Goal: Use online tool/utility: Utilize a website feature to perform a specific function

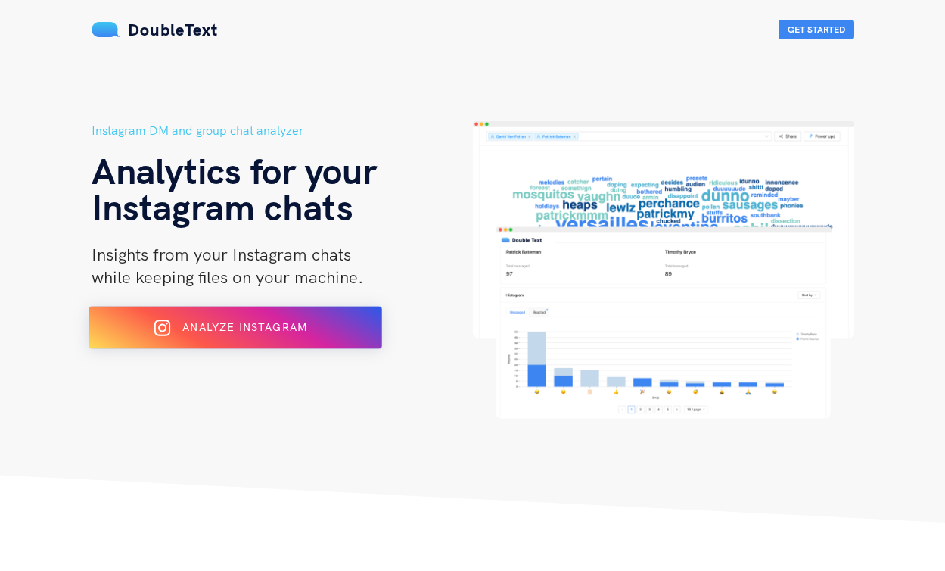
click at [239, 329] on span "Analyze Instagram" at bounding box center [244, 327] width 125 height 14
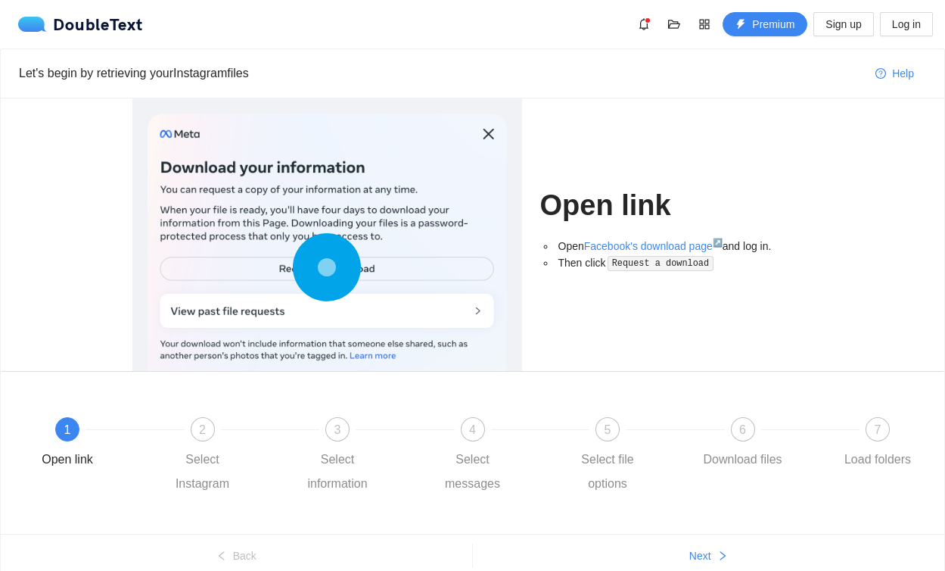
scroll to position [65, 0]
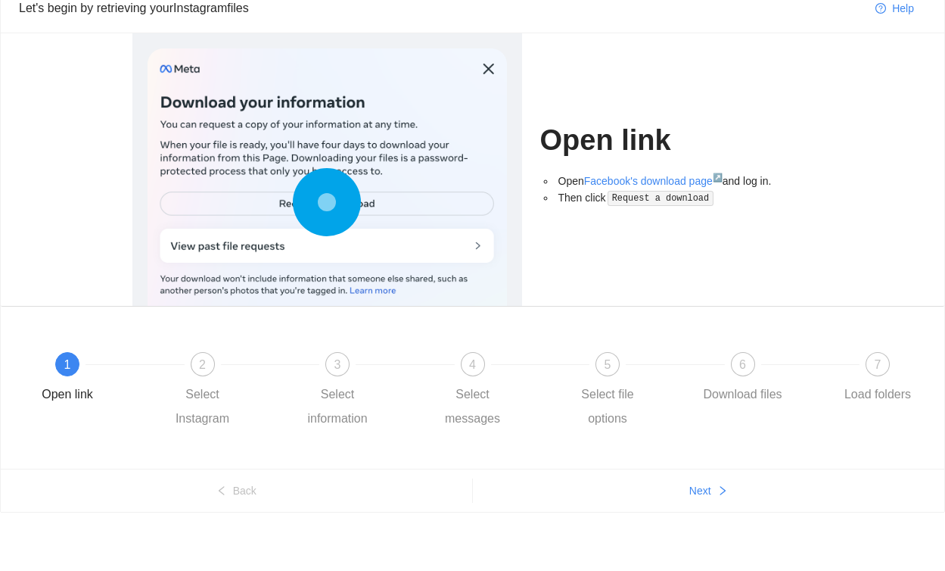
click at [450, 240] on div at bounding box center [327, 205] width 359 height 314
click at [713, 487] on button "Next" at bounding box center [709, 490] width 472 height 24
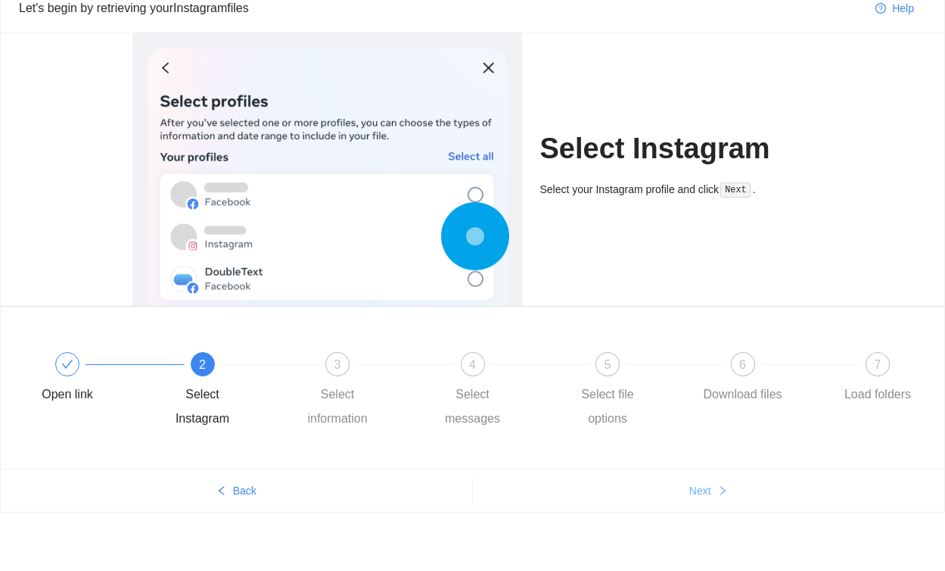
click at [713, 487] on button "Next" at bounding box center [709, 490] width 472 height 24
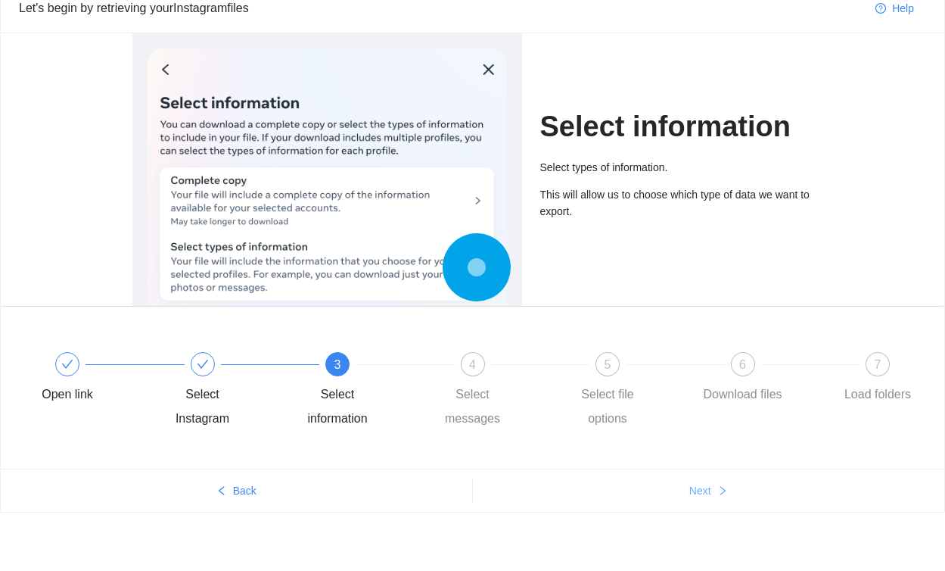
click at [713, 487] on button "Next" at bounding box center [709, 490] width 472 height 24
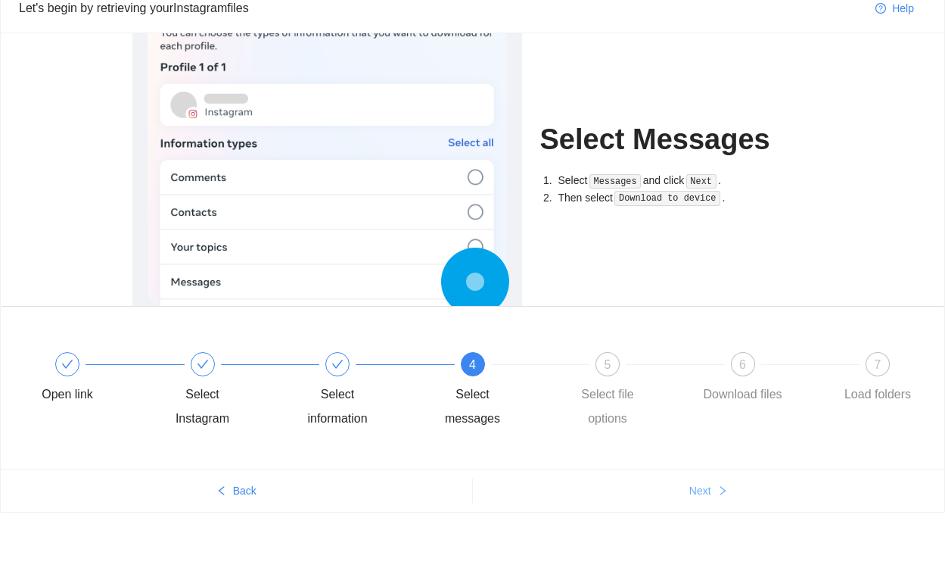
click at [713, 487] on button "Next" at bounding box center [709, 490] width 472 height 24
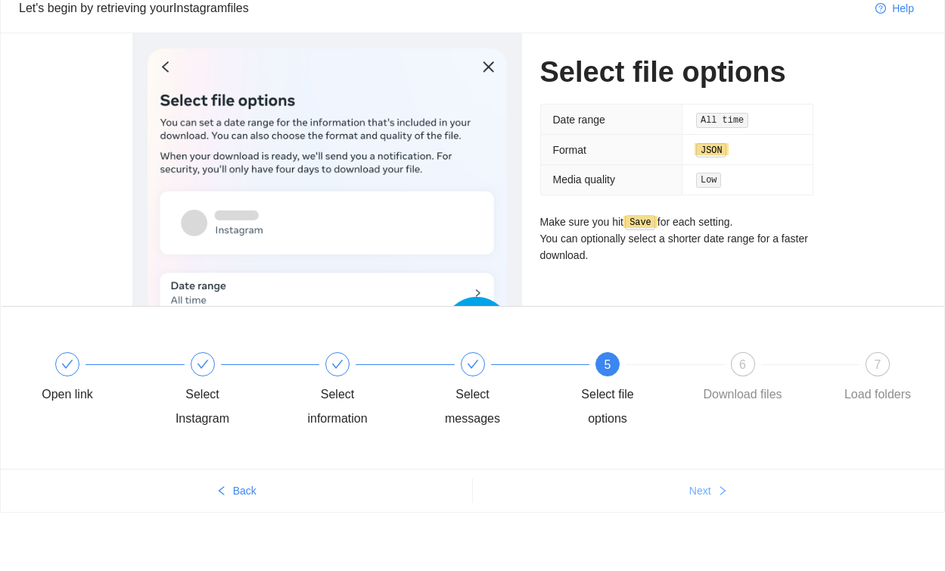
click at [713, 487] on button "Next" at bounding box center [709, 490] width 472 height 24
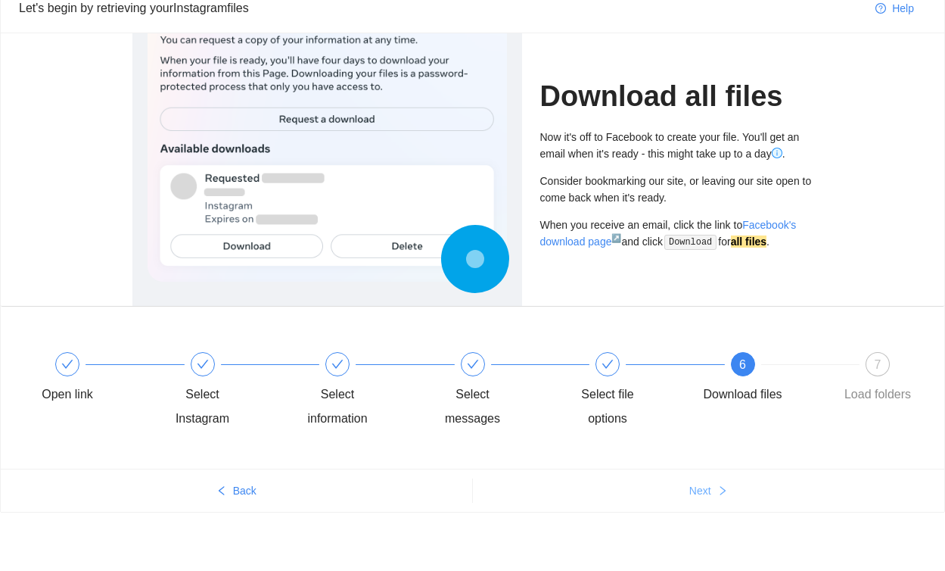
click at [713, 487] on button "Next" at bounding box center [709, 490] width 472 height 24
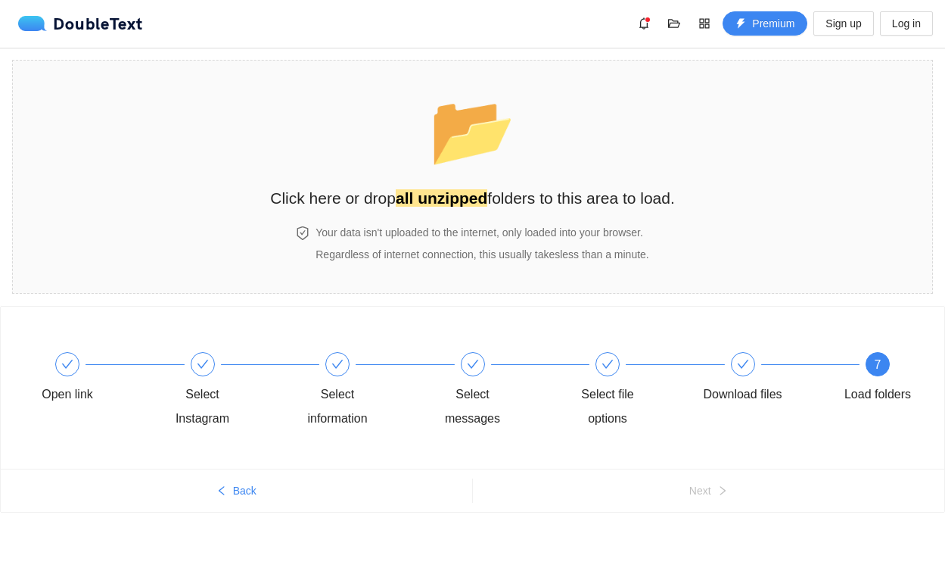
scroll to position [0, 0]
click at [452, 190] on strong "all unzipped" at bounding box center [442, 198] width 92 height 17
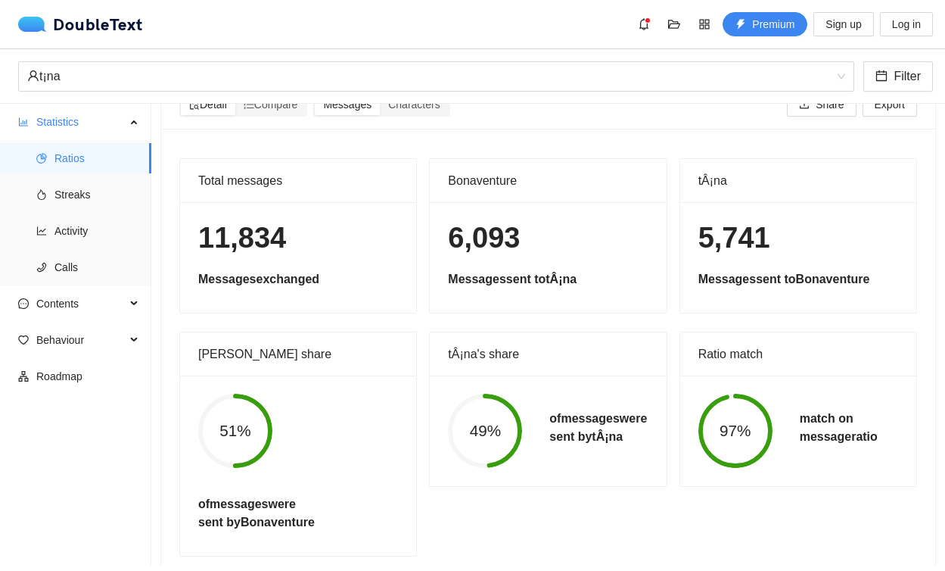
scroll to position [53, 0]
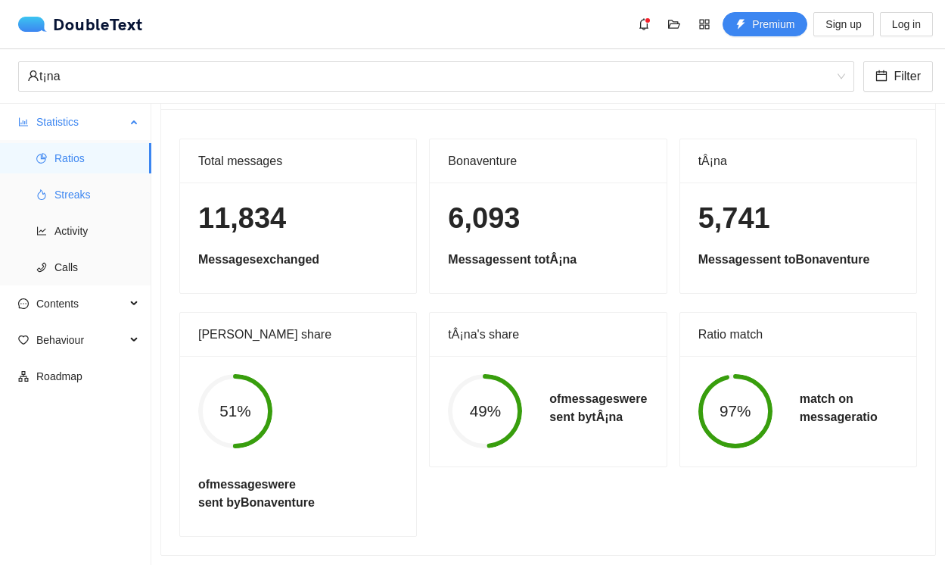
click at [56, 183] on span "Streaks" at bounding box center [96, 194] width 85 height 30
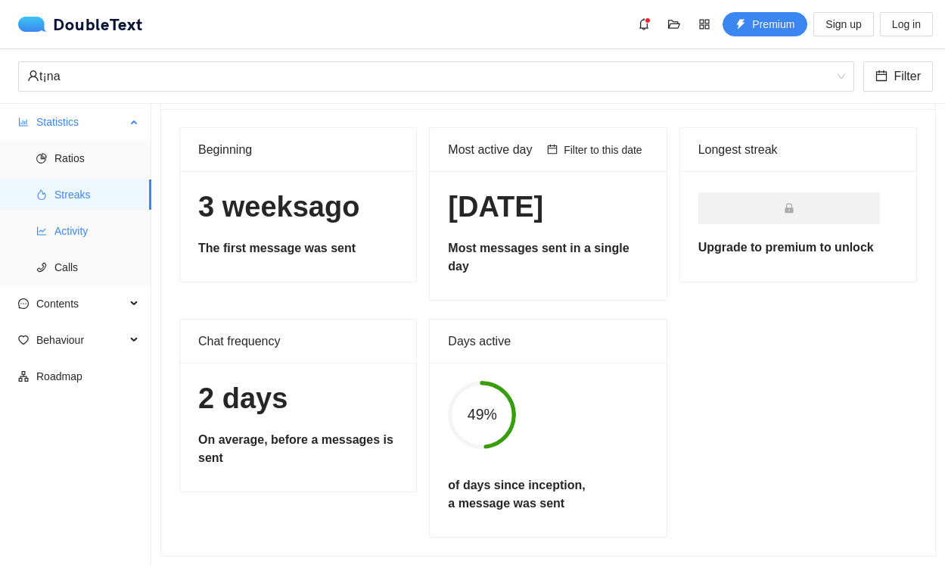
click at [101, 237] on span "Activity" at bounding box center [96, 231] width 85 height 30
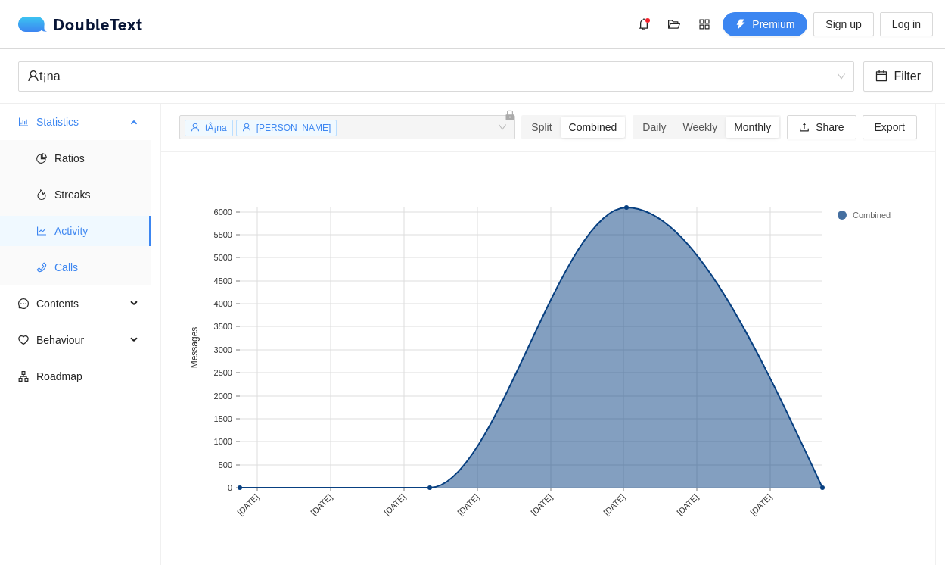
click at [82, 275] on span "Calls" at bounding box center [96, 267] width 85 height 30
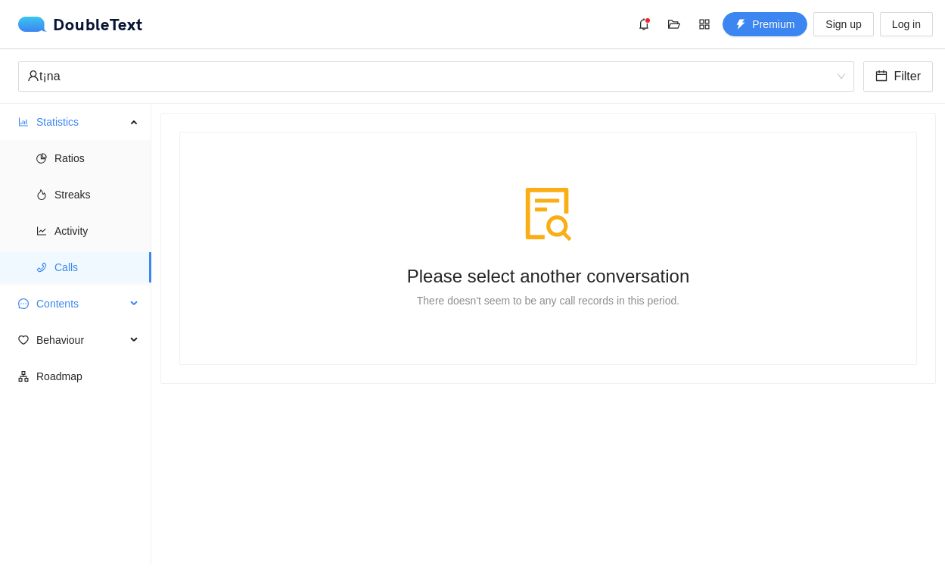
click at [90, 311] on span "Contents" at bounding box center [80, 303] width 89 height 30
click at [89, 337] on span "Word Cloud" at bounding box center [96, 340] width 85 height 30
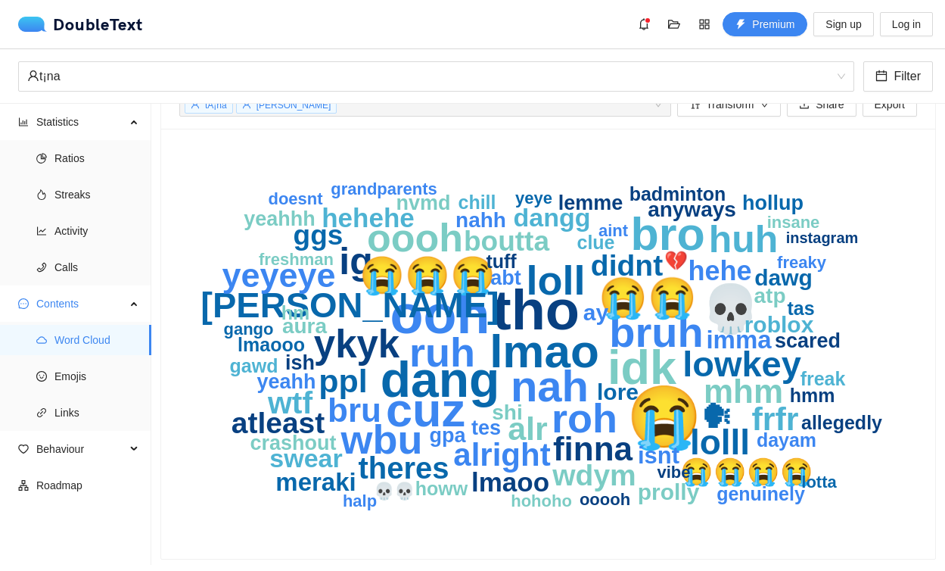
scroll to position [37, 0]
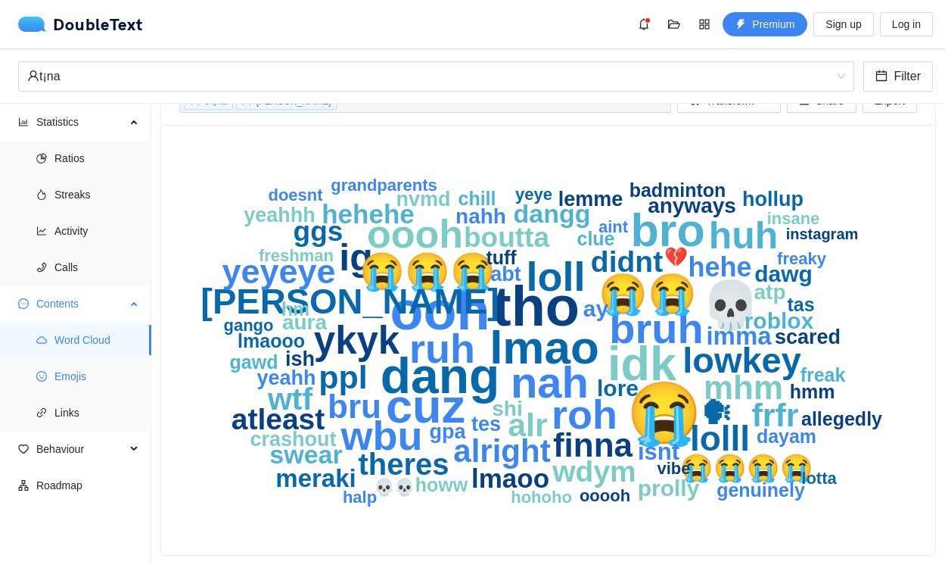
click at [108, 372] on span "Emojis" at bounding box center [96, 376] width 85 height 30
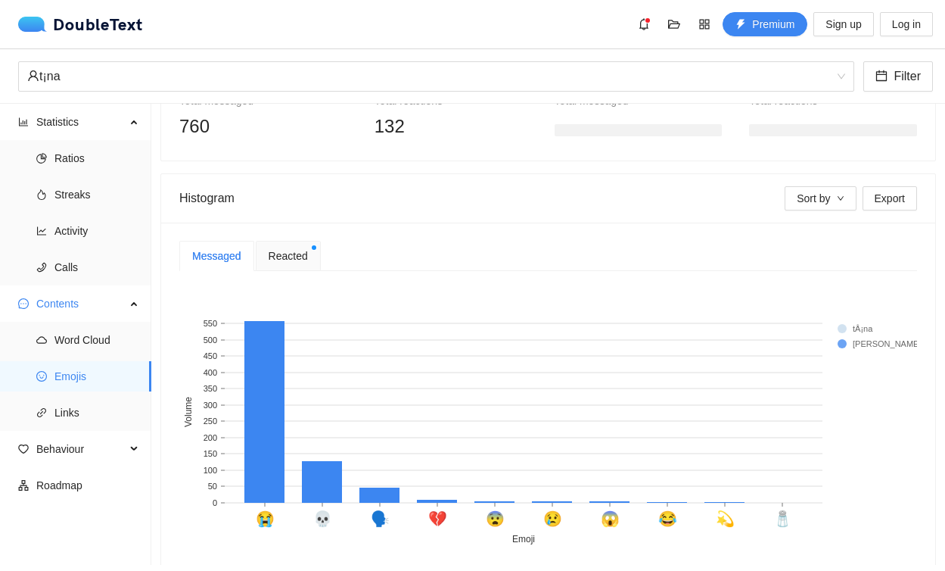
scroll to position [256, 0]
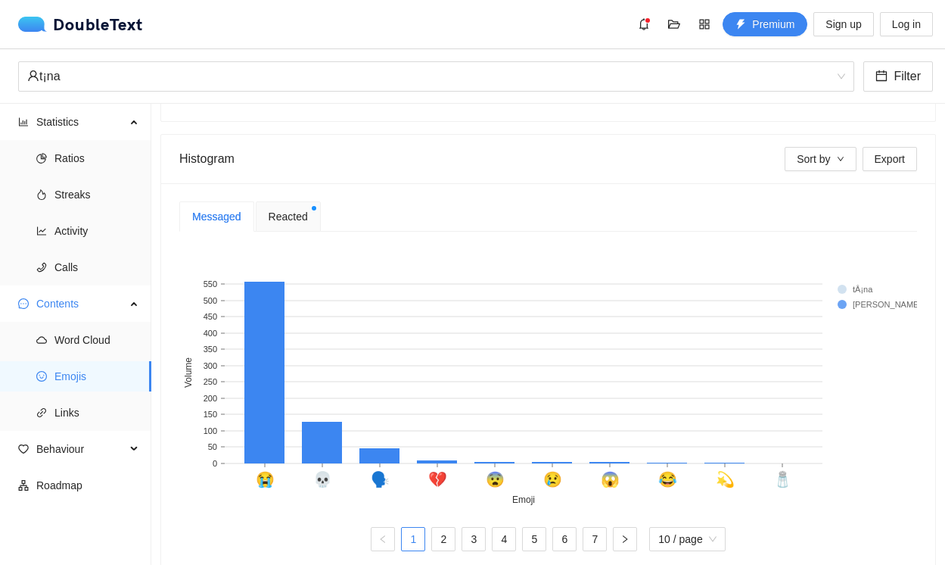
click at [291, 216] on span "Reacted" at bounding box center [288, 216] width 39 height 17
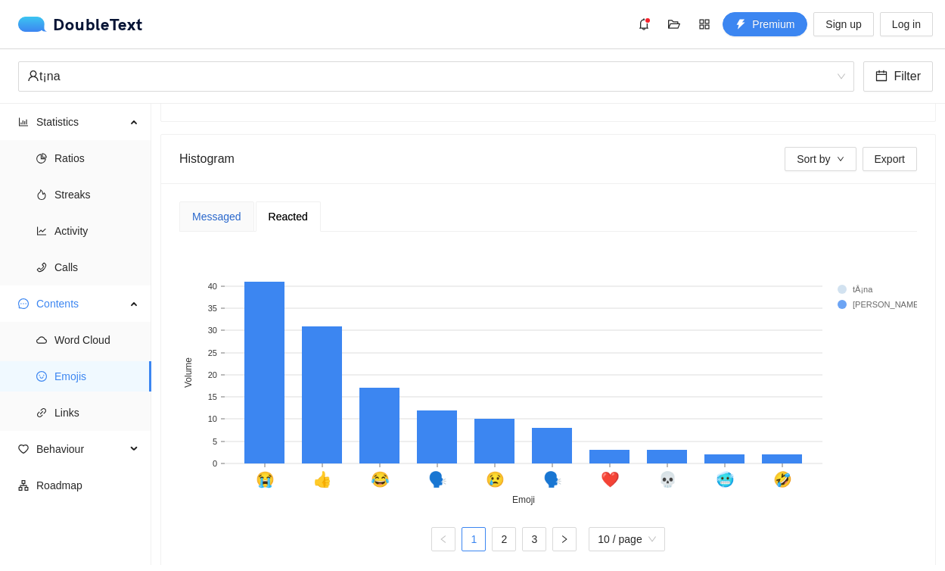
click at [221, 217] on div "Messaged" at bounding box center [216, 216] width 49 height 17
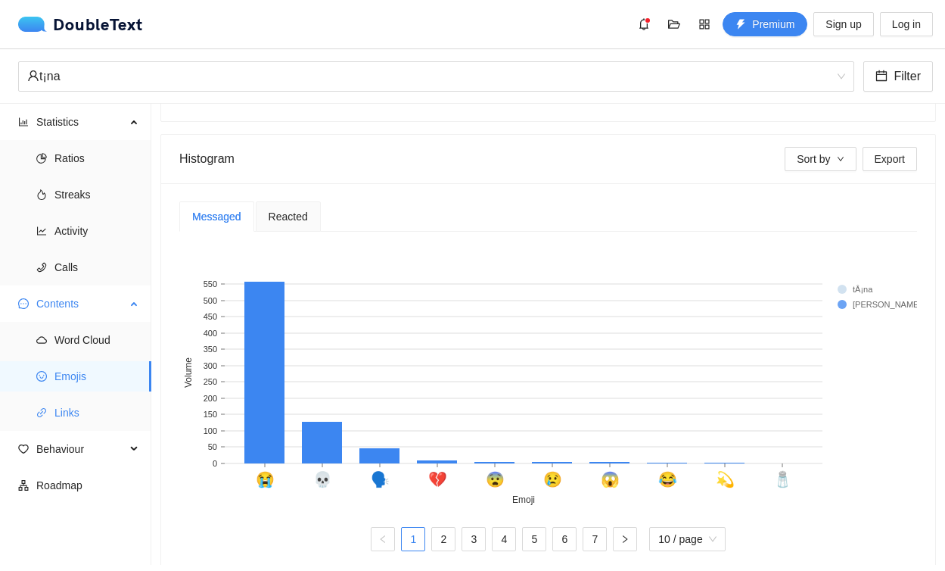
click at [114, 413] on span "Links" at bounding box center [96, 412] width 85 height 30
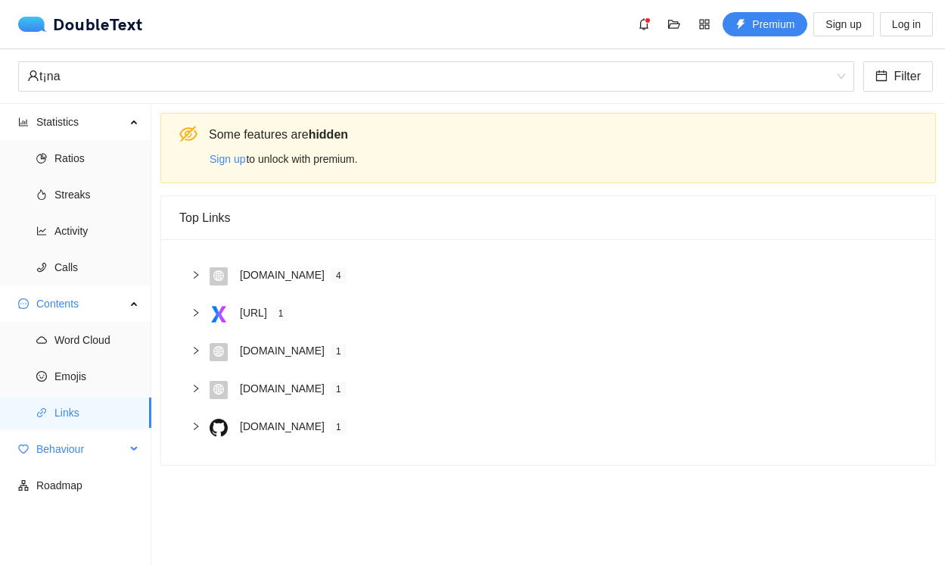
click at [98, 451] on span "Behaviour" at bounding box center [80, 449] width 89 height 30
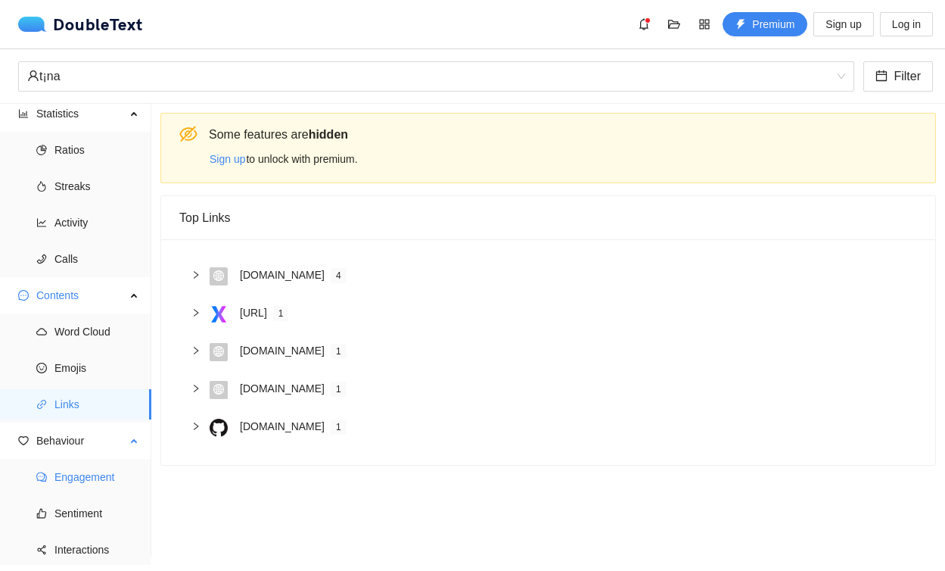
click at [99, 473] on span "Engagement" at bounding box center [96, 477] width 85 height 30
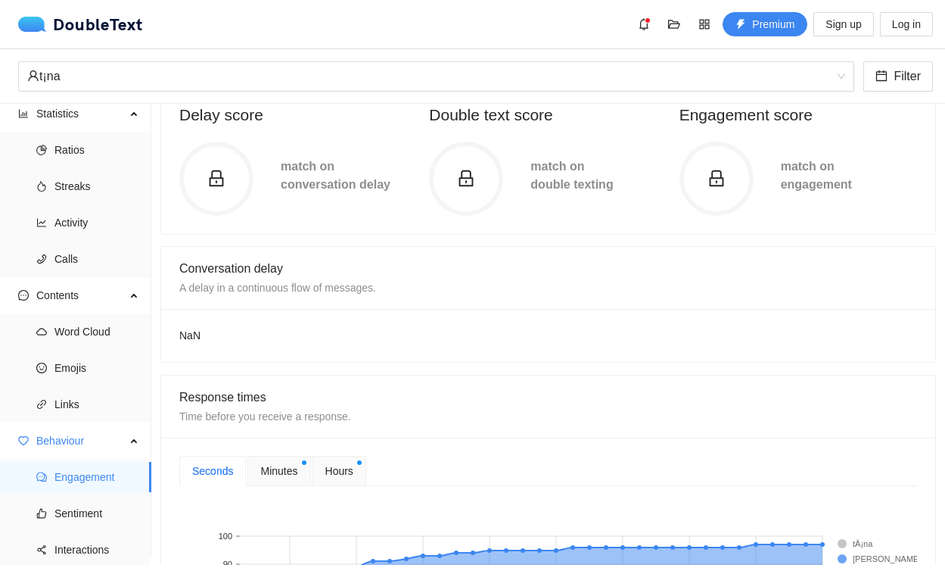
scroll to position [300, 0]
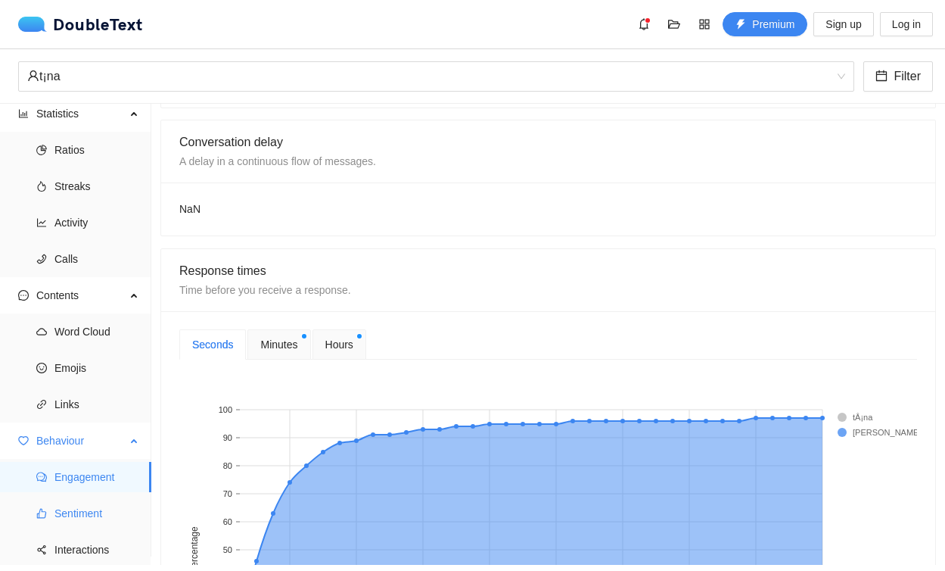
click at [115, 509] on span "Sentiment" at bounding box center [96, 513] width 85 height 30
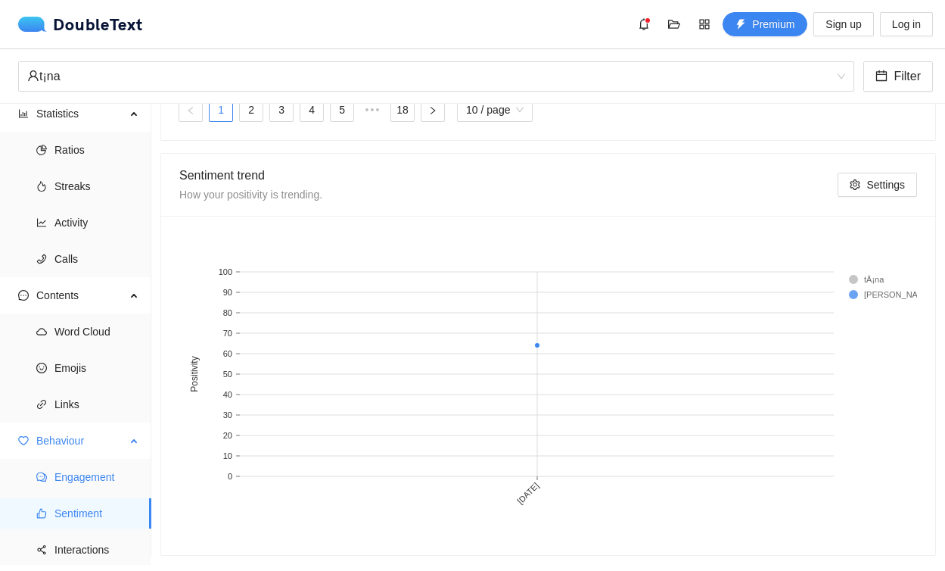
scroll to position [45, 0]
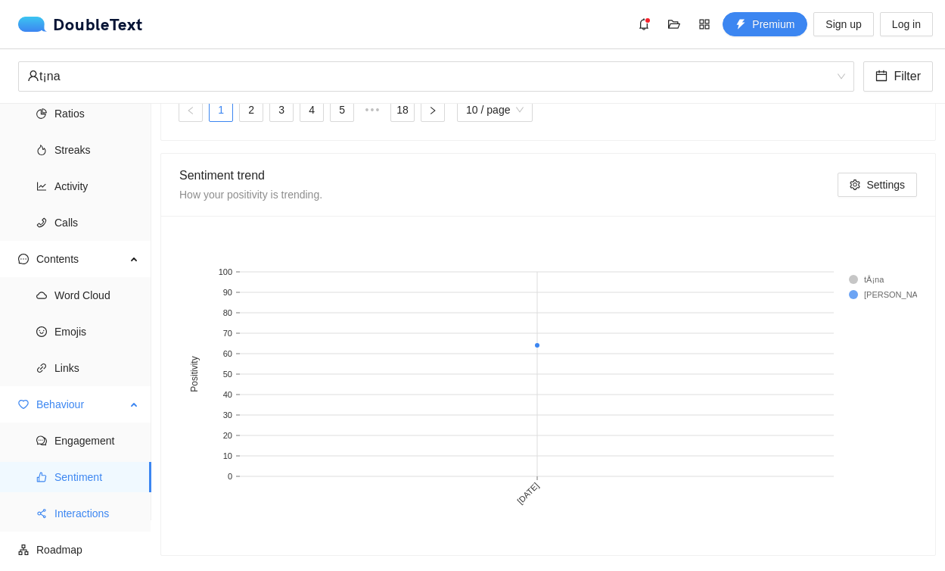
click at [115, 499] on span "Interactions" at bounding box center [96, 513] width 85 height 30
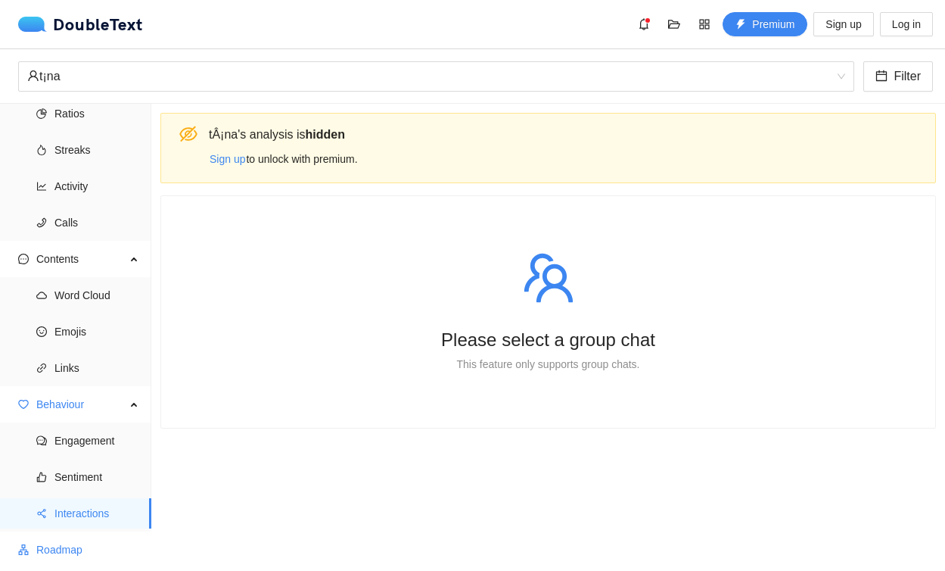
click at [92, 549] on span "Roadmap" at bounding box center [87, 549] width 103 height 30
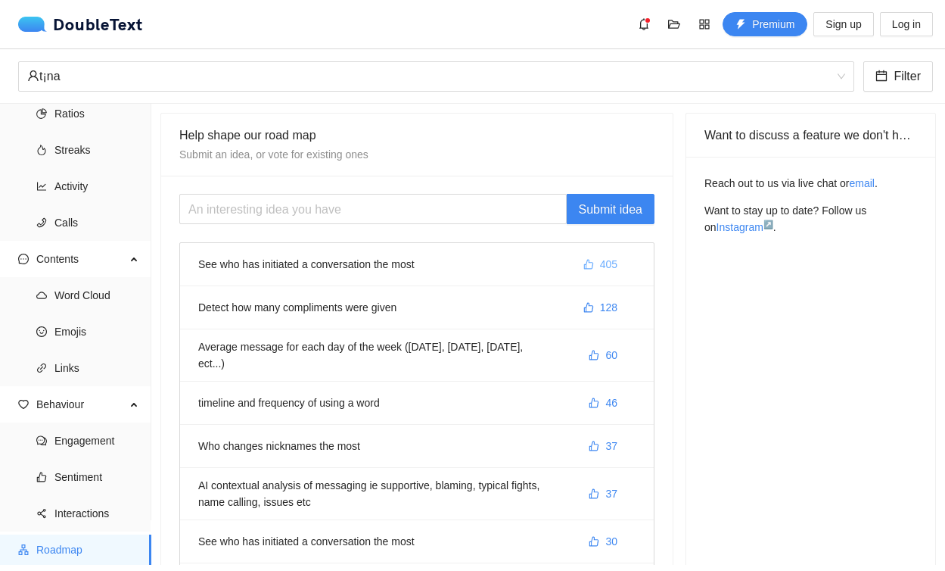
click at [600, 264] on span "405" at bounding box center [608, 264] width 17 height 17
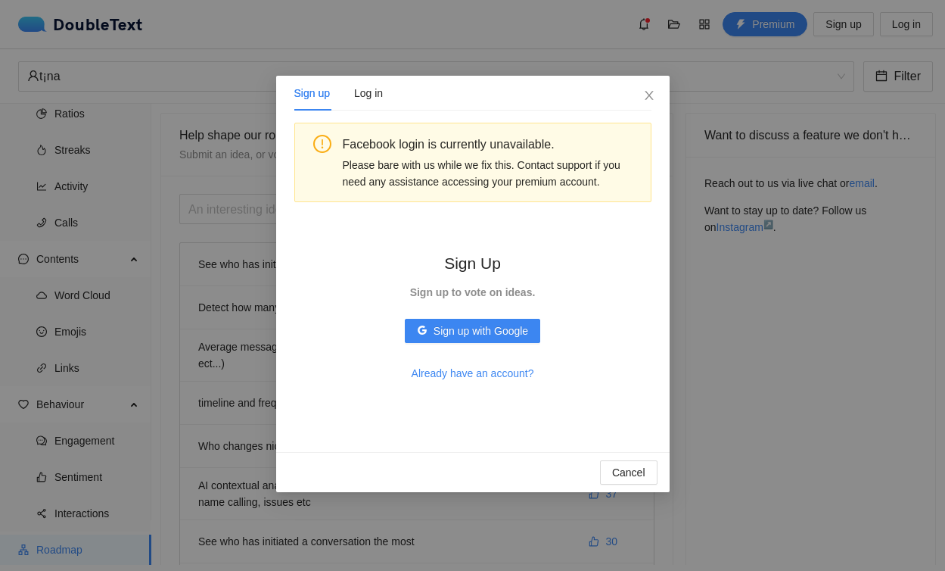
click at [720, 335] on div "Sign up Log in Facebook login is currently unavailable. Please bare with us whi…" at bounding box center [472, 285] width 945 height 571
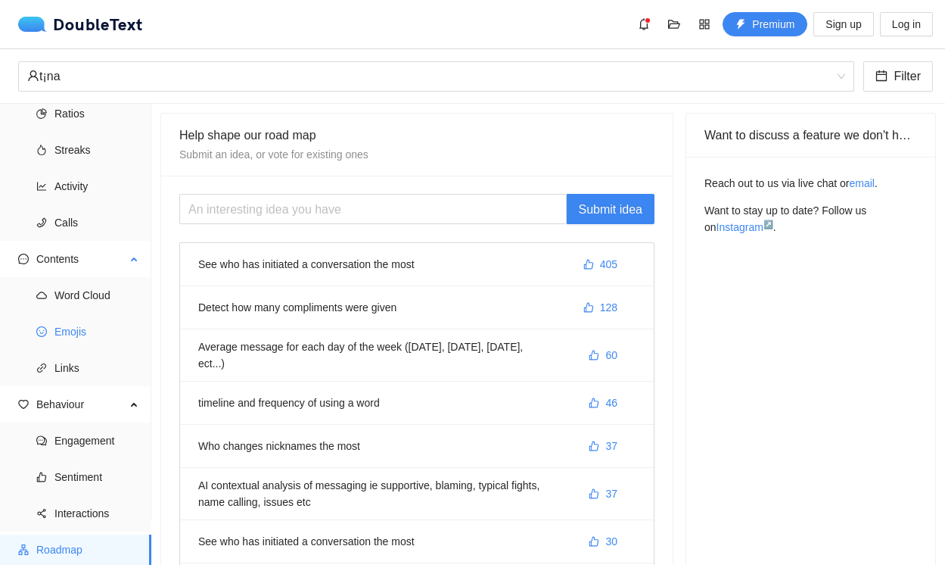
click at [94, 321] on span "Emojis" at bounding box center [96, 331] width 85 height 30
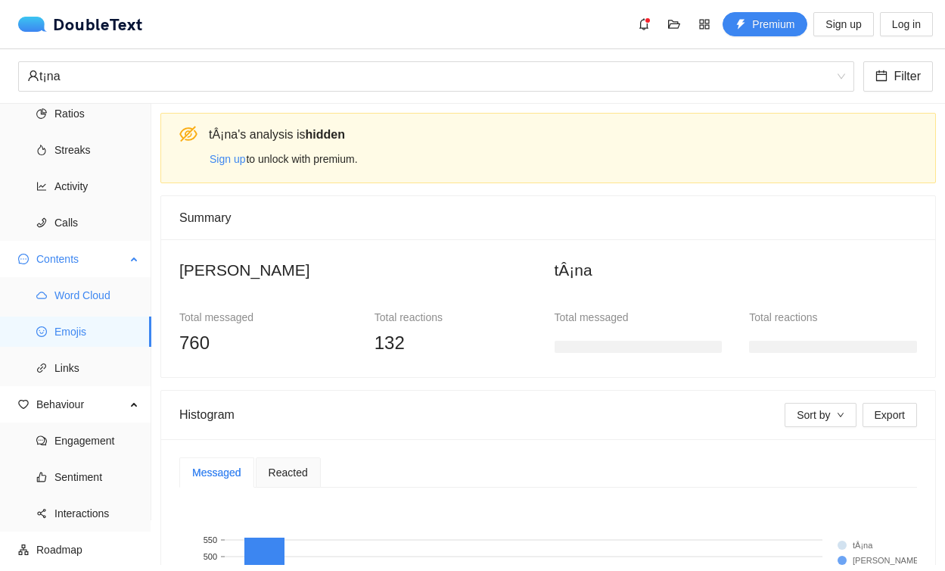
click at [94, 300] on span "Word Cloud" at bounding box center [96, 295] width 85 height 30
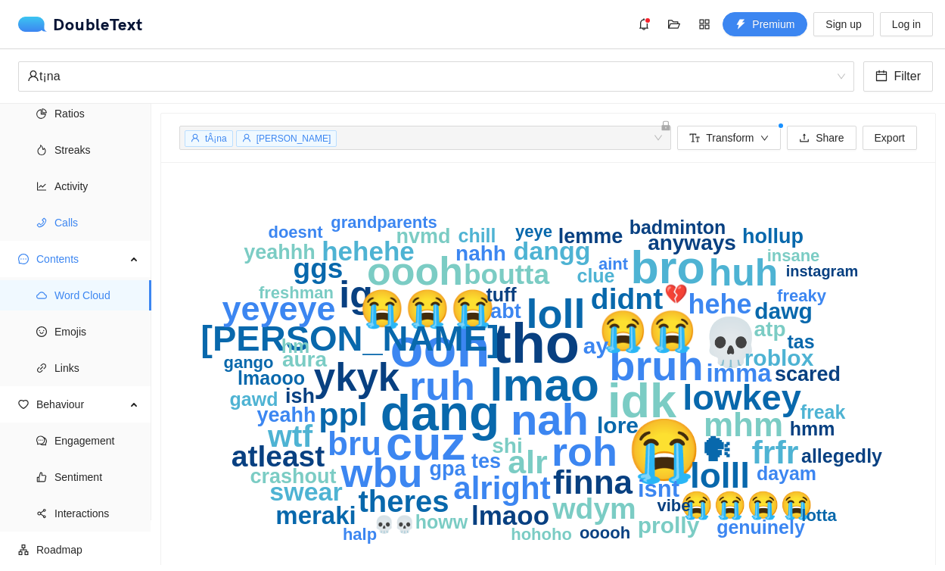
click at [92, 237] on span "Calls" at bounding box center [96, 222] width 85 height 30
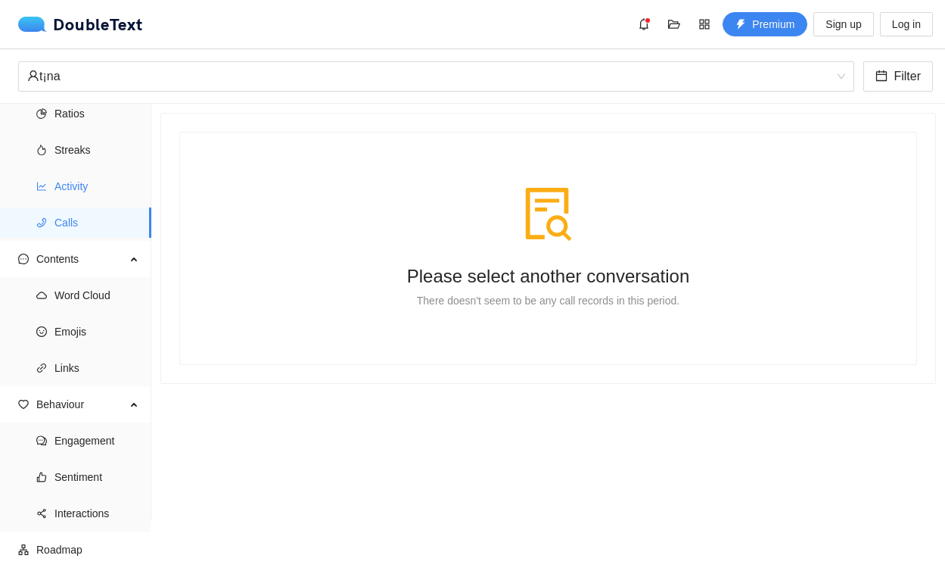
click at [92, 197] on span "Activity" at bounding box center [96, 186] width 85 height 30
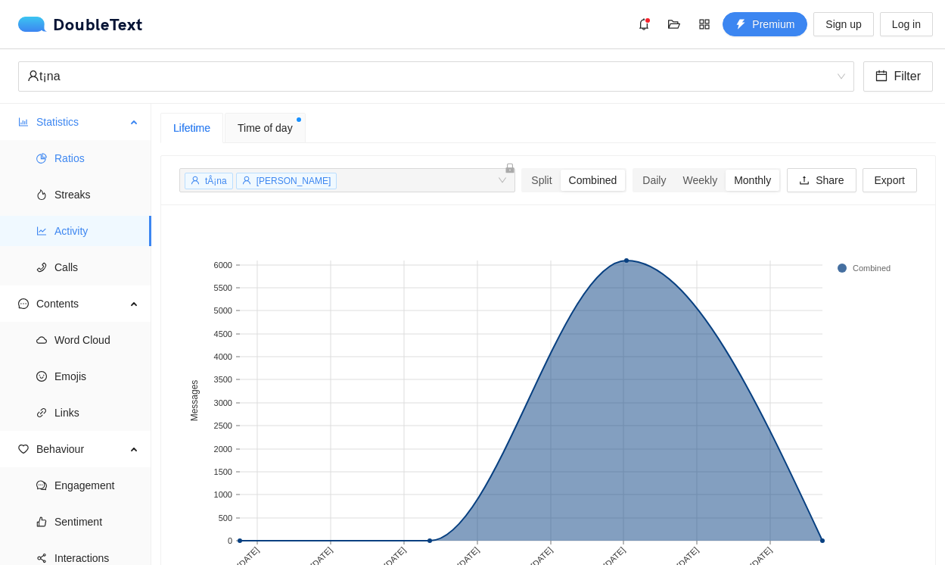
click at [72, 167] on span "Ratios" at bounding box center [96, 158] width 85 height 30
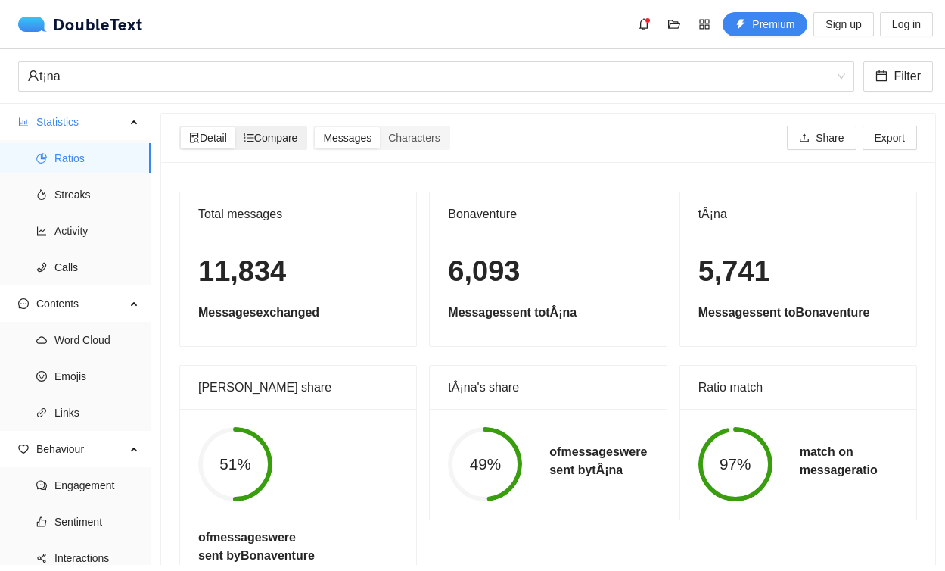
click at [268, 136] on span "Compare" at bounding box center [271, 138] width 54 height 12
click at [235, 127] on input "Compare" at bounding box center [235, 127] width 0 height 0
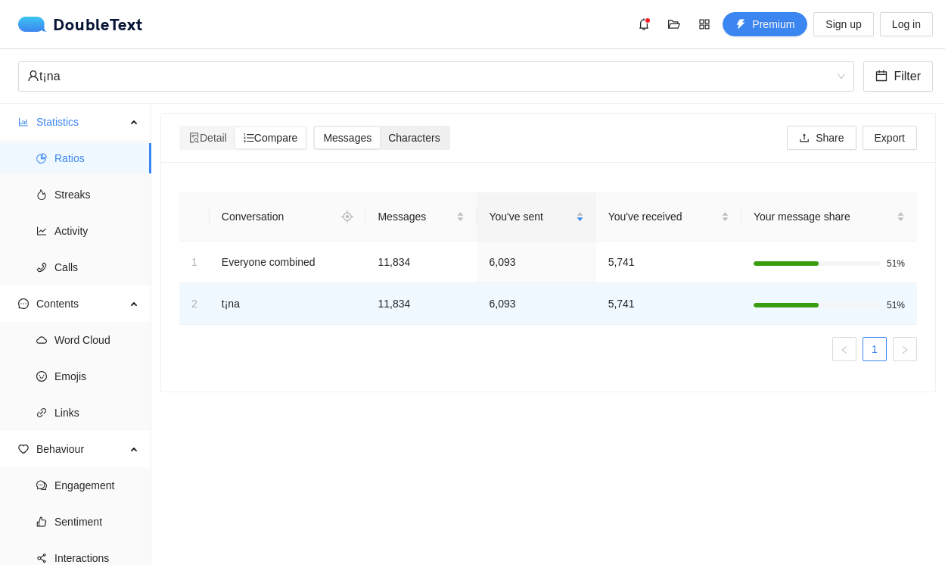
click at [413, 139] on span "Characters" at bounding box center [413, 138] width 51 height 12
click at [380, 127] on input "Characters" at bounding box center [380, 127] width 0 height 0
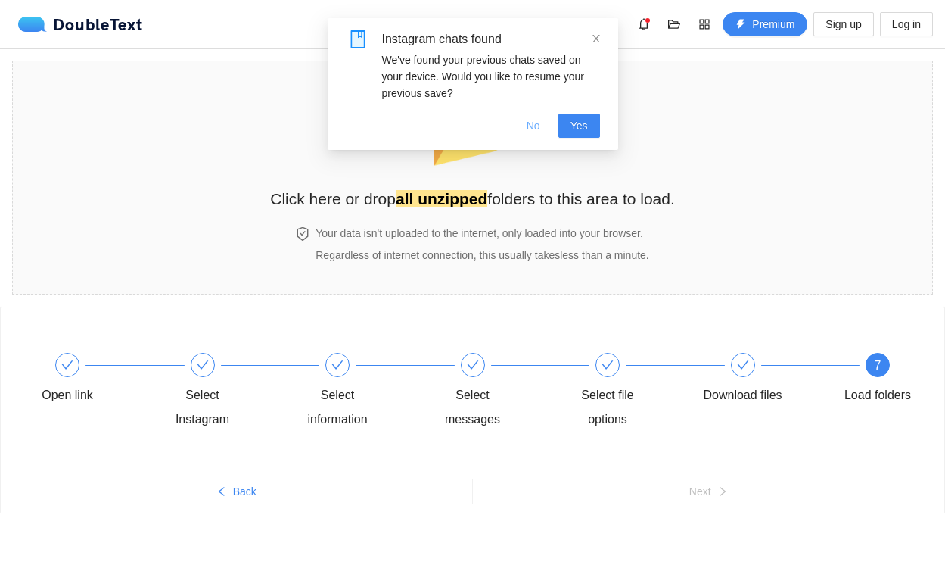
click at [540, 128] on button "No" at bounding box center [534, 126] width 38 height 24
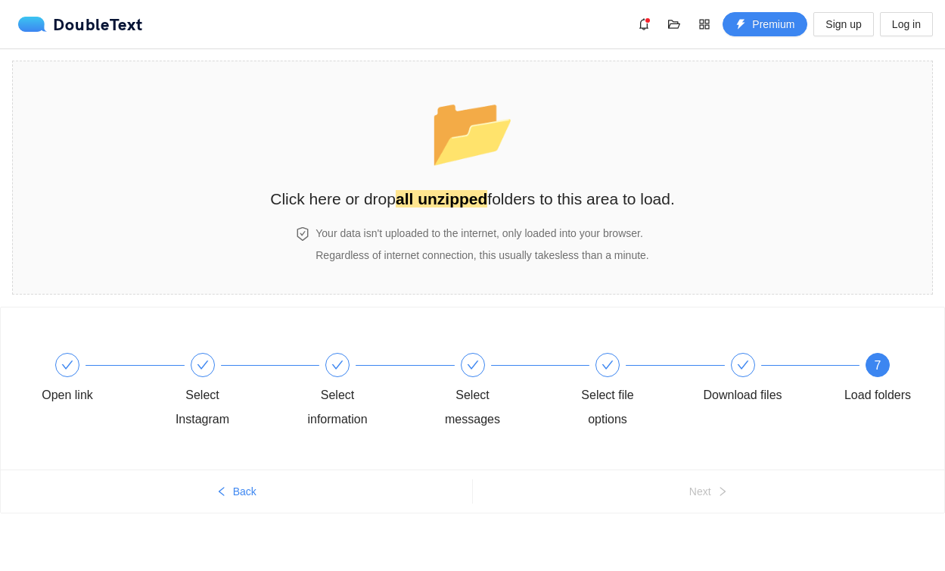
click at [873, 373] on div "7" at bounding box center [878, 365] width 24 height 24
click at [443, 166] on span "📂" at bounding box center [472, 130] width 87 height 77
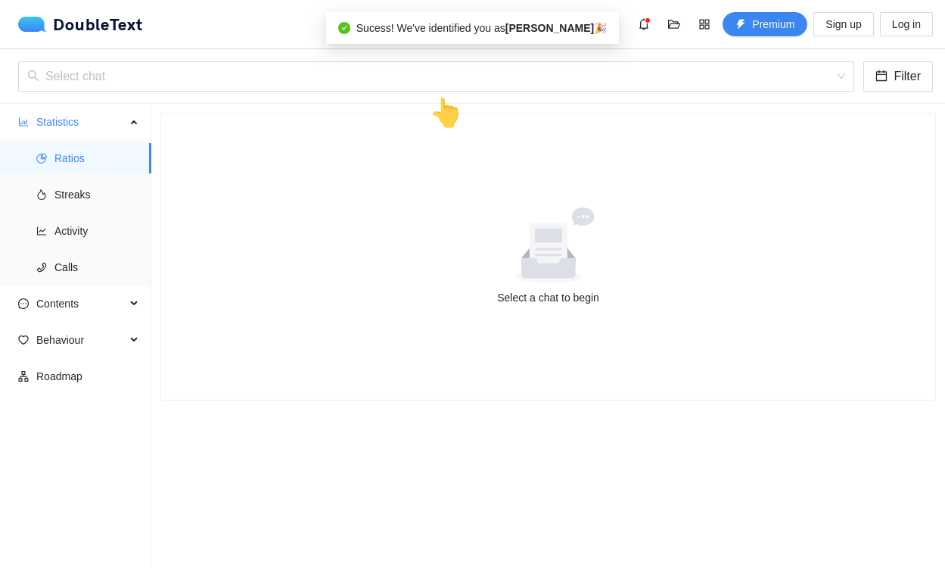
click at [485, 221] on icon at bounding box center [548, 245] width 139 height 76
click at [433, 82] on input "search" at bounding box center [430, 76] width 807 height 29
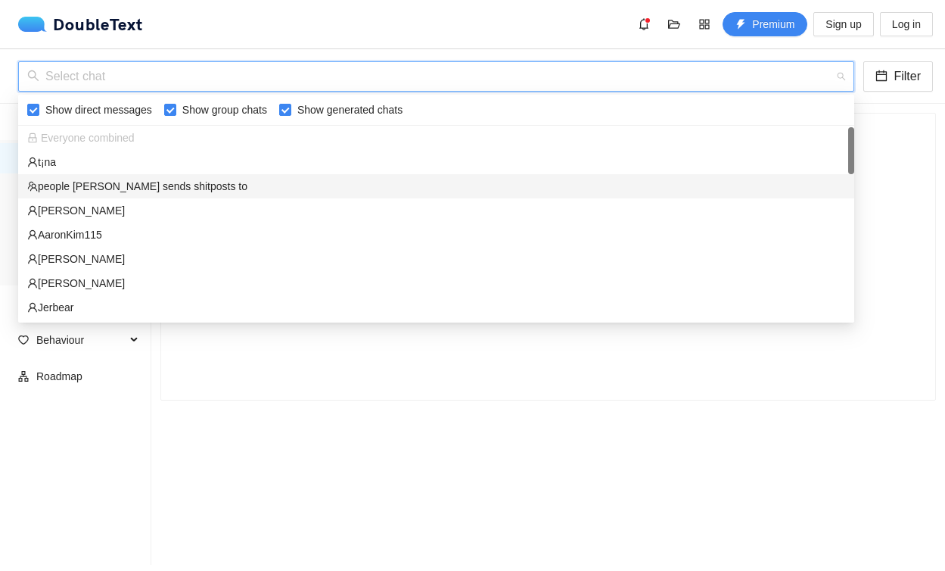
scroll to position [11, 0]
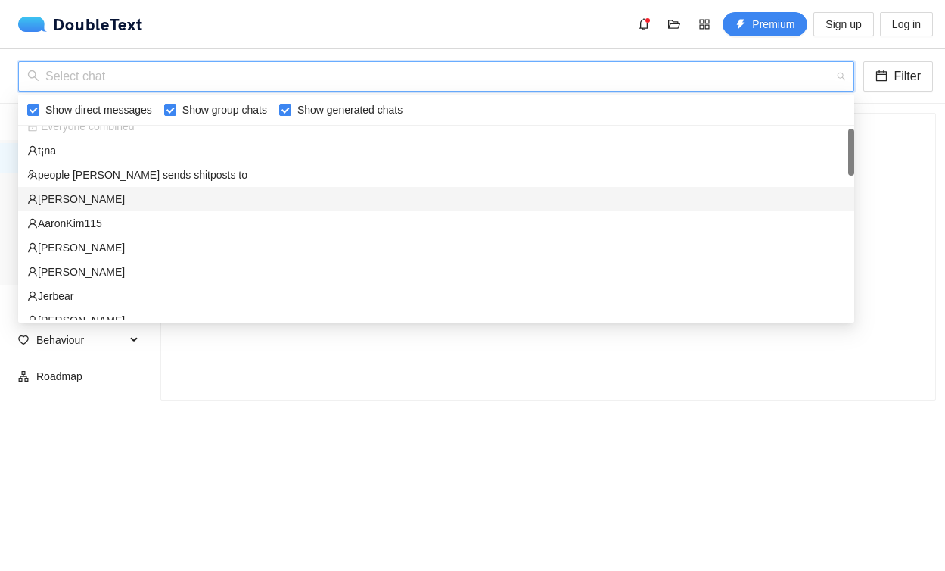
click at [247, 201] on div "[PERSON_NAME]" at bounding box center [436, 199] width 818 height 17
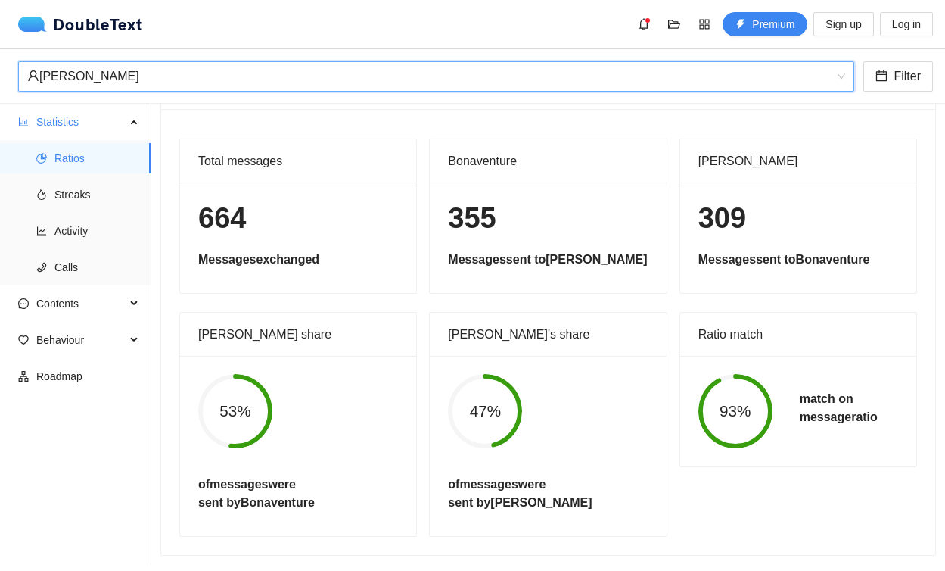
scroll to position [0, 0]
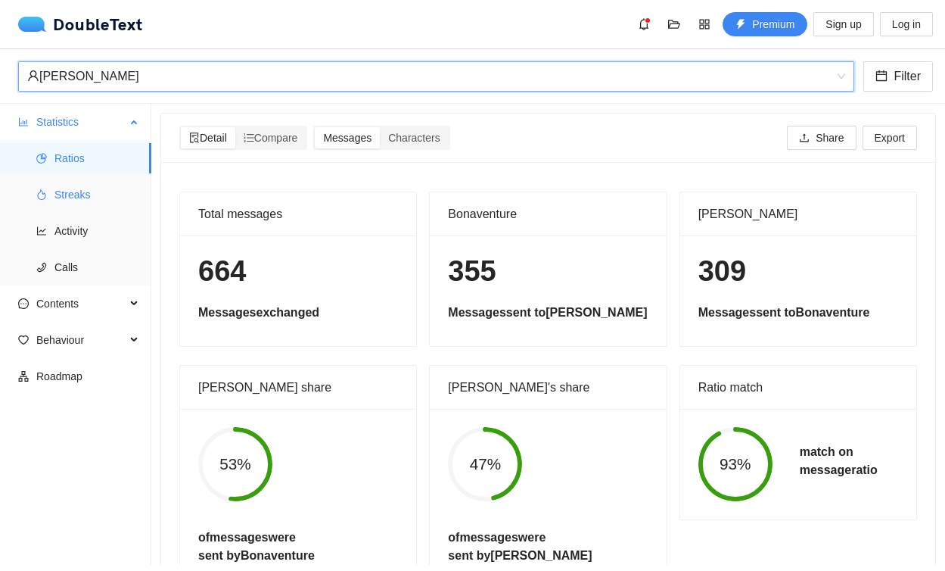
click at [113, 185] on span "Streaks" at bounding box center [96, 194] width 85 height 30
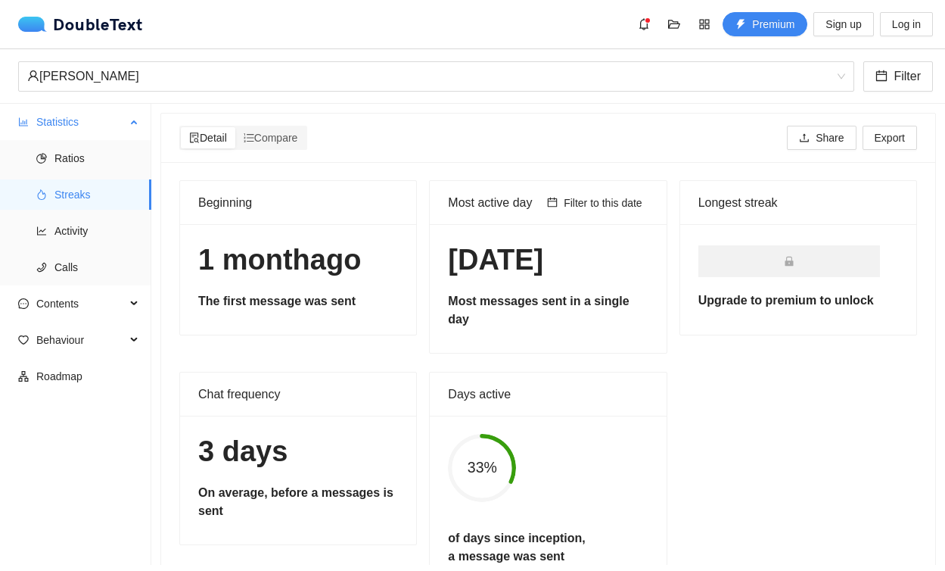
click at [111, 207] on span "Streaks" at bounding box center [96, 194] width 85 height 30
click at [110, 216] on span "Activity" at bounding box center [96, 231] width 85 height 30
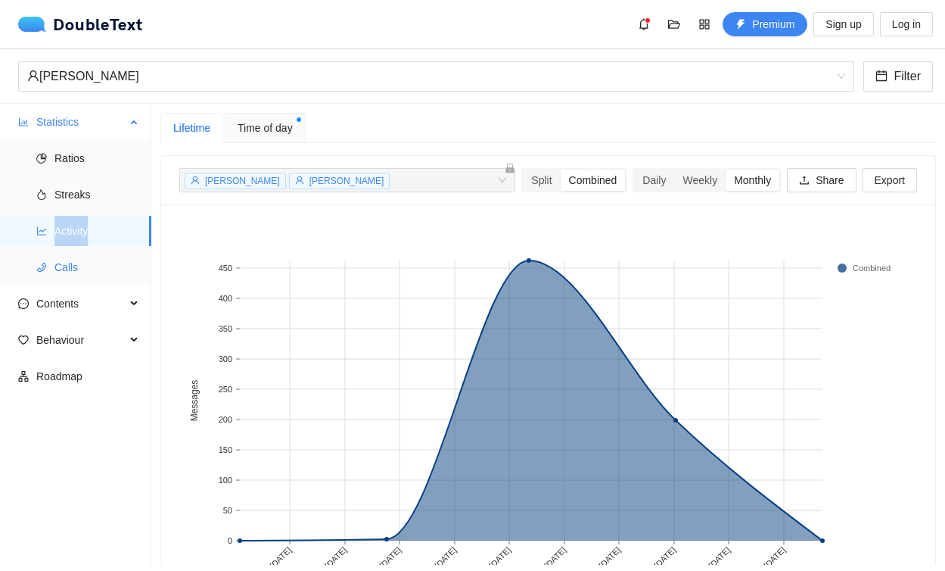
click at [114, 253] on span "Calls" at bounding box center [96, 267] width 85 height 30
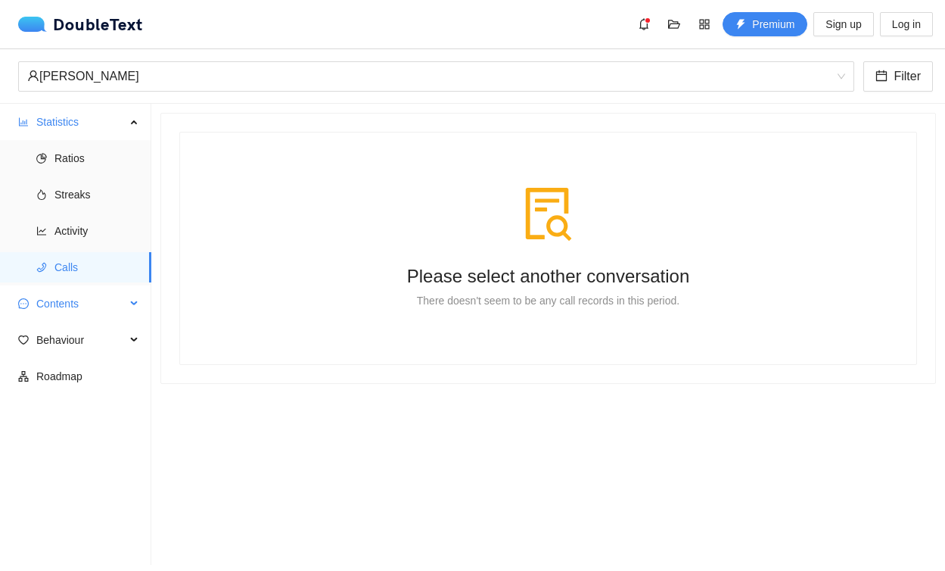
click at [88, 317] on span "Contents" at bounding box center [80, 303] width 89 height 30
click at [71, 453] on span "Behaviour" at bounding box center [80, 449] width 89 height 30
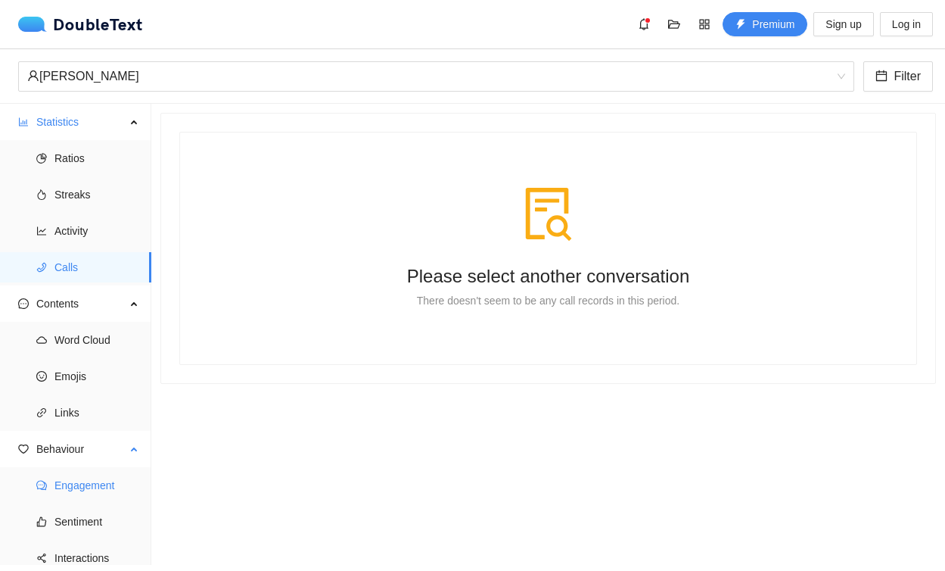
click at [80, 480] on span "Engagement" at bounding box center [96, 485] width 85 height 30
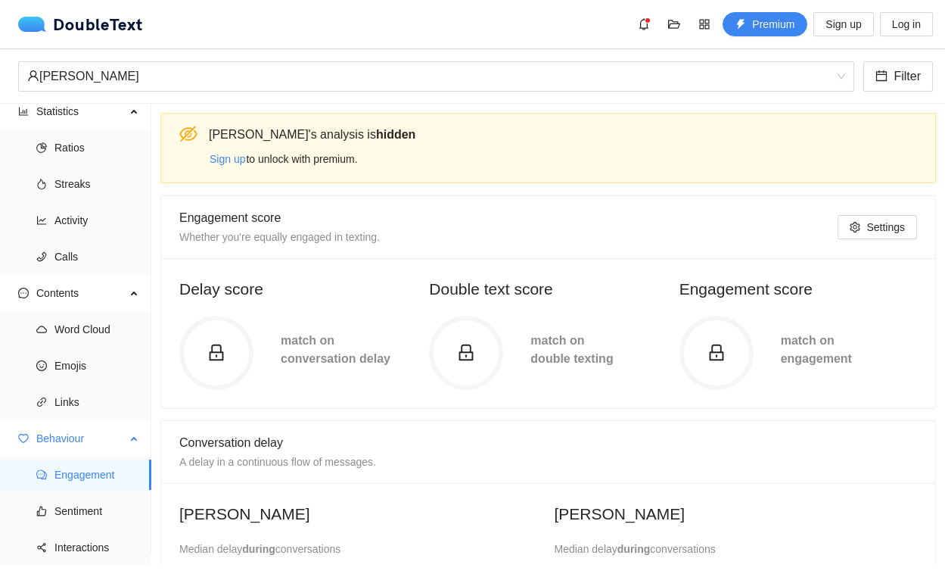
scroll to position [12, 0]
click at [83, 495] on span "Sentiment" at bounding box center [96, 509] width 85 height 30
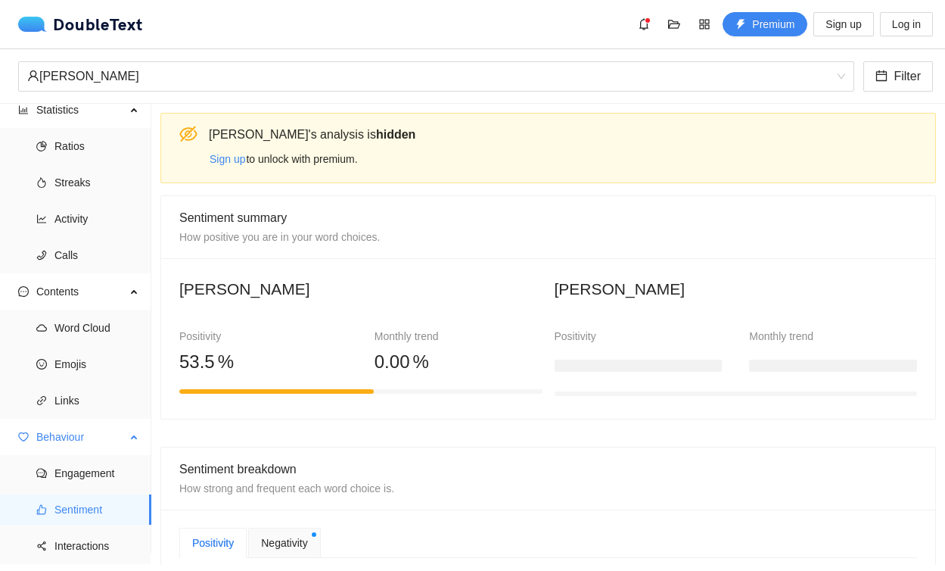
scroll to position [45, 0]
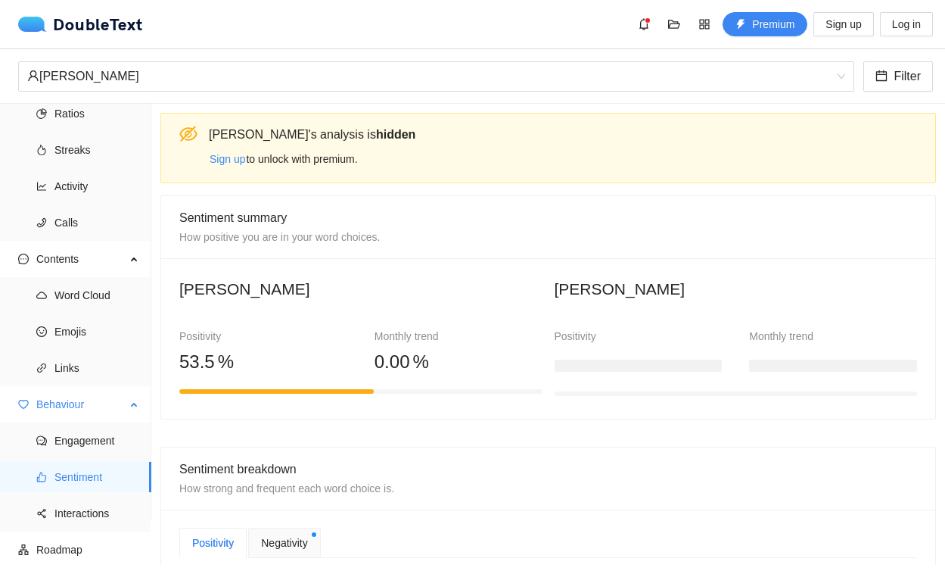
click at [89, 486] on span "Sentiment" at bounding box center [96, 477] width 85 height 30
click at [89, 508] on span "Interactions" at bounding box center [96, 513] width 85 height 30
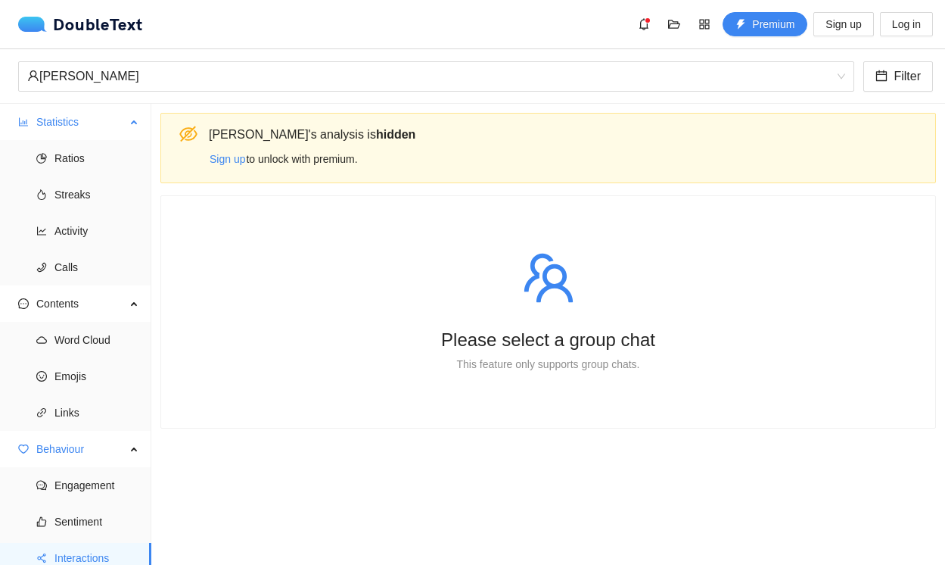
click at [95, 118] on span "Statistics" at bounding box center [80, 122] width 89 height 30
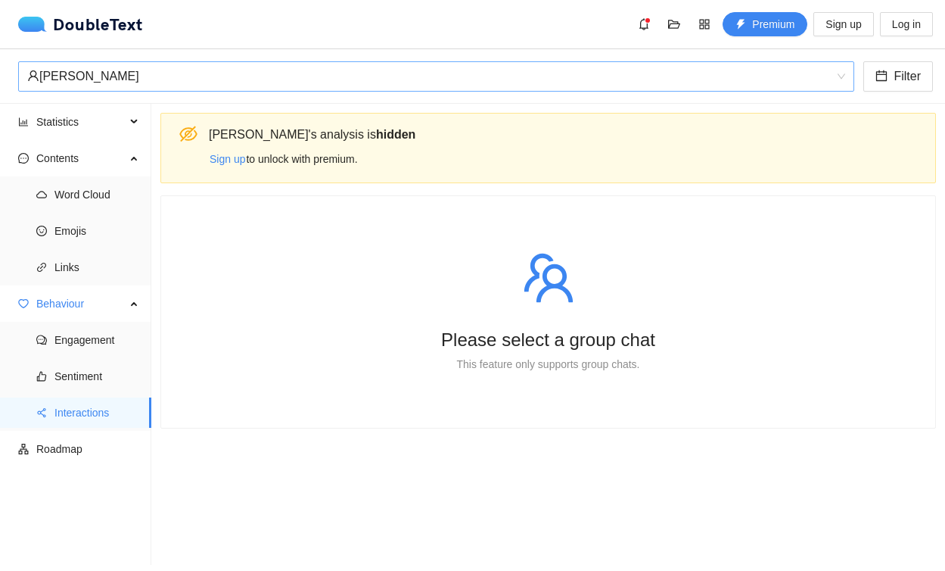
click at [101, 75] on div "[PERSON_NAME]" at bounding box center [429, 76] width 804 height 29
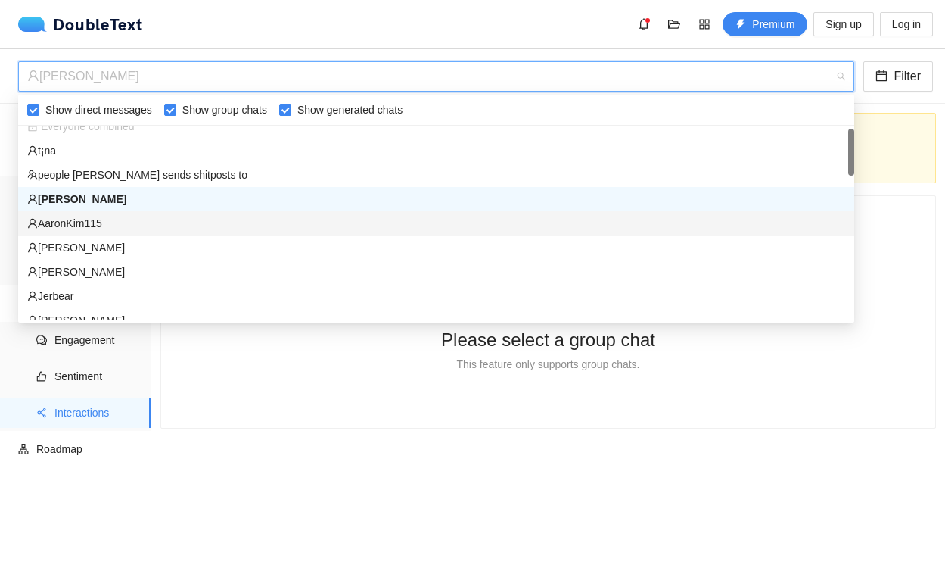
click at [139, 225] on div "AaronKim115" at bounding box center [436, 223] width 818 height 17
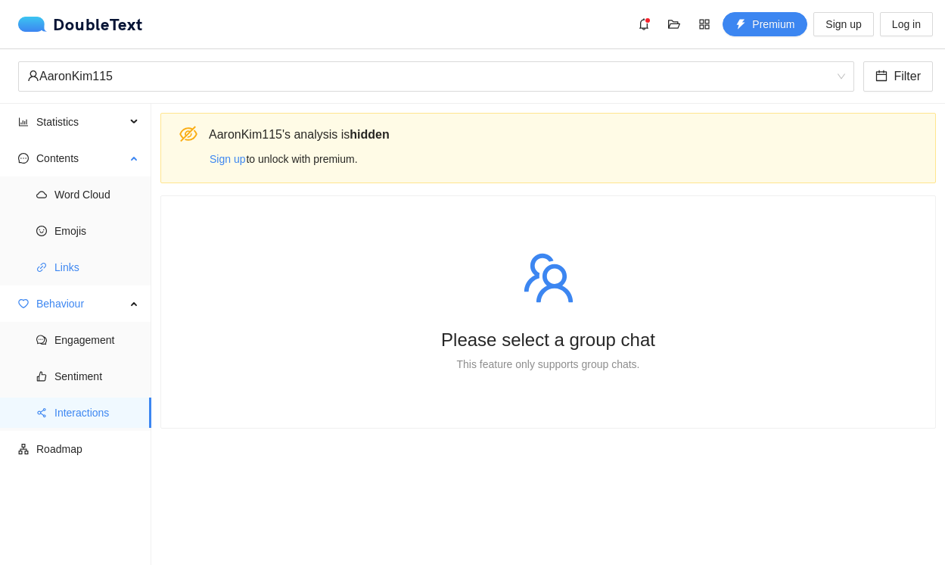
click at [117, 261] on span "Links" at bounding box center [96, 267] width 85 height 30
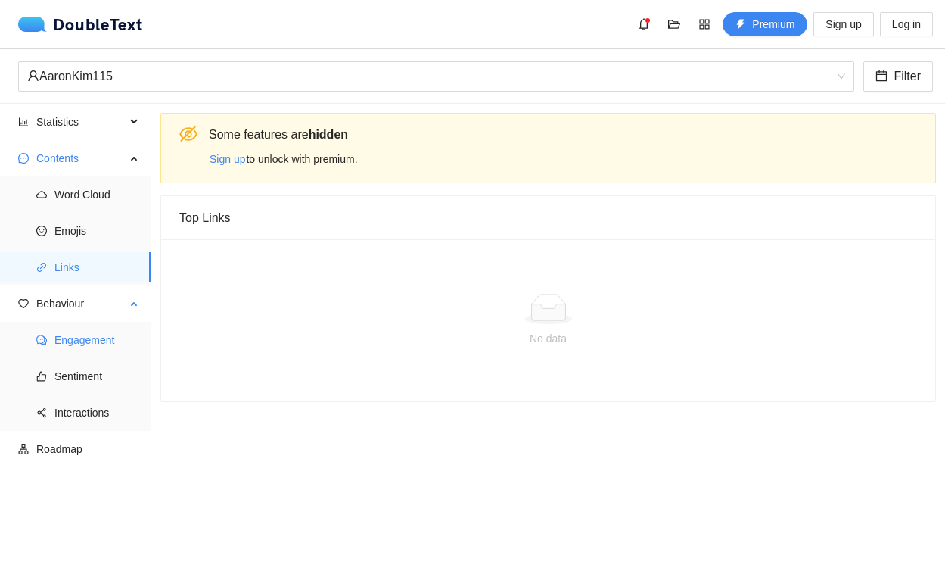
click at [109, 330] on span "Engagement" at bounding box center [96, 340] width 85 height 30
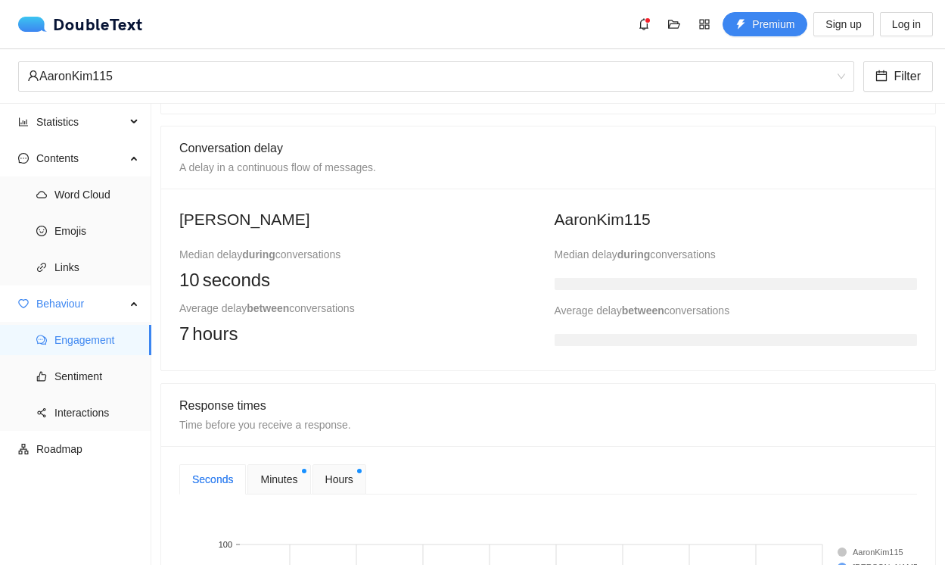
scroll to position [321, 0]
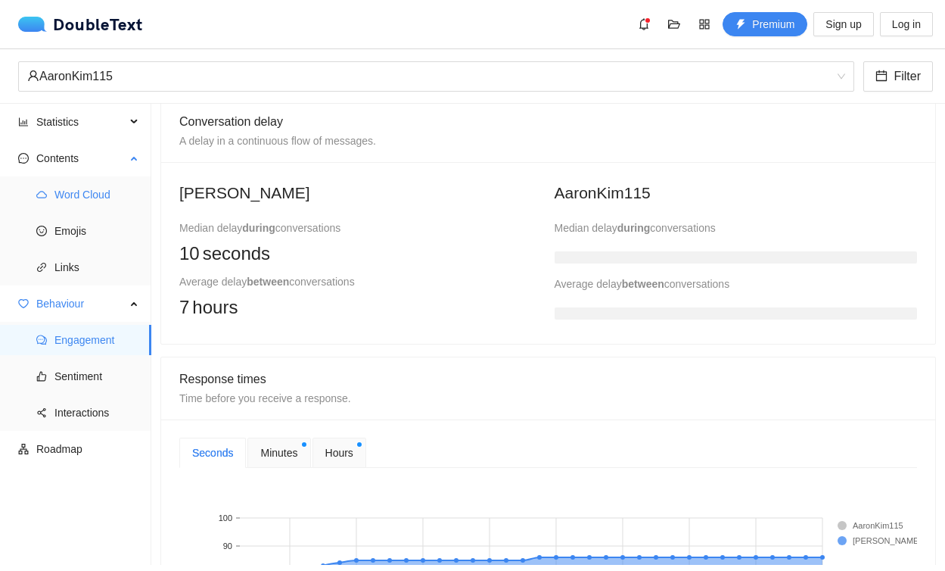
click at [79, 189] on span "Word Cloud" at bounding box center [96, 194] width 85 height 30
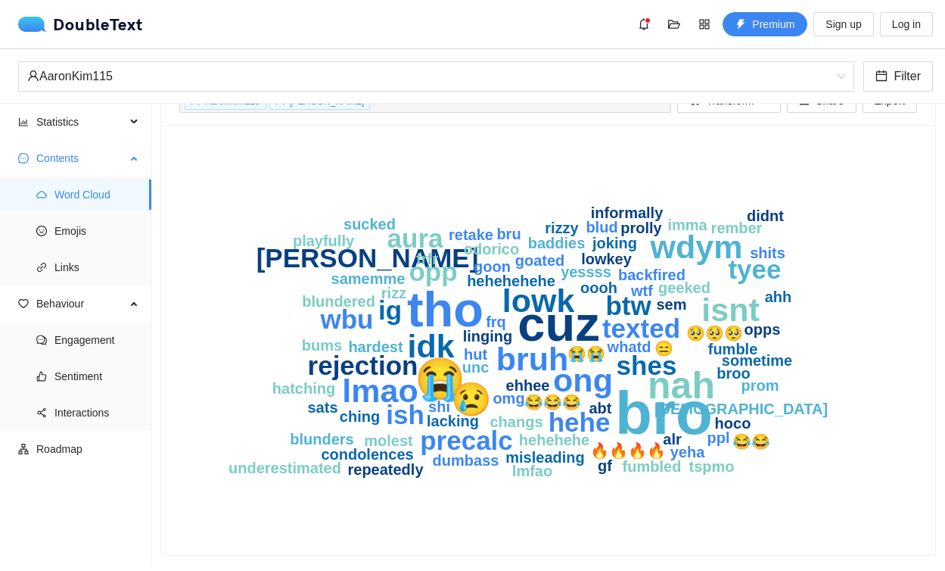
click at [74, 213] on ul "Word Cloud Emojis Links" at bounding box center [75, 230] width 151 height 109
click at [74, 224] on span "Emojis" at bounding box center [96, 231] width 85 height 30
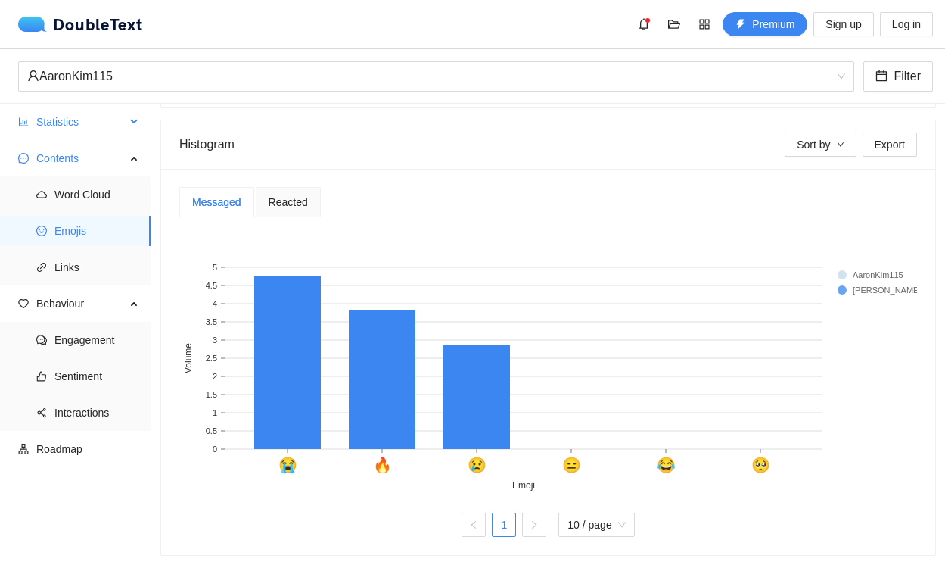
click at [73, 124] on span "Statistics" at bounding box center [80, 122] width 89 height 30
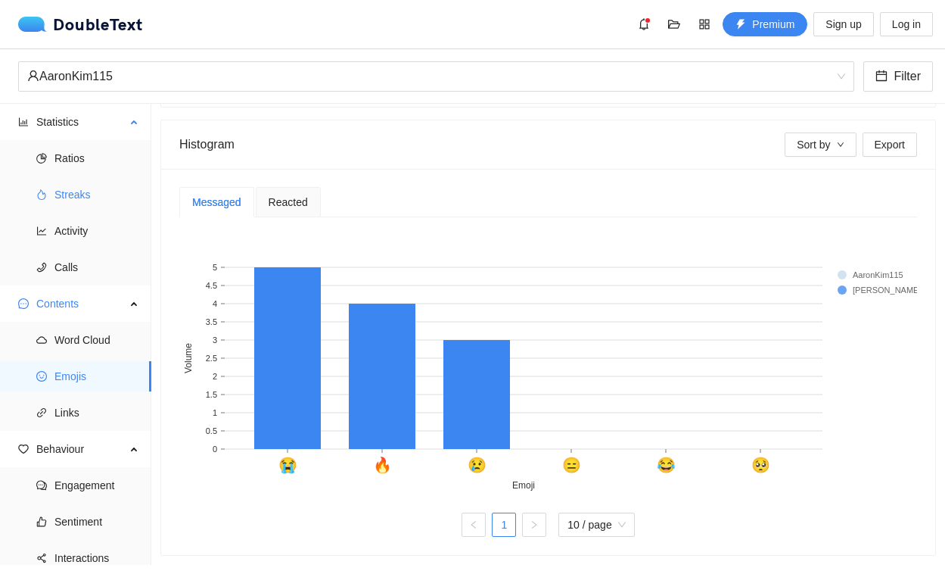
click at [85, 183] on span "Streaks" at bounding box center [96, 194] width 85 height 30
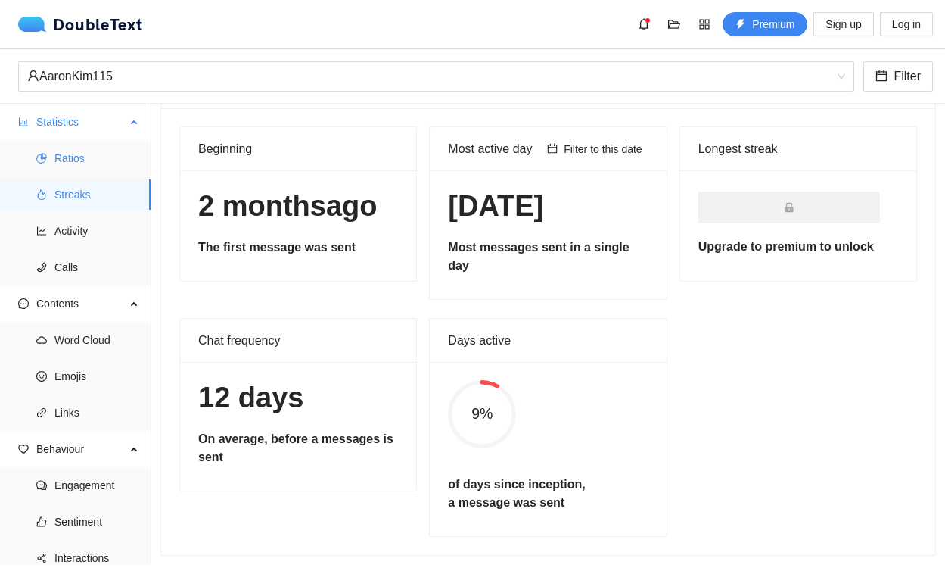
click at [81, 161] on span "Ratios" at bounding box center [96, 158] width 85 height 30
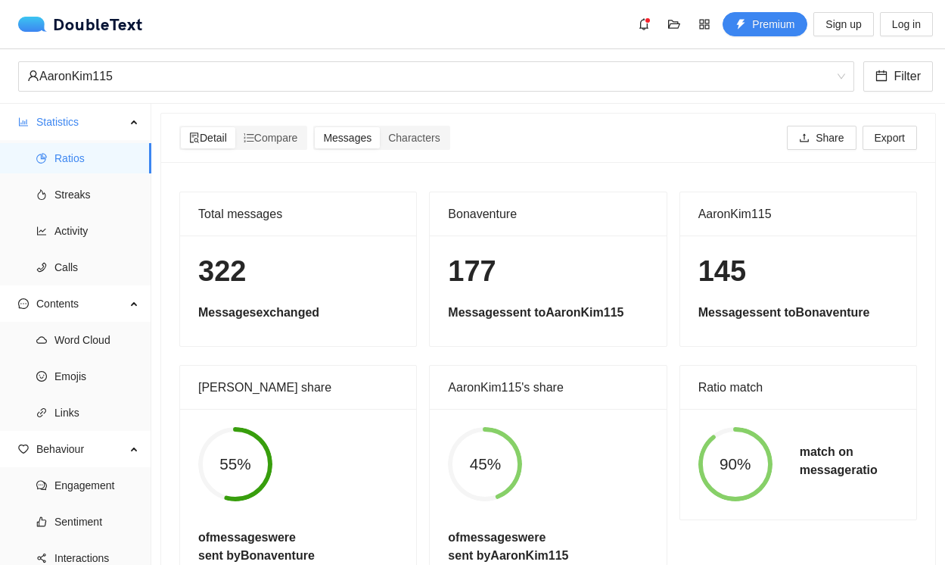
scroll to position [36, 0]
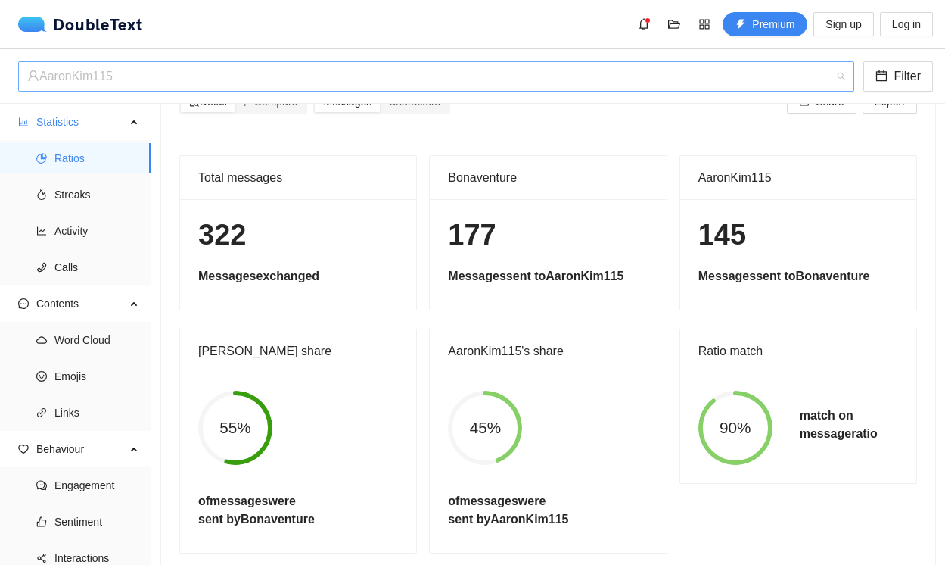
click at [138, 73] on div "AaronKim115" at bounding box center [429, 76] width 804 height 29
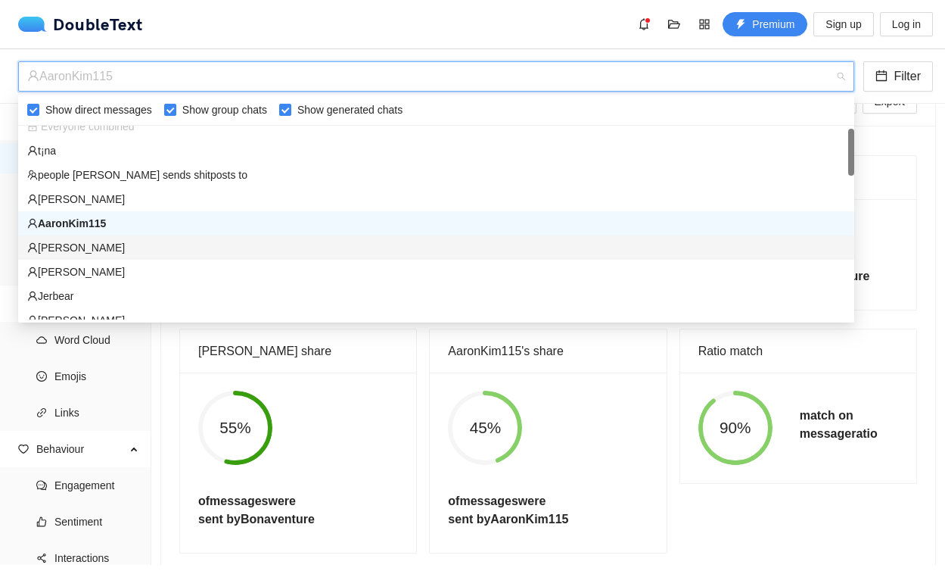
click at [113, 246] on div "[PERSON_NAME]" at bounding box center [436, 247] width 818 height 17
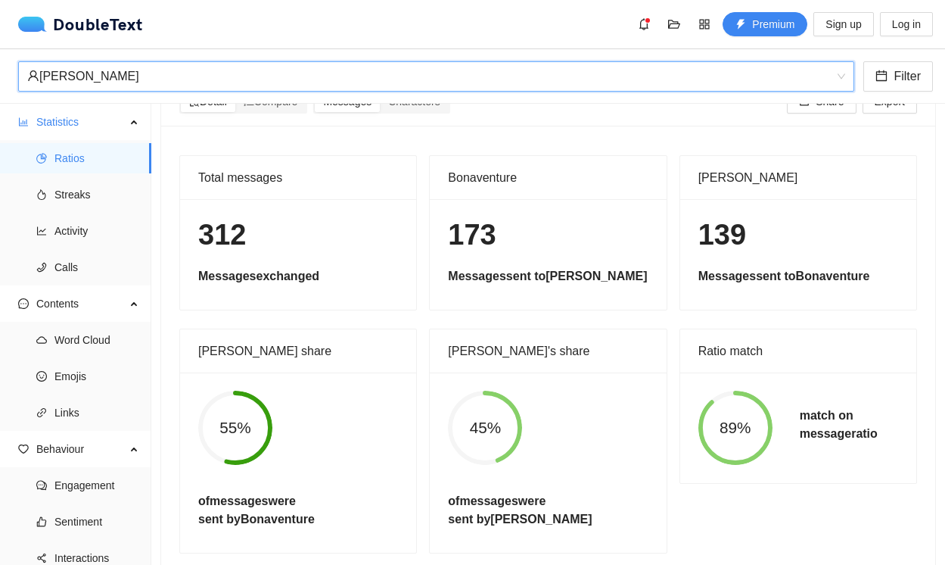
click at [340, 71] on div "[PERSON_NAME]" at bounding box center [429, 76] width 804 height 29
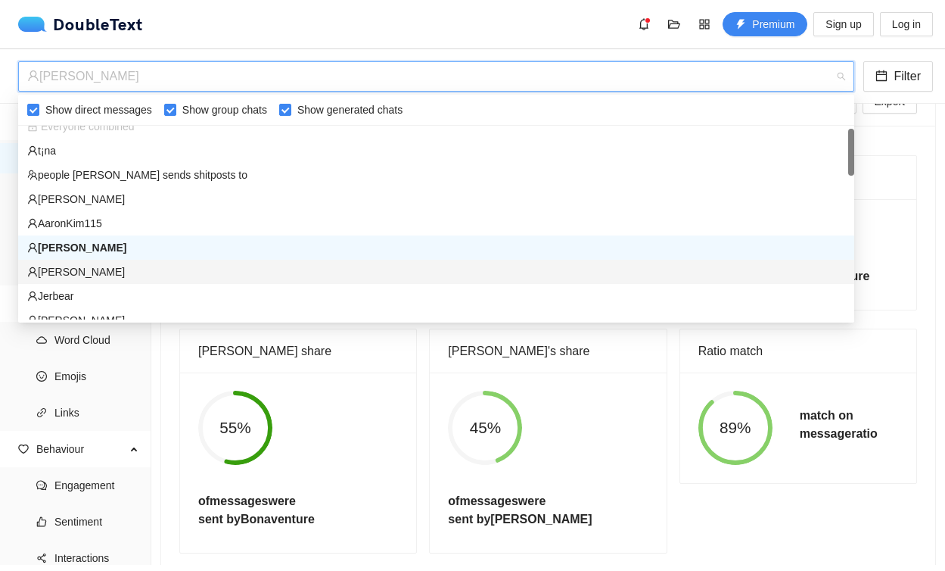
click at [158, 271] on div "[PERSON_NAME]" at bounding box center [436, 271] width 818 height 17
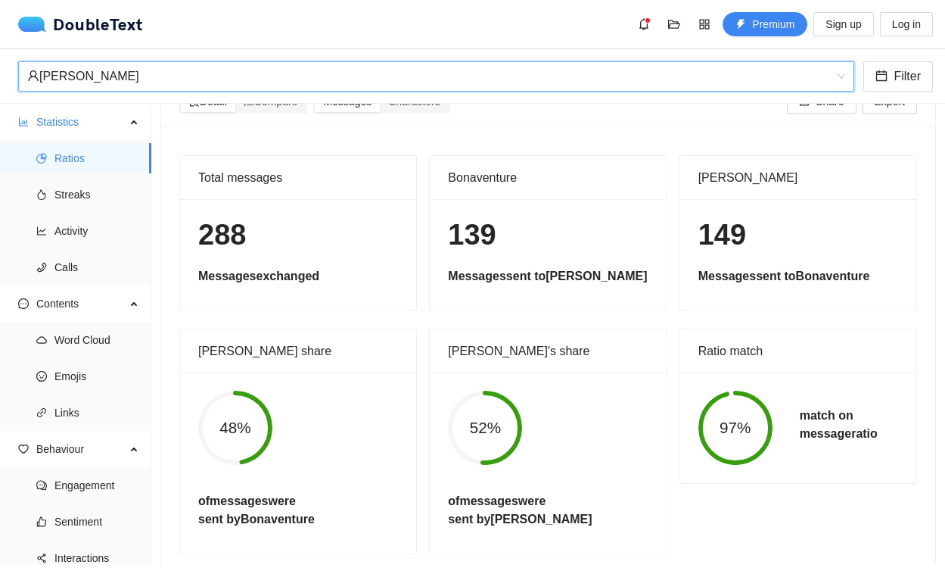
click at [308, 69] on div "[PERSON_NAME]" at bounding box center [429, 76] width 804 height 29
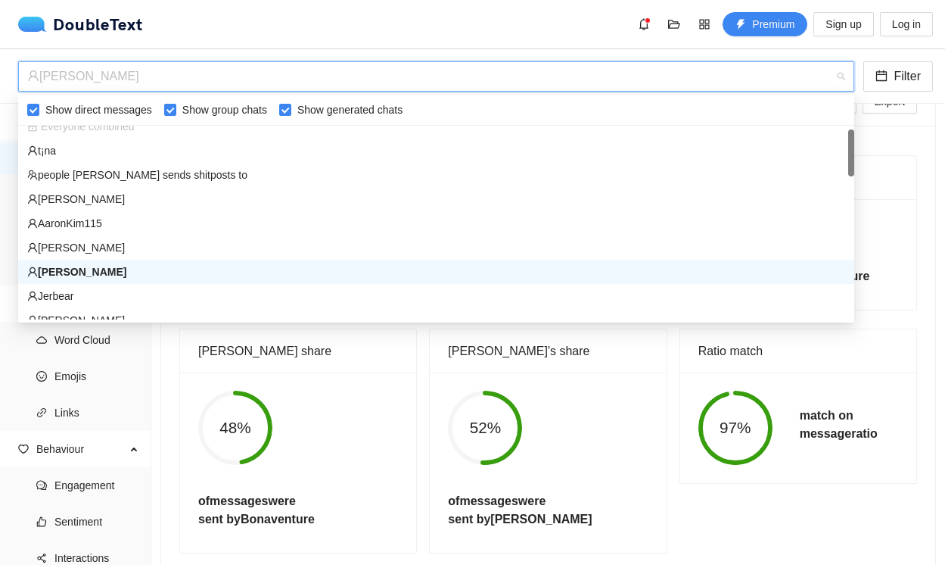
scroll to position [20, 0]
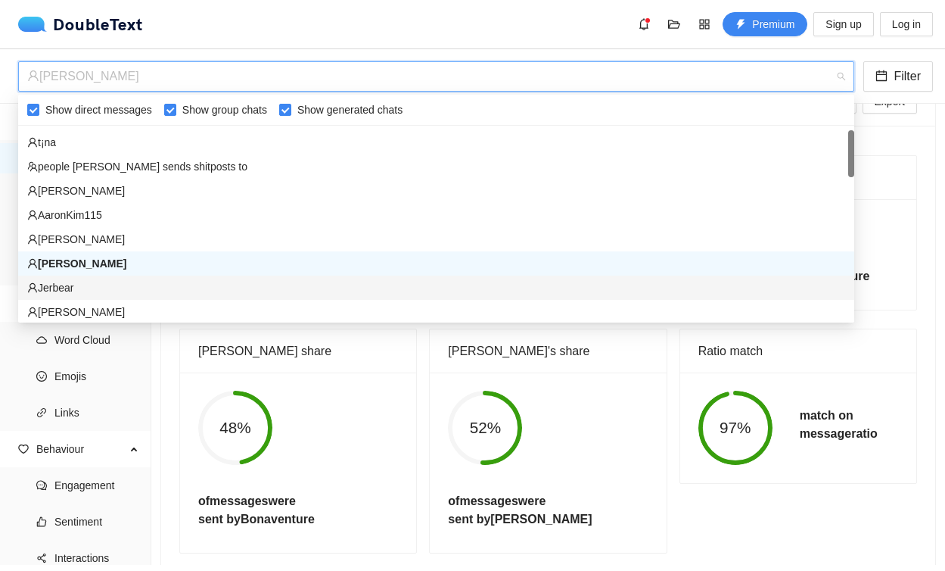
click at [178, 284] on div "Jerbear" at bounding box center [436, 287] width 818 height 17
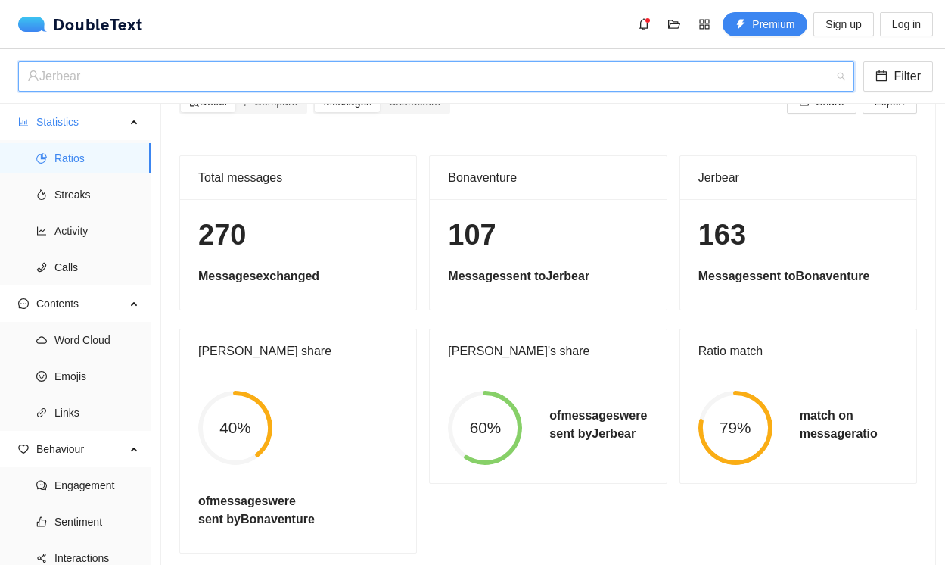
click at [276, 73] on div "Jerbear" at bounding box center [429, 76] width 804 height 29
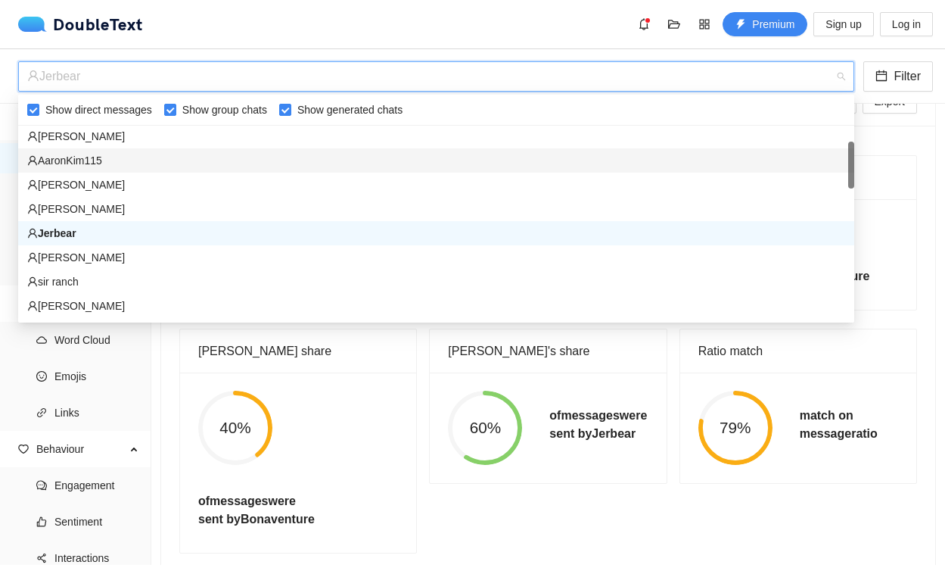
scroll to position [80, 0]
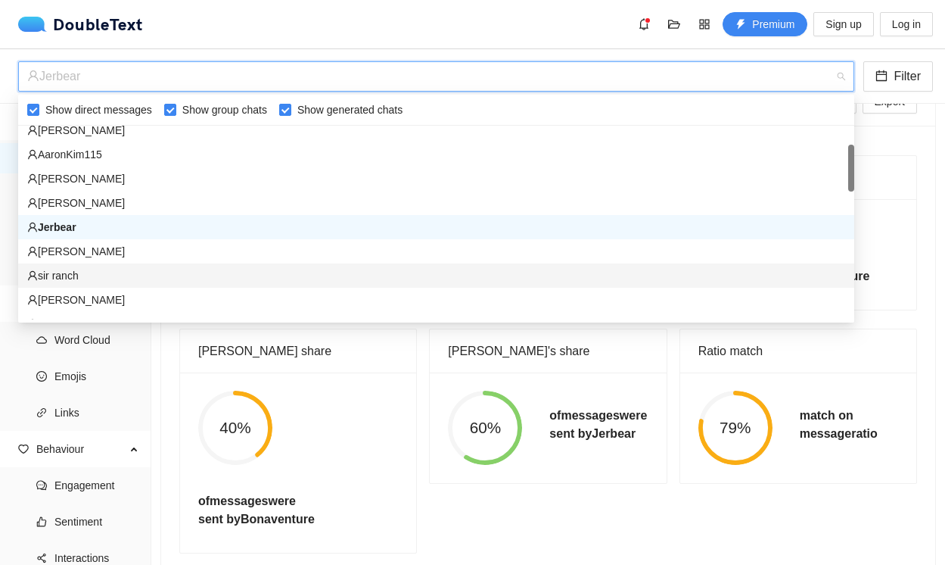
click at [201, 263] on div "sir ranch" at bounding box center [436, 275] width 836 height 24
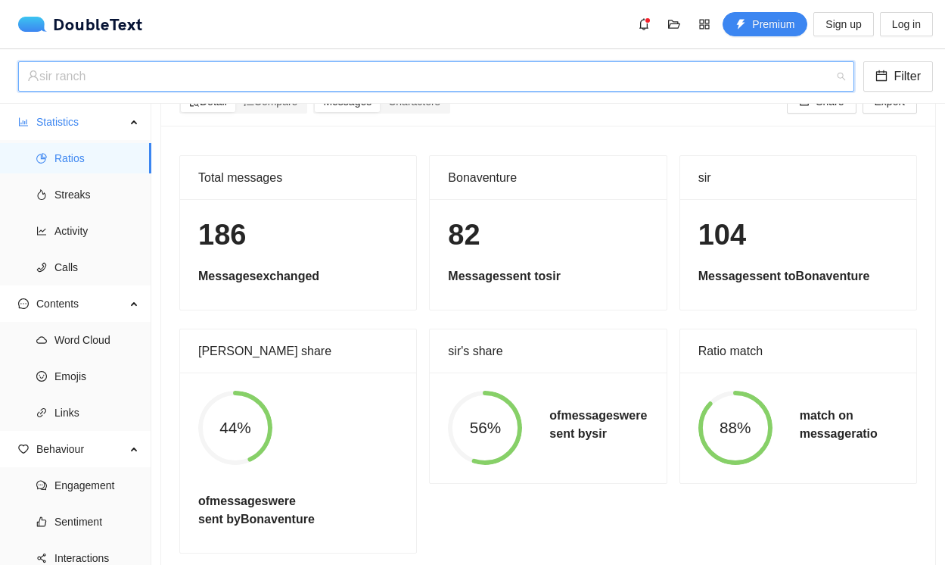
click at [325, 70] on div "sir ranch" at bounding box center [429, 76] width 804 height 29
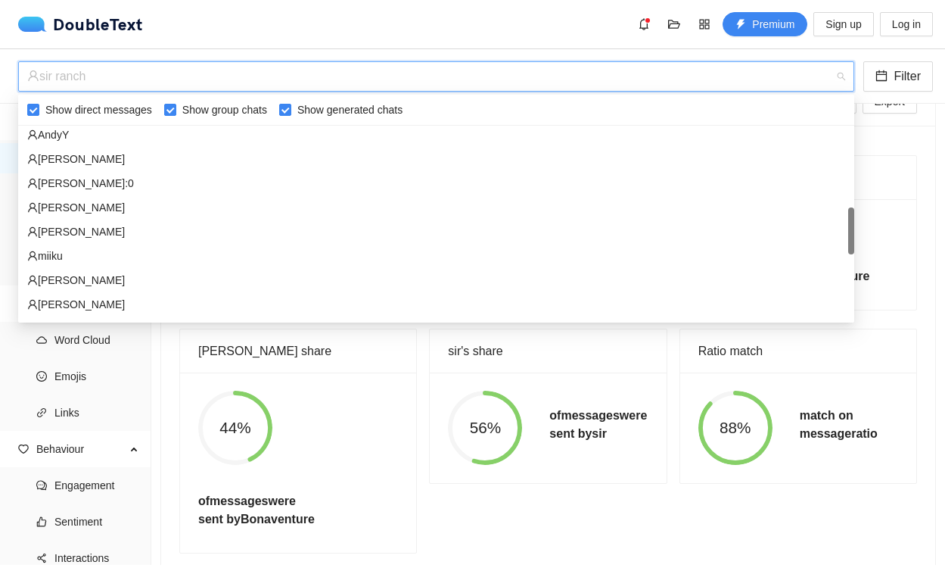
scroll to position [394, 0]
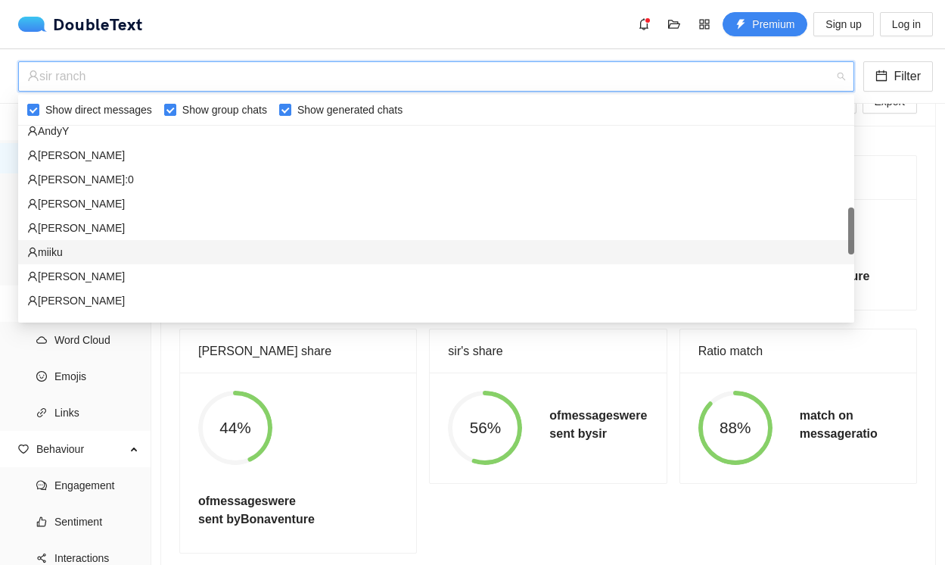
click at [152, 253] on div "miiku" at bounding box center [436, 252] width 818 height 17
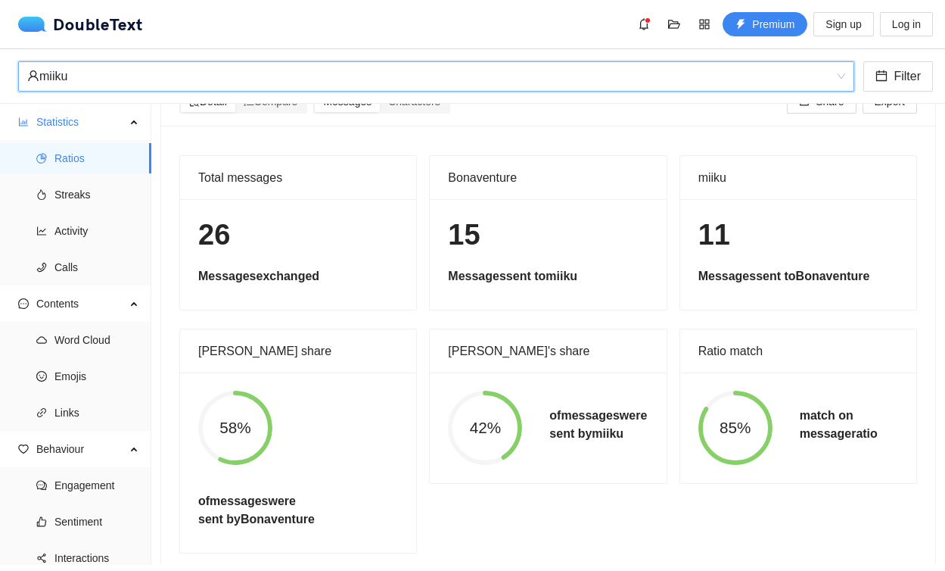
click at [244, 85] on div "miiku" at bounding box center [429, 76] width 804 height 29
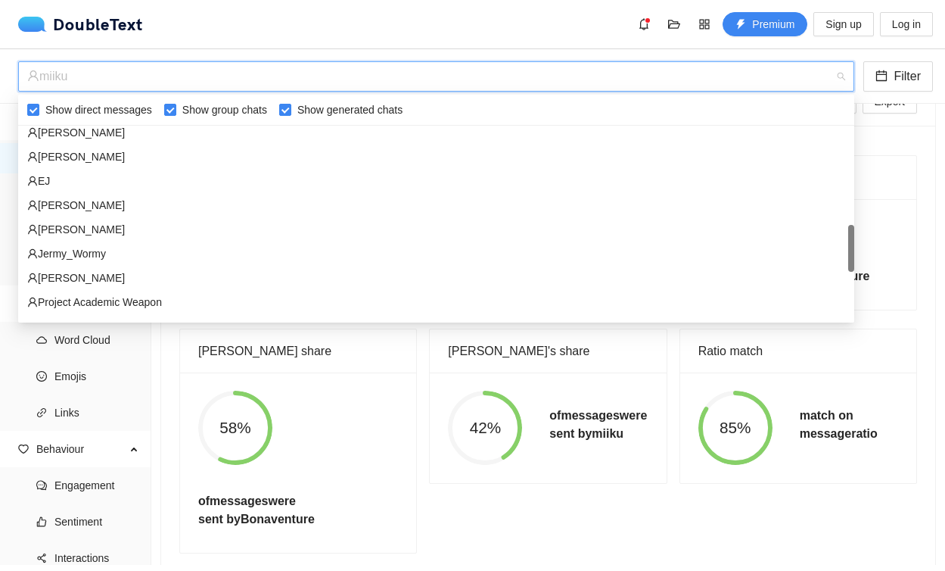
scroll to position [537, 0]
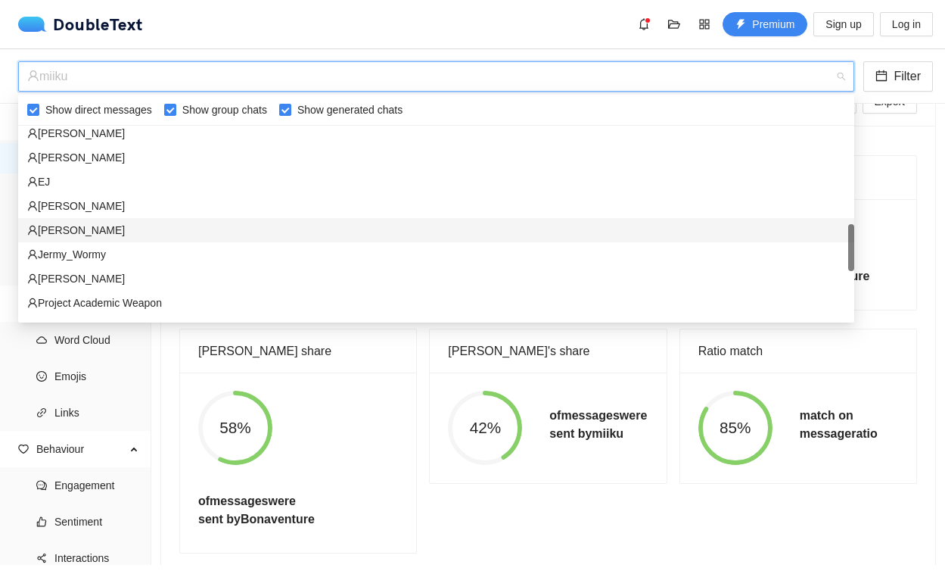
click at [145, 225] on div "[PERSON_NAME]" at bounding box center [436, 230] width 818 height 17
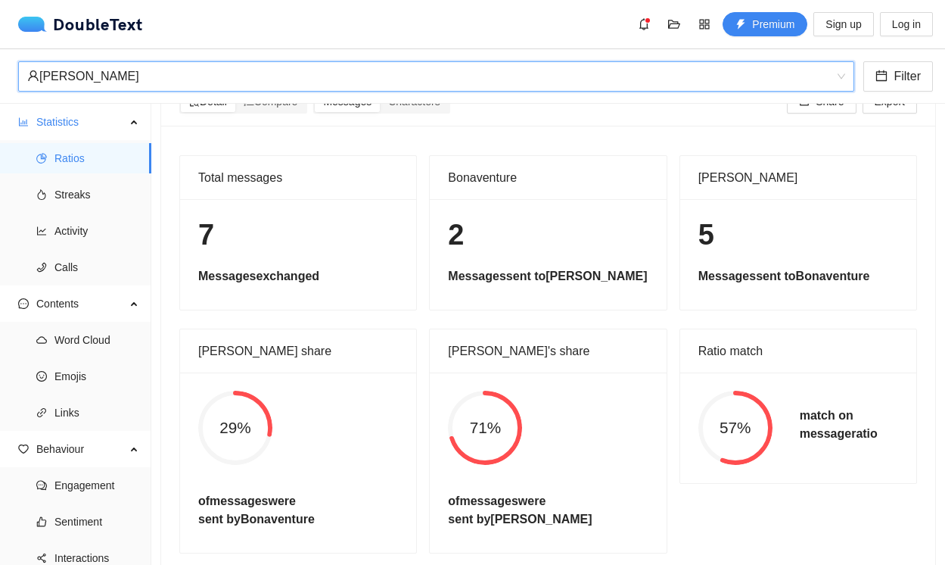
click at [335, 73] on div "[PERSON_NAME]" at bounding box center [429, 76] width 804 height 29
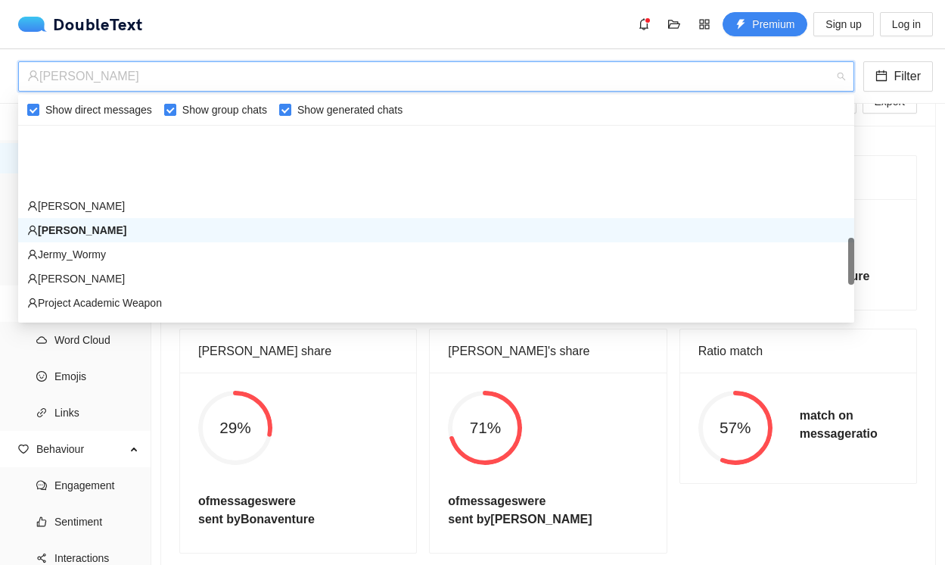
scroll to position [799, 0]
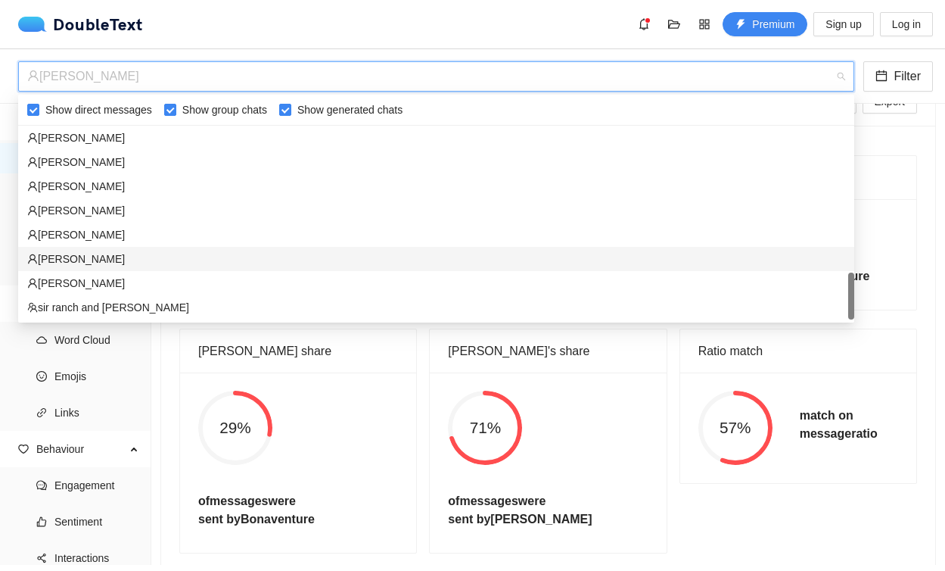
click at [251, 260] on div "[PERSON_NAME]" at bounding box center [436, 258] width 818 height 17
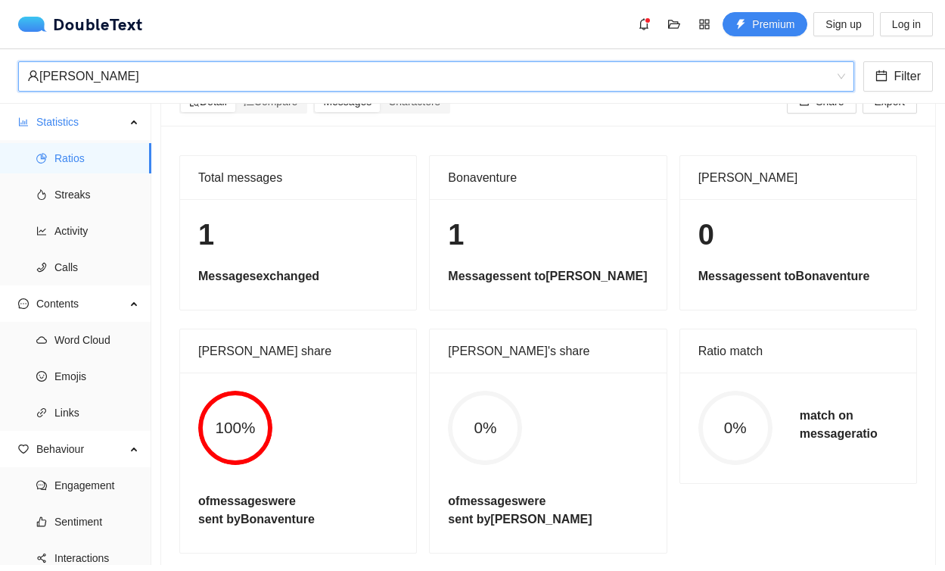
click at [351, 73] on div "[PERSON_NAME]" at bounding box center [429, 76] width 804 height 29
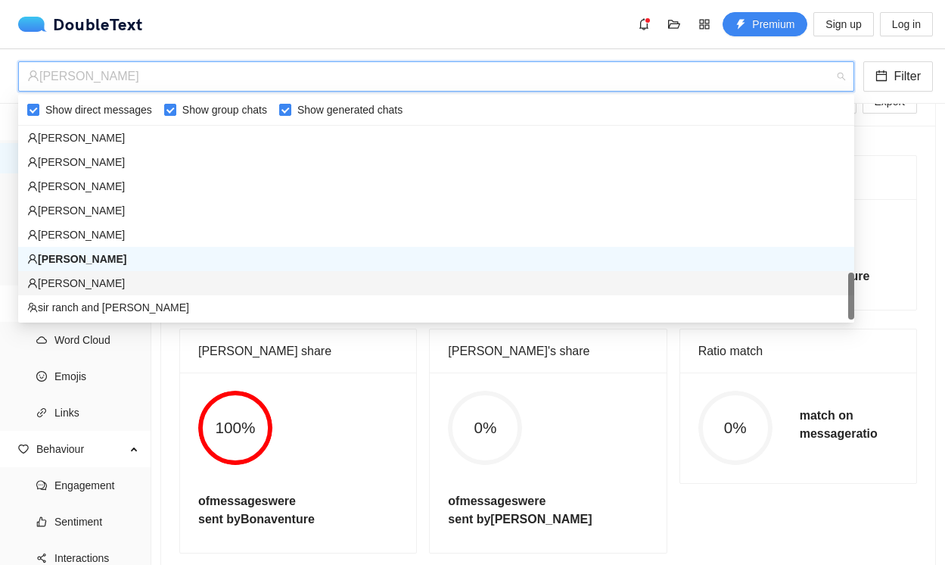
click at [234, 292] on div "[PERSON_NAME]" at bounding box center [436, 283] width 836 height 24
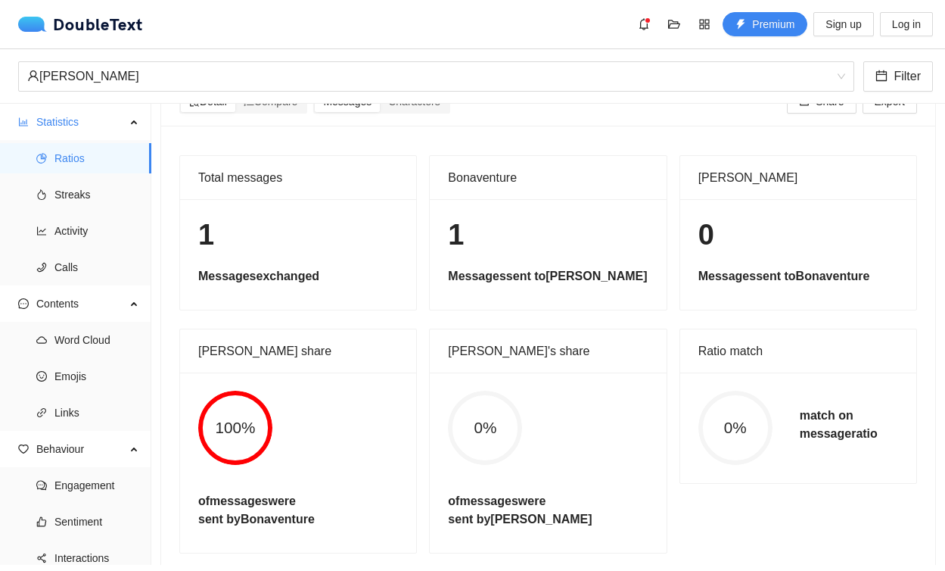
click at [330, 92] on div "andy gu Filter" at bounding box center [472, 76] width 945 height 54
click at [330, 86] on div "[PERSON_NAME]" at bounding box center [429, 76] width 804 height 29
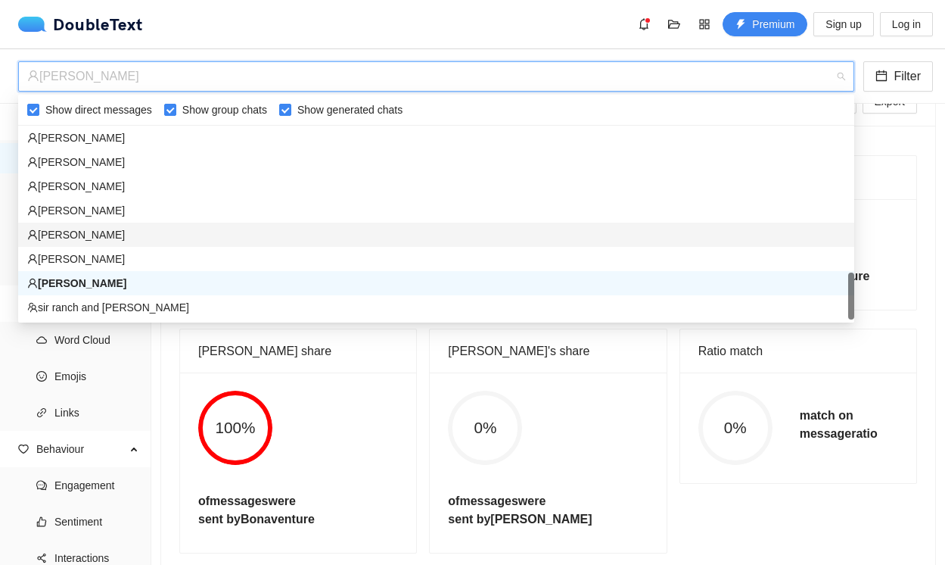
scroll to position [793, 0]
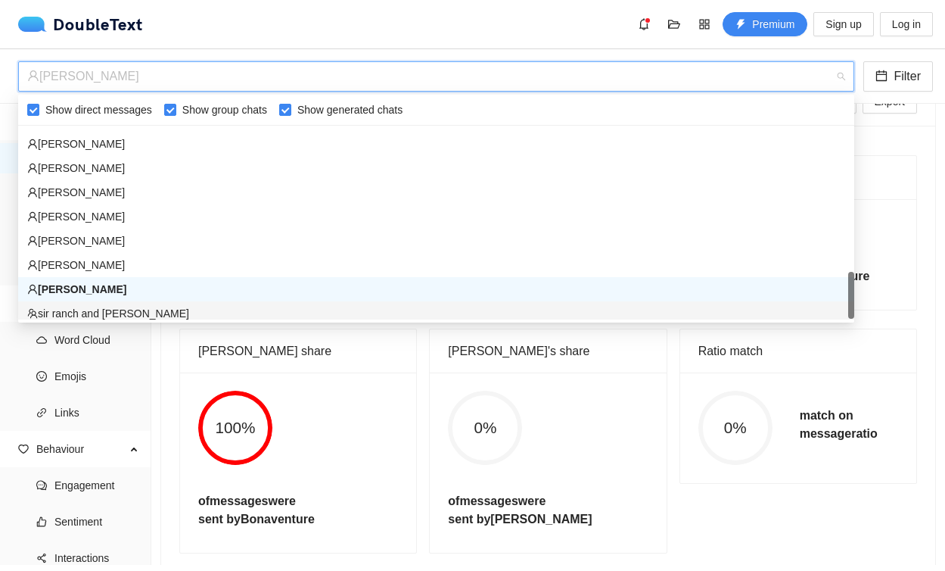
click at [238, 313] on div "sir ranch and [PERSON_NAME]" at bounding box center [436, 313] width 818 height 17
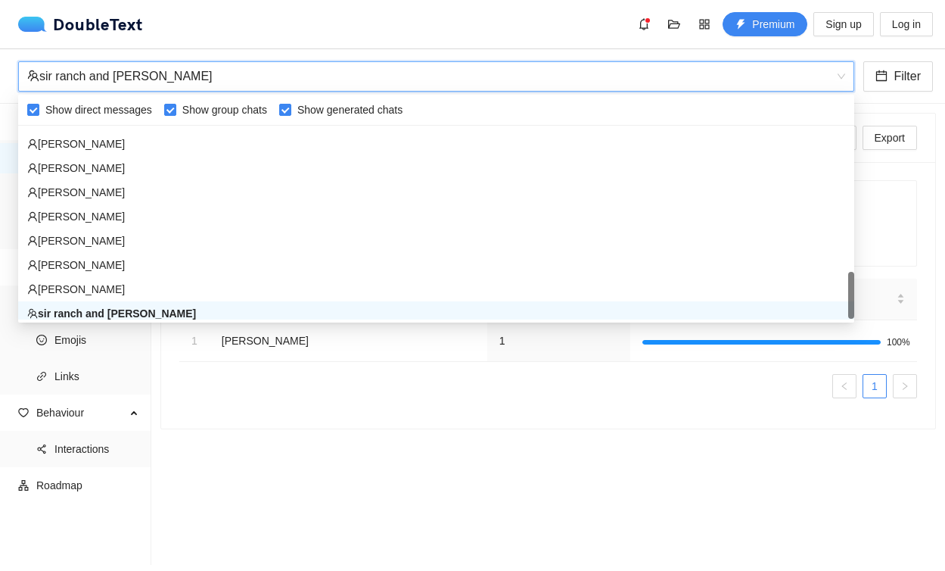
scroll to position [0, 0]
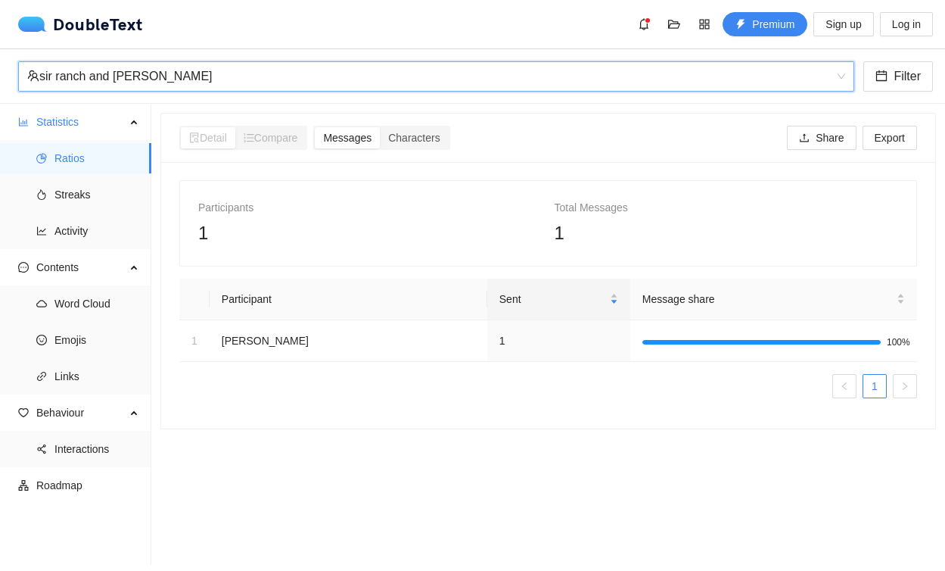
click at [355, 69] on div "sir ranch and [PERSON_NAME]" at bounding box center [429, 76] width 804 height 29
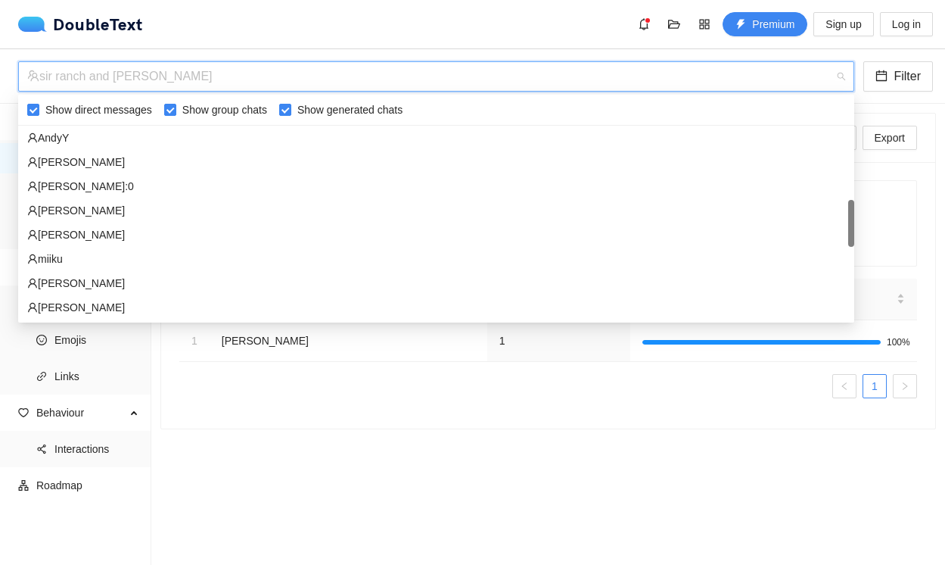
scroll to position [365, 0]
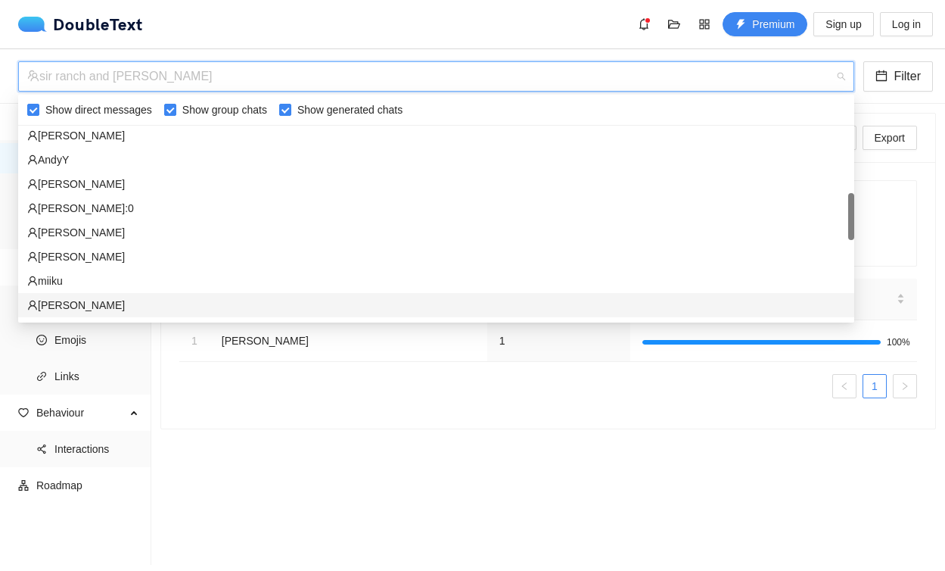
click at [191, 288] on div "miiku" at bounding box center [436, 280] width 818 height 17
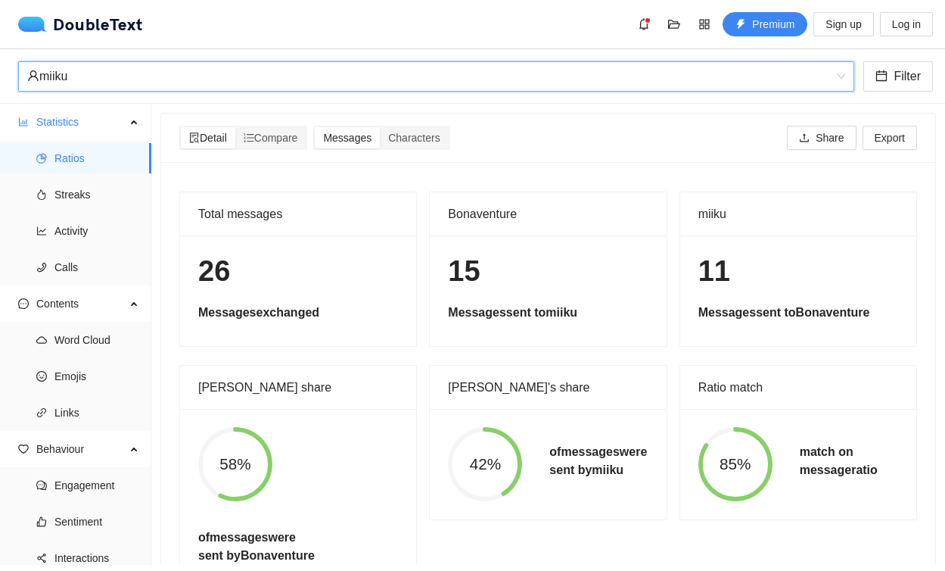
click at [384, 72] on div "miiku" at bounding box center [429, 76] width 804 height 29
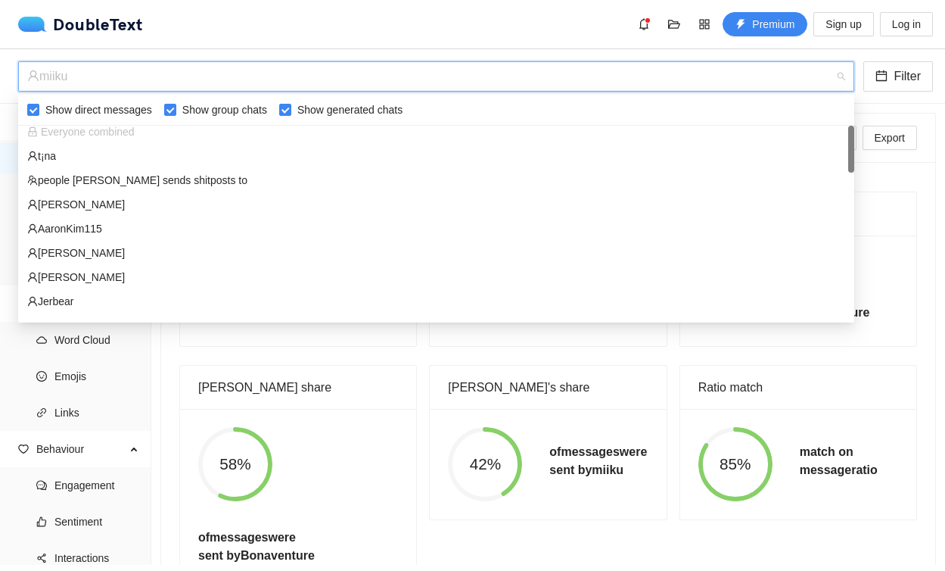
scroll to position [0, 0]
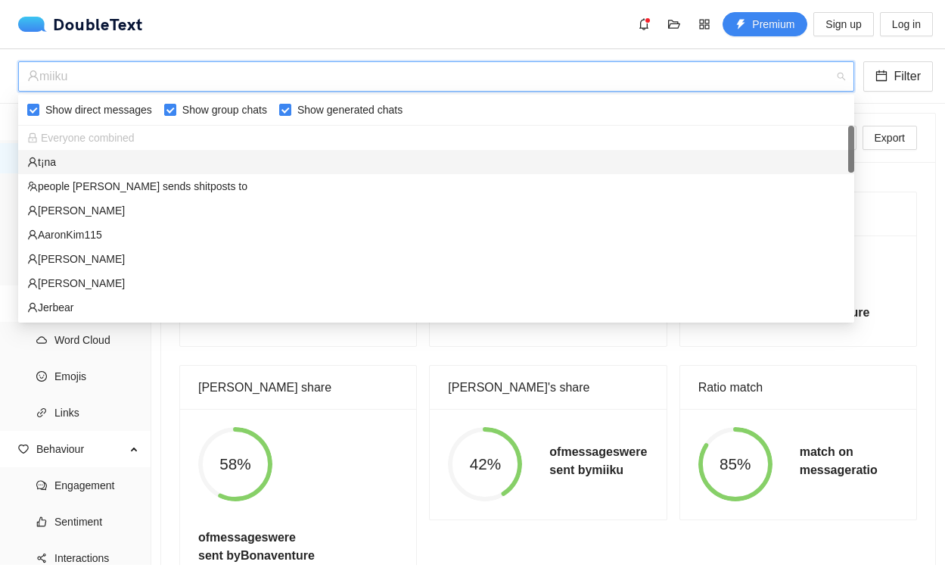
click at [282, 160] on div "t¡na" at bounding box center [436, 162] width 818 height 17
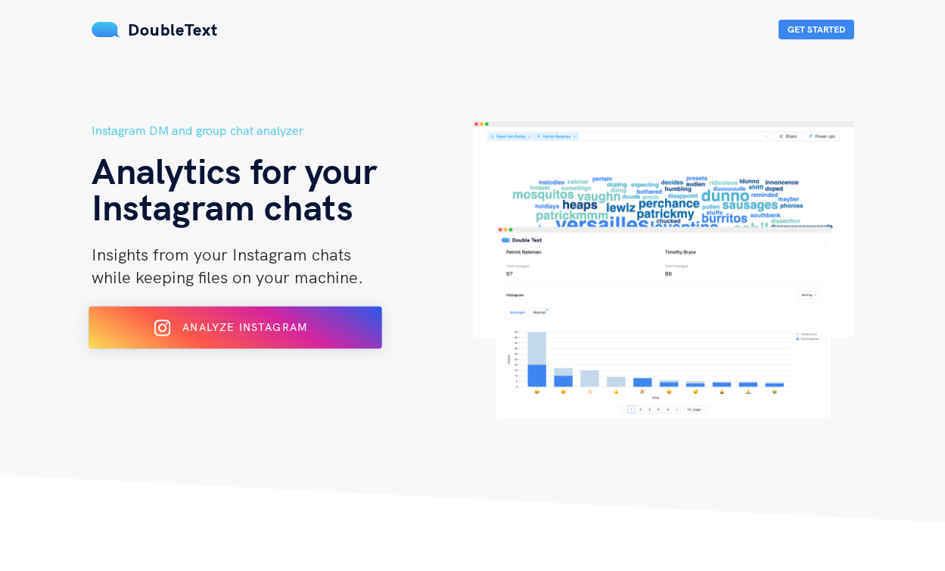
click at [240, 338] on div "Analyze Instagram" at bounding box center [234, 328] width 239 height 24
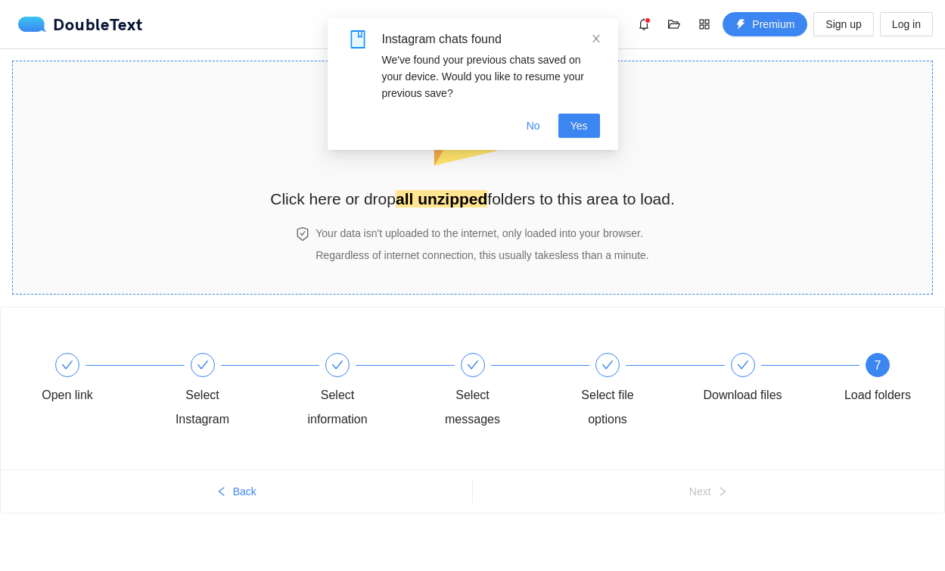
scroll to position [1, 0]
click at [530, 127] on span "No" at bounding box center [534, 125] width 14 height 17
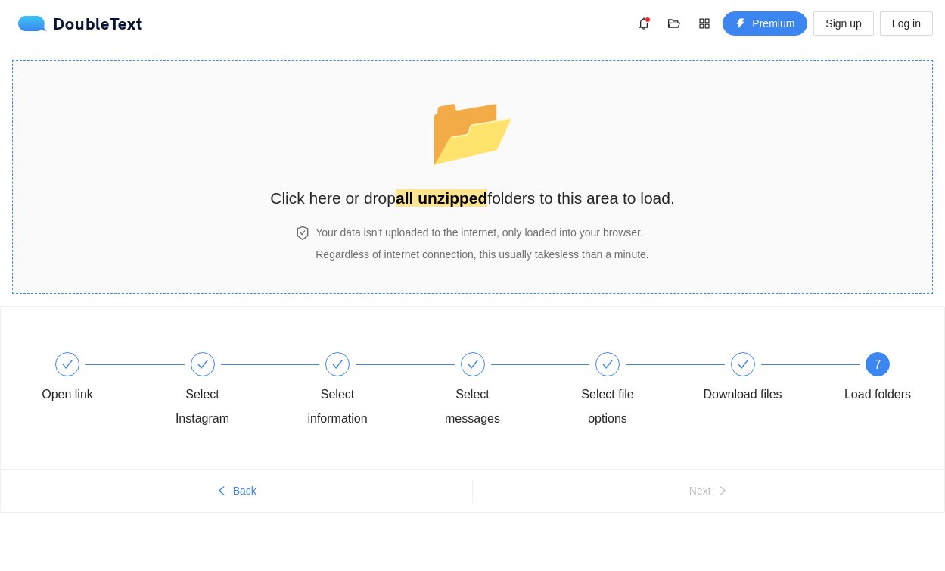
click at [452, 192] on strong "all unzipped" at bounding box center [442, 197] width 92 height 17
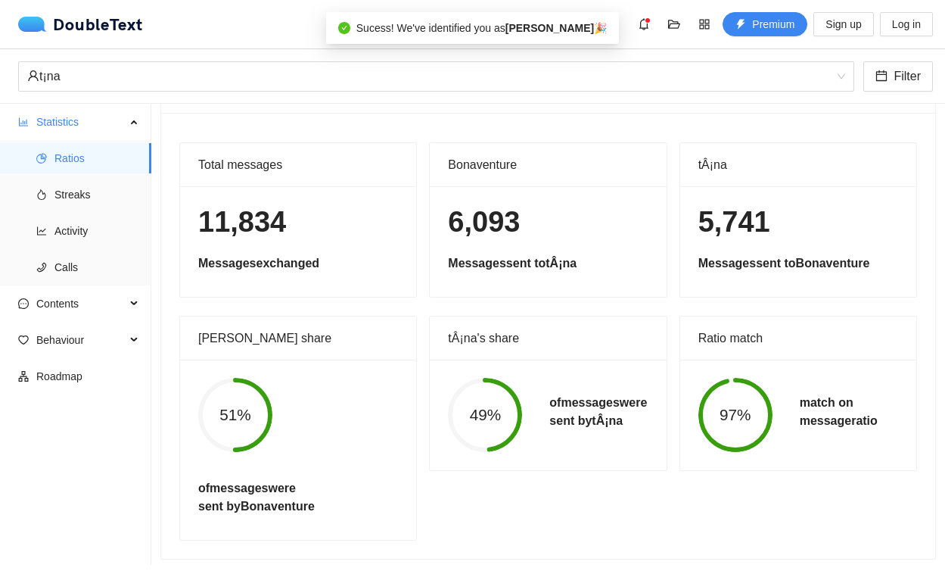
scroll to position [53, 0]
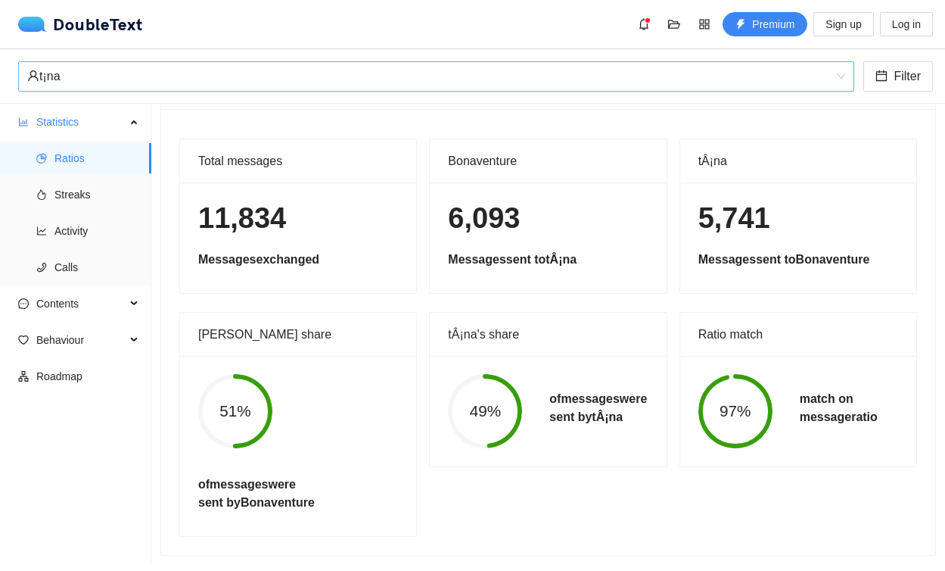
click at [196, 82] on div "t¡na" at bounding box center [429, 76] width 804 height 29
click at [188, 263] on div "11,834 Messages exchanged" at bounding box center [298, 237] width 236 height 110
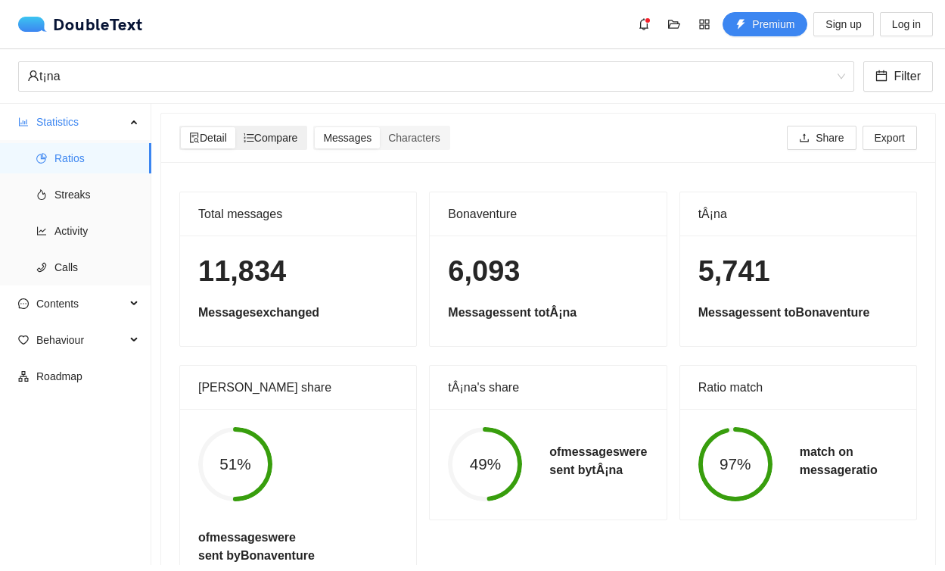
click at [288, 132] on span "Compare" at bounding box center [271, 138] width 54 height 12
click at [235, 127] on input "Compare" at bounding box center [235, 127] width 0 height 0
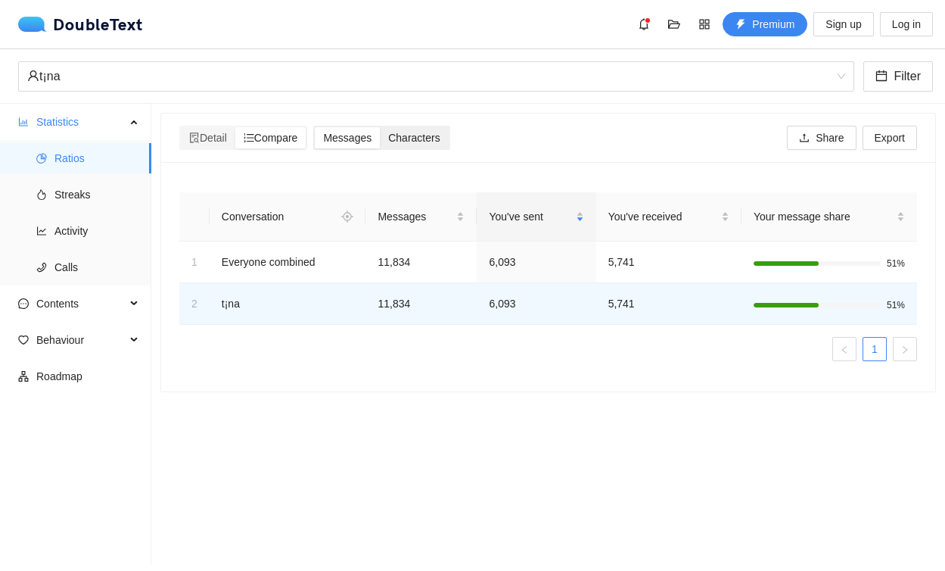
click at [409, 135] on span "Characters" at bounding box center [413, 138] width 51 height 12
click at [380, 127] on input "Characters" at bounding box center [380, 127] width 0 height 0
click at [369, 140] on span "Messages" at bounding box center [347, 138] width 48 height 12
click at [315, 127] on input "Messages" at bounding box center [315, 127] width 0 height 0
click at [75, 263] on span "Calls" at bounding box center [96, 267] width 85 height 30
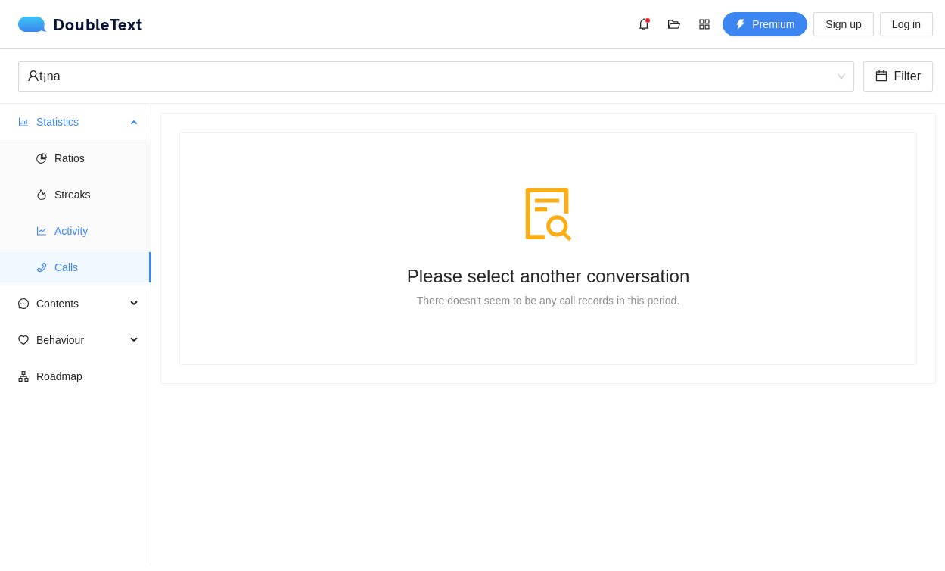
click at [85, 235] on span "Activity" at bounding box center [96, 231] width 85 height 30
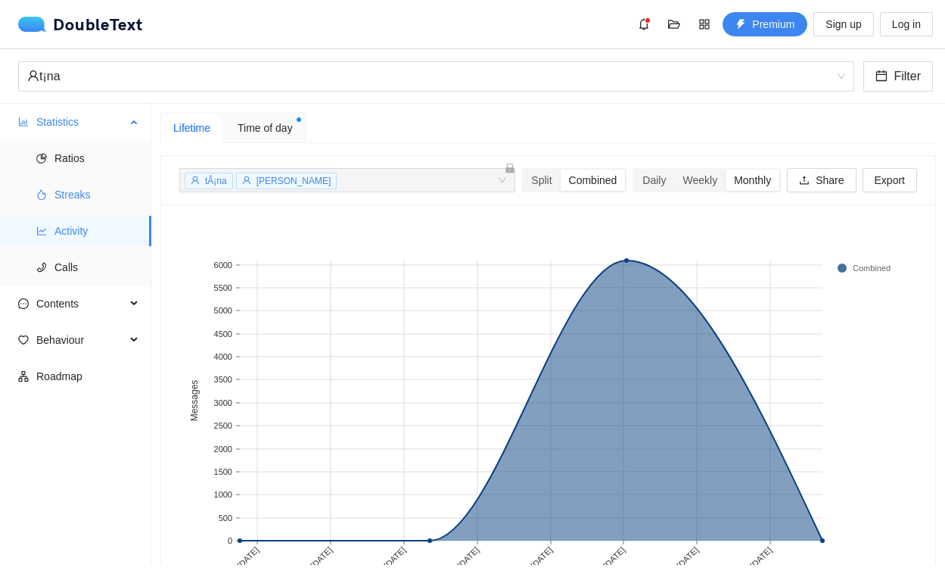
click at [86, 205] on span "Streaks" at bounding box center [96, 194] width 85 height 30
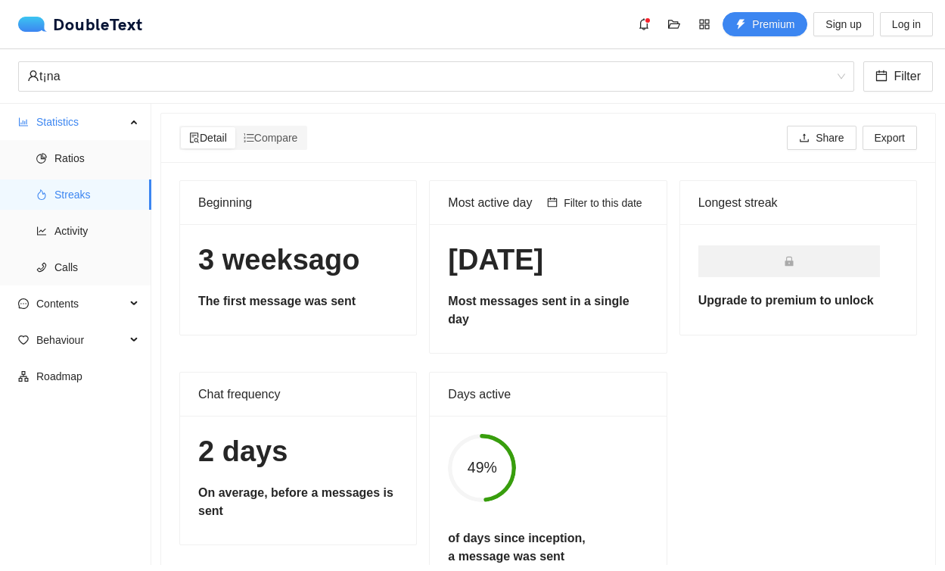
scroll to position [30, 0]
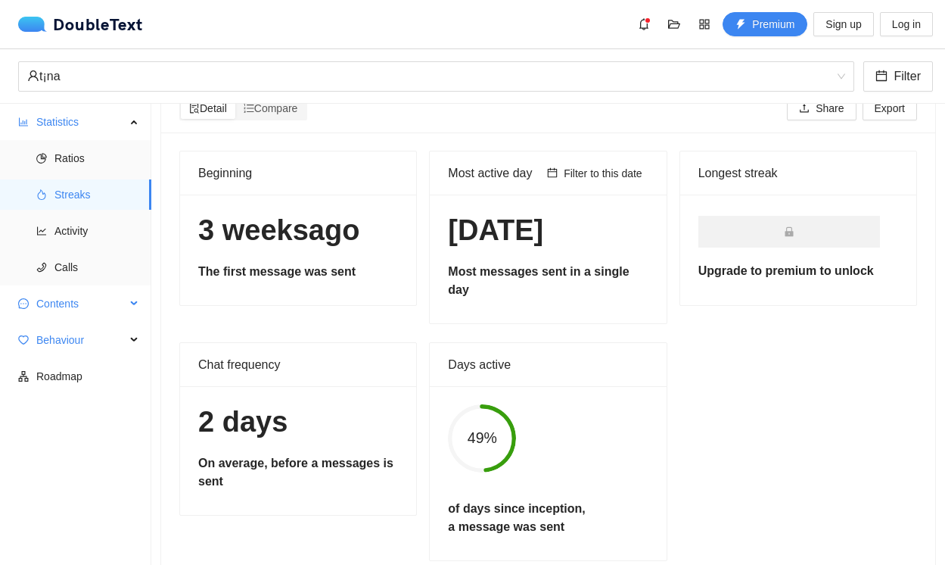
click at [49, 300] on span "Contents" at bounding box center [80, 303] width 89 height 30
click at [77, 334] on span "Word Cloud" at bounding box center [96, 340] width 85 height 30
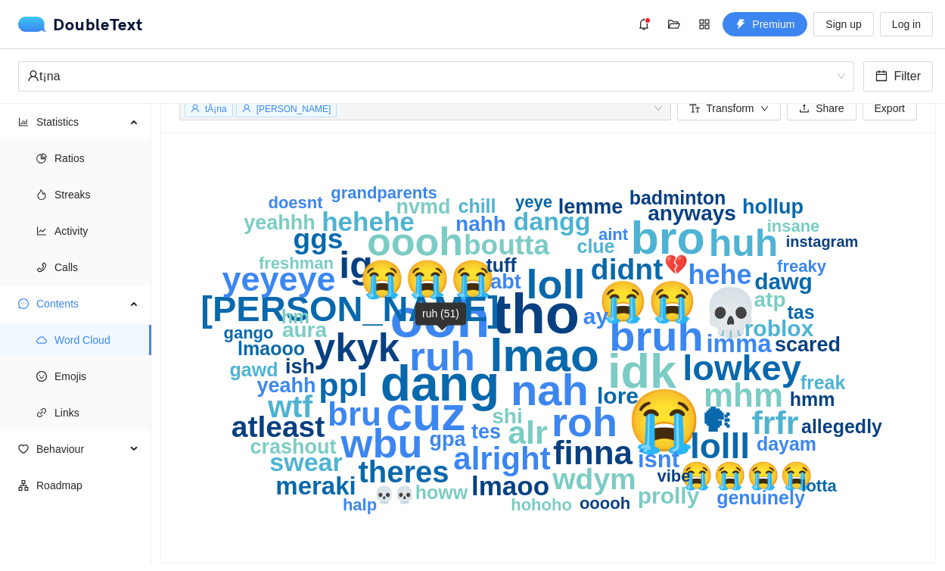
click at [455, 336] on text "ruh" at bounding box center [442, 355] width 66 height 45
click at [114, 366] on span "Emojis" at bounding box center [96, 376] width 85 height 30
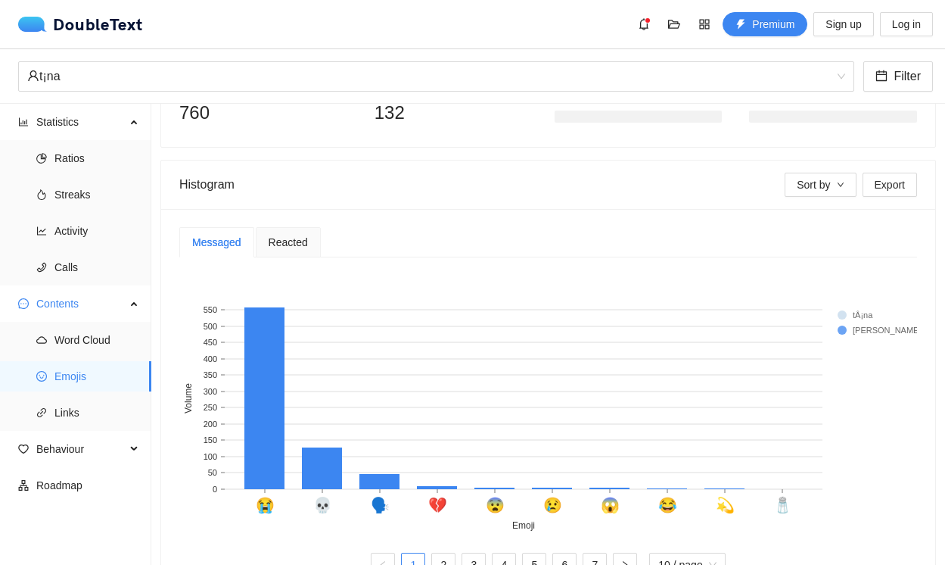
scroll to position [269, 0]
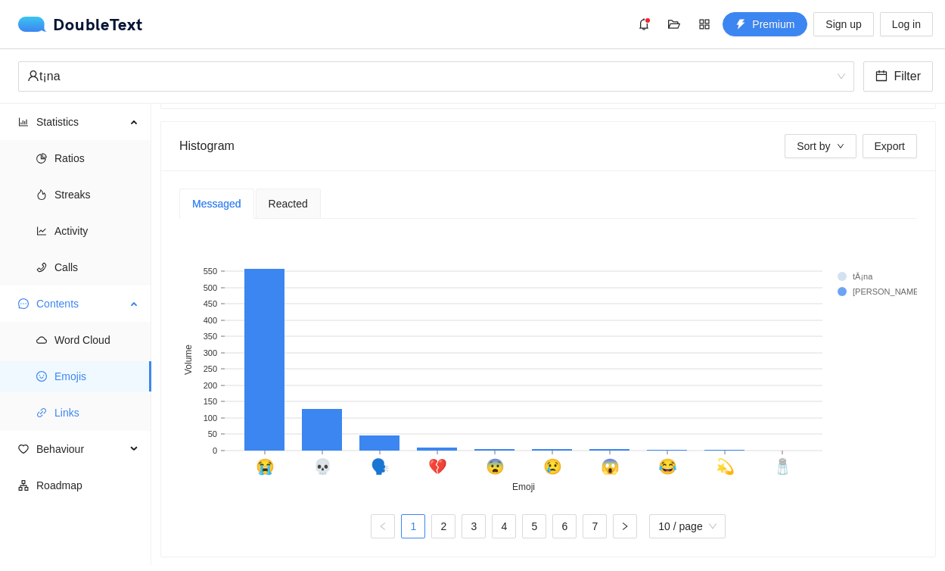
click at [89, 403] on span "Links" at bounding box center [96, 412] width 85 height 30
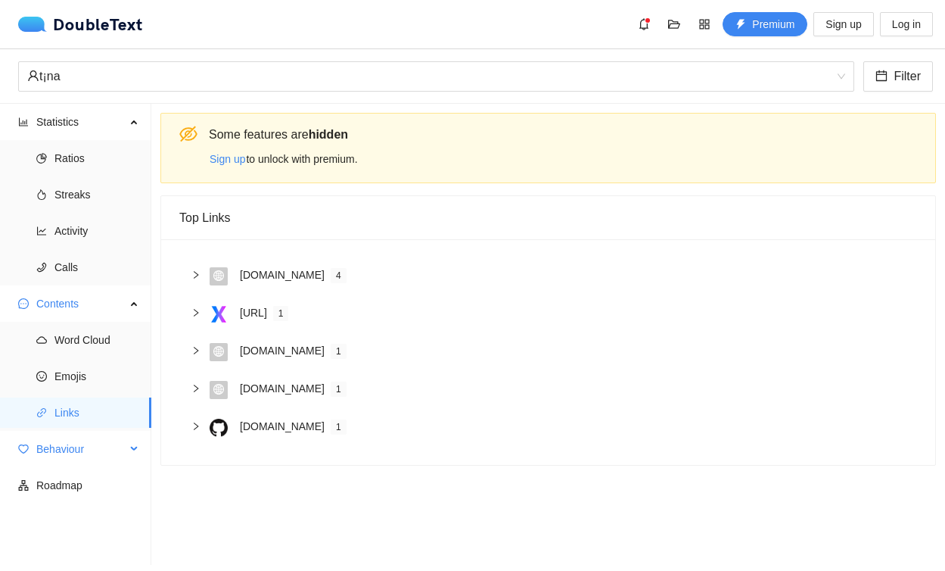
click at [85, 452] on span "Behaviour" at bounding box center [80, 449] width 89 height 30
click at [86, 481] on span "Engagement" at bounding box center [96, 485] width 85 height 30
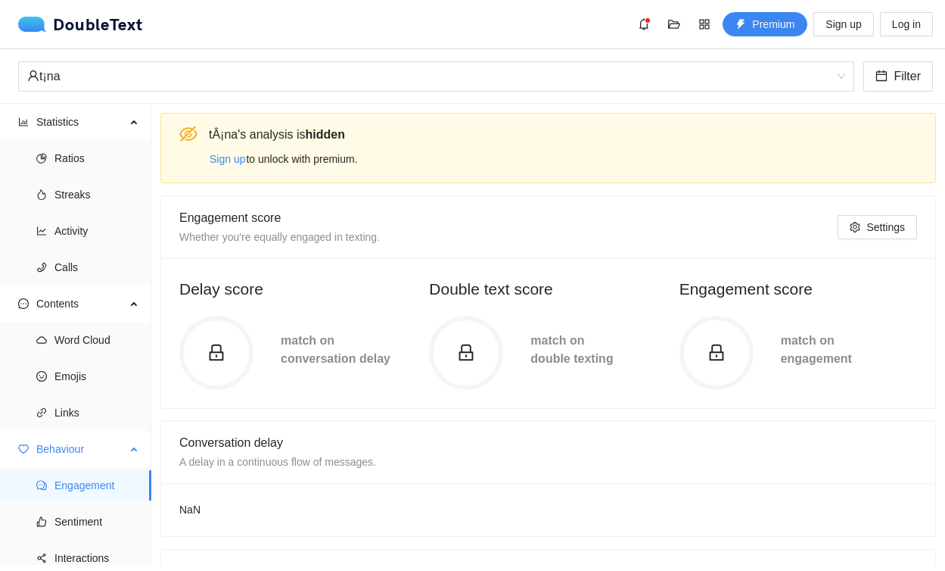
scroll to position [45, 0]
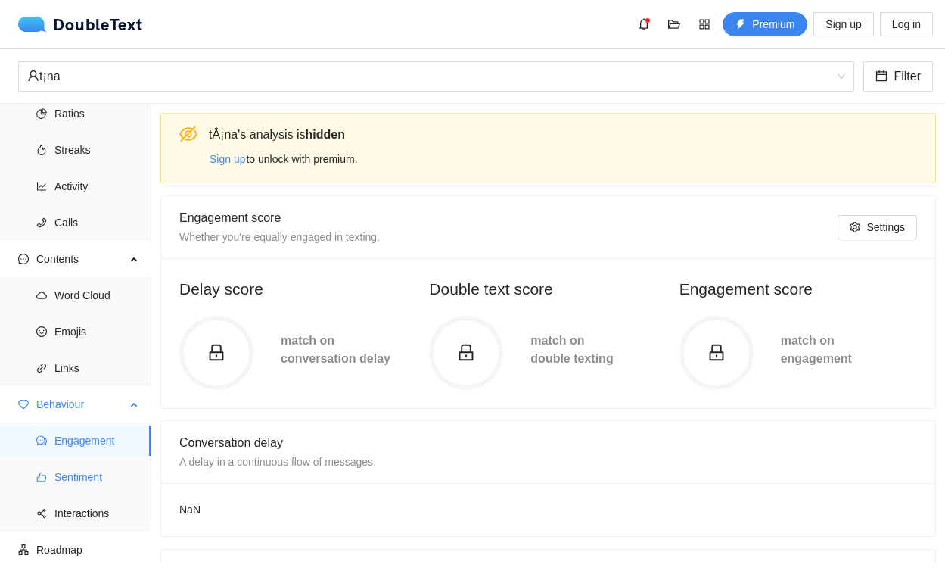
click at [85, 458] on ul "Engagement Sentiment Interactions" at bounding box center [75, 476] width 151 height 109
click at [85, 469] on span "Sentiment" at bounding box center [96, 477] width 85 height 30
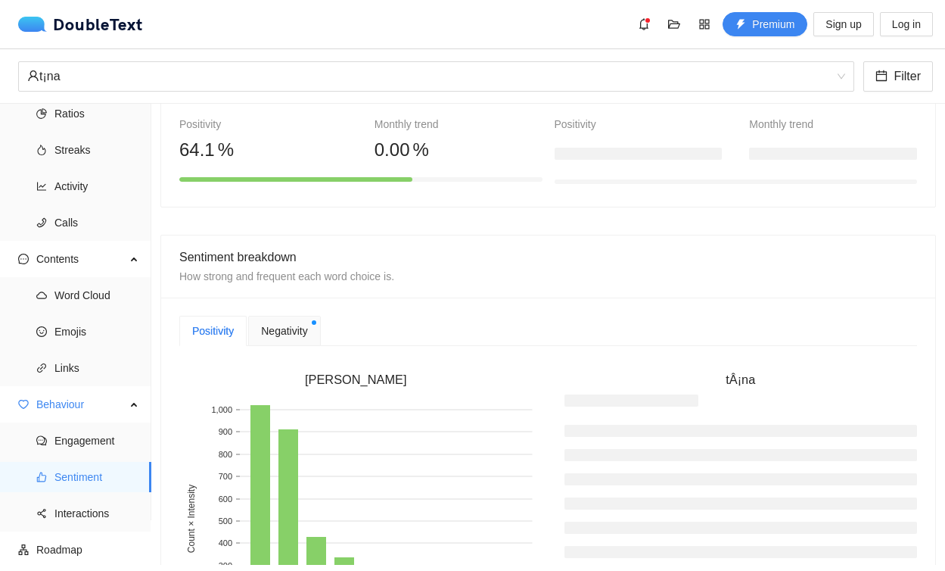
scroll to position [236, 0]
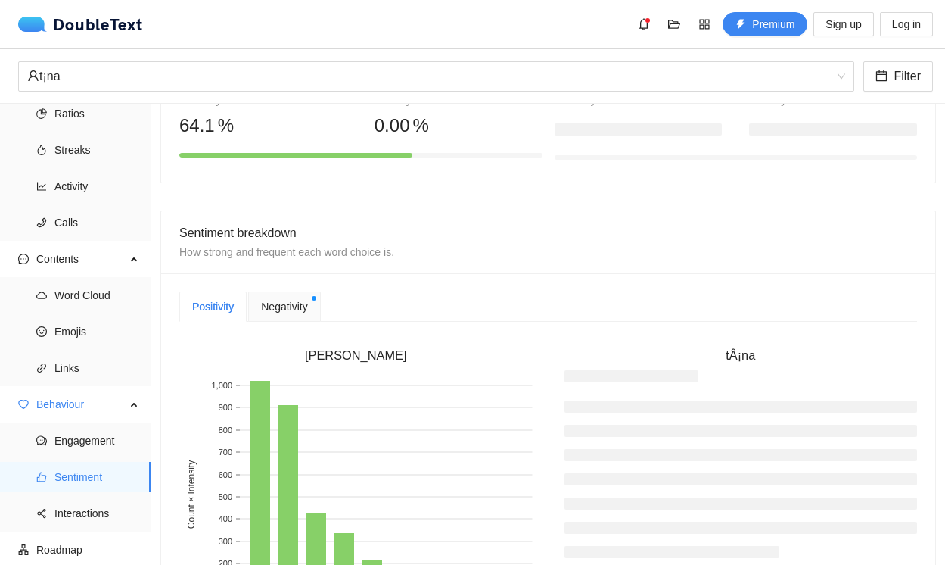
click at [278, 316] on div "Negativity" at bounding box center [284, 306] width 72 height 30
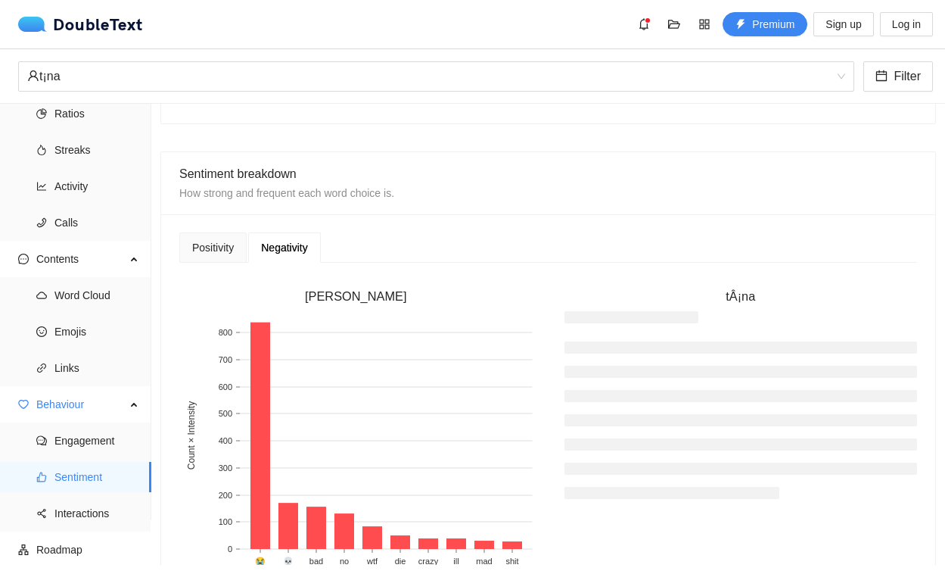
scroll to position [322, 0]
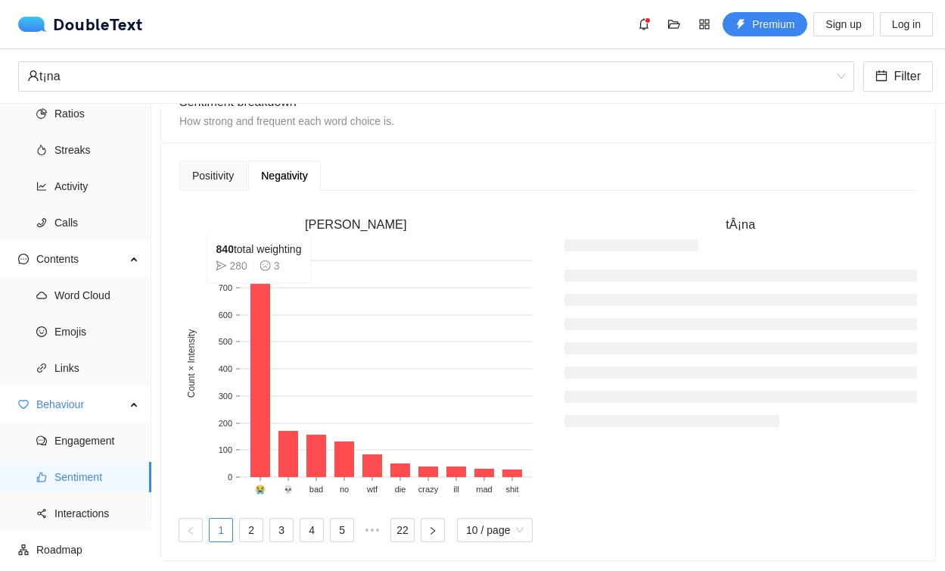
click at [264, 339] on rect at bounding box center [260, 363] width 20 height 227
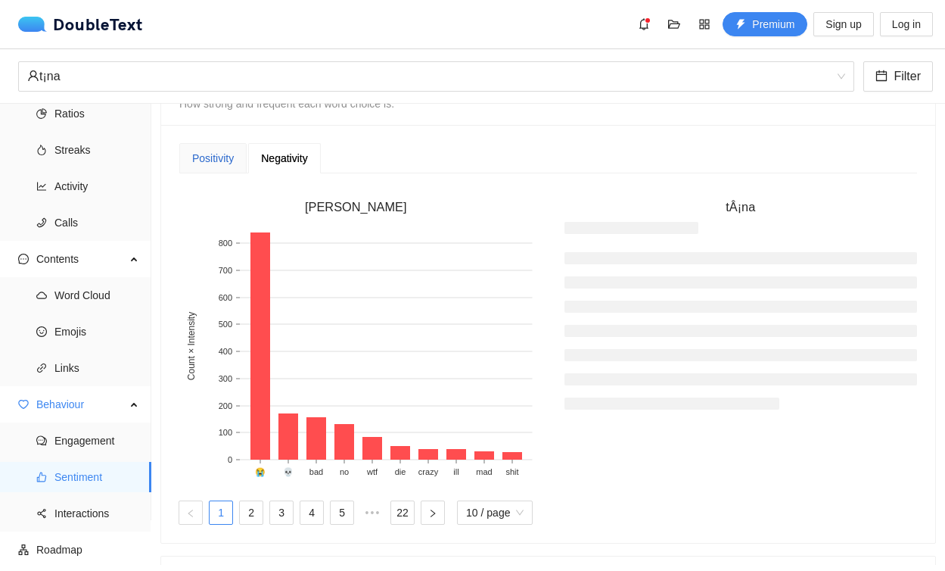
click at [226, 166] on div "Positivity" at bounding box center [213, 158] width 42 height 17
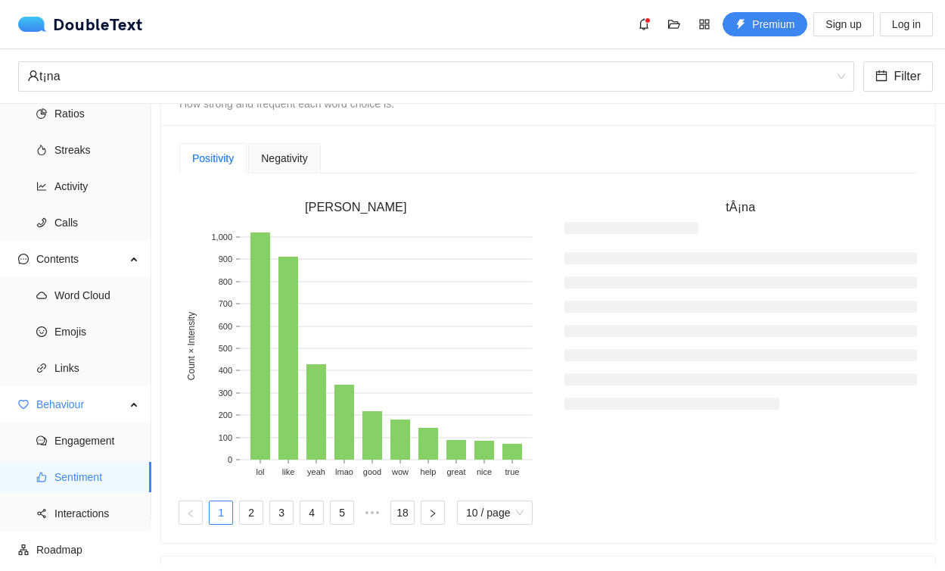
click at [296, 160] on span "Negativity" at bounding box center [284, 158] width 46 height 11
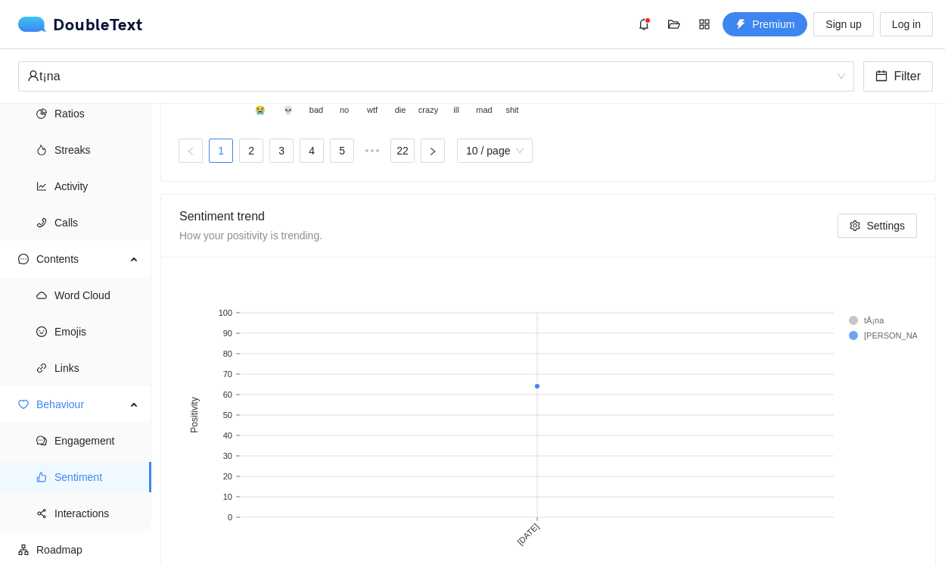
scroll to position [787, 0]
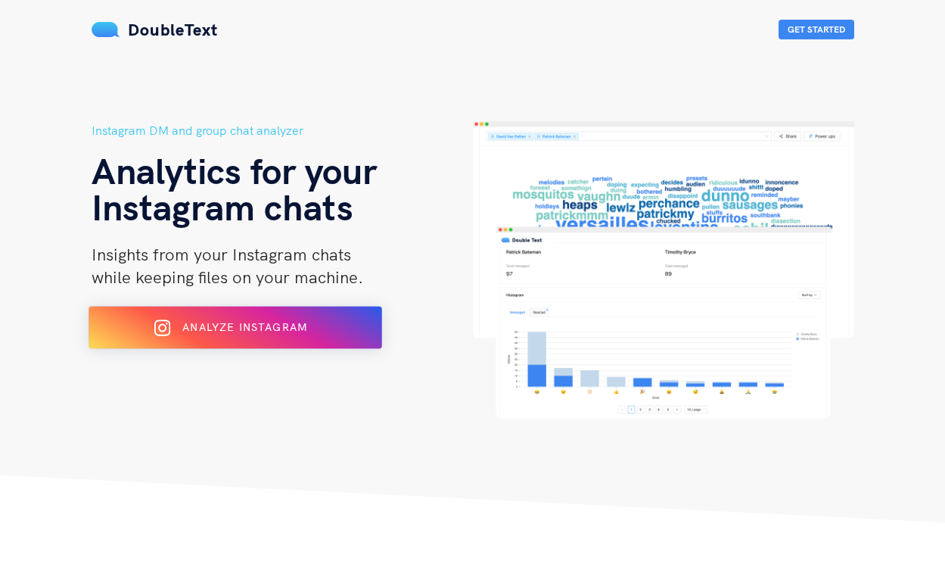
click at [272, 334] on div "Analyze Instagram" at bounding box center [234, 328] width 239 height 24
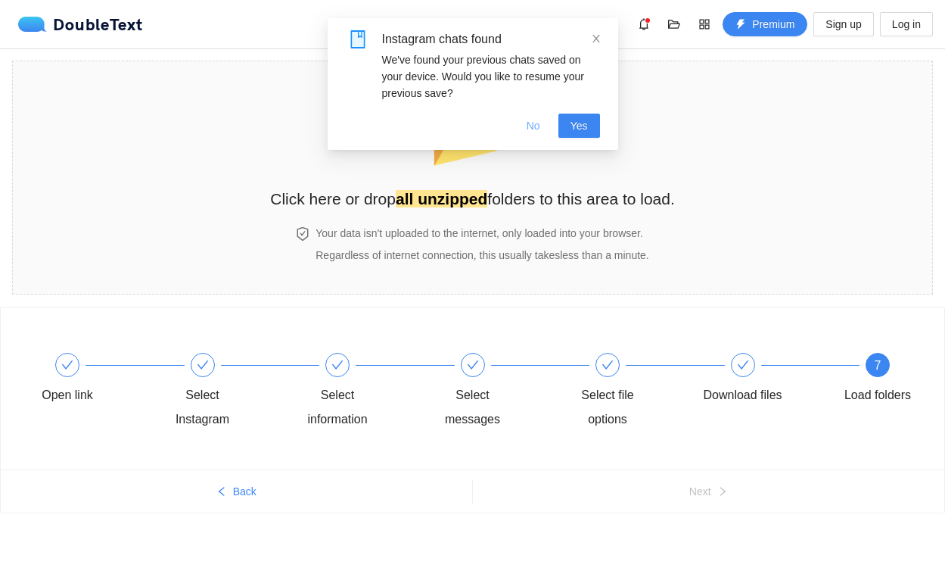
click at [538, 124] on span "No" at bounding box center [534, 125] width 14 height 17
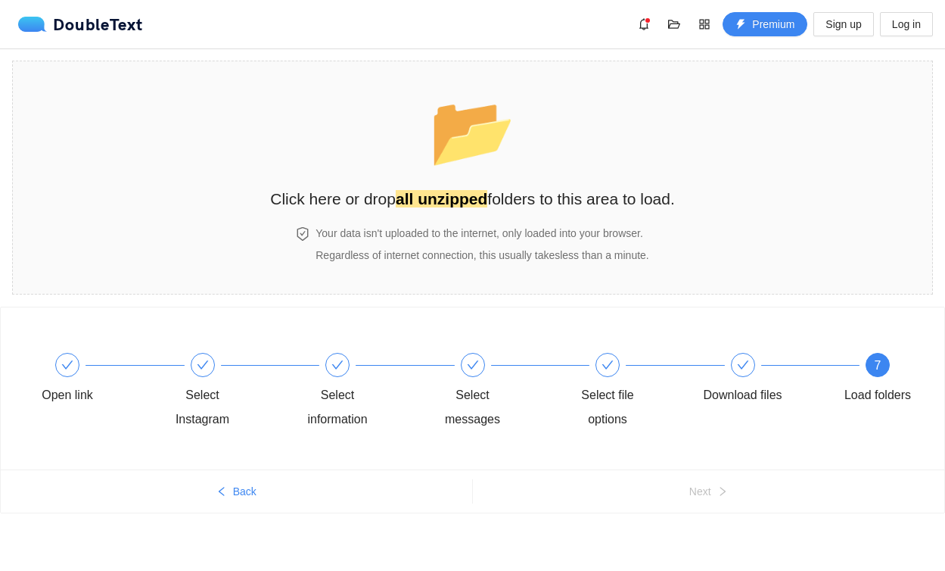
click at [852, 370] on div "7 Load folders" at bounding box center [878, 380] width 88 height 54
click at [875, 370] on span "7" at bounding box center [878, 365] width 7 height 13
click at [518, 210] on h2 "Click here or drop all unzipped folders to this area to load." at bounding box center [472, 198] width 405 height 25
click at [567, 204] on h2 "Click here or drop all unzipped folders to this area to load." at bounding box center [472, 198] width 405 height 25
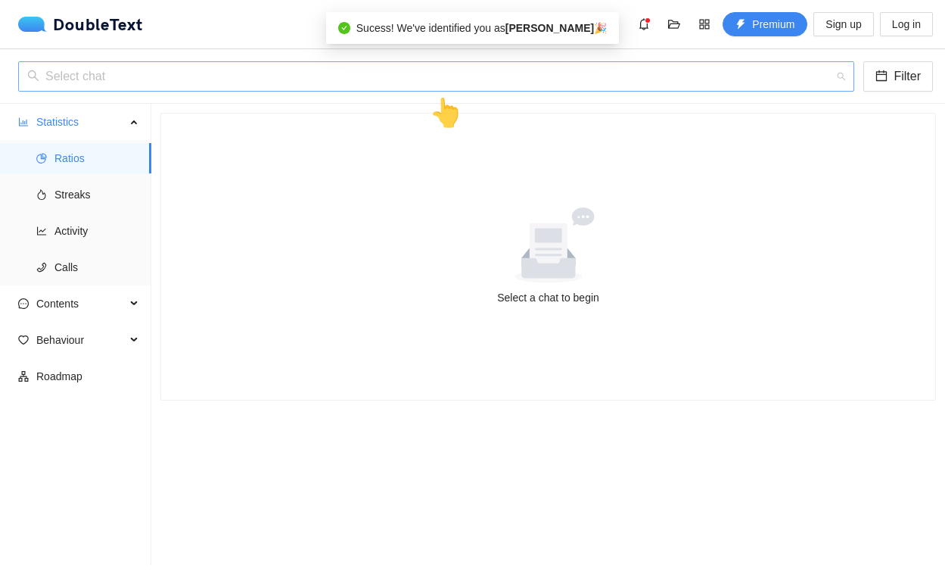
click at [426, 88] on input "search" at bounding box center [430, 76] width 807 height 29
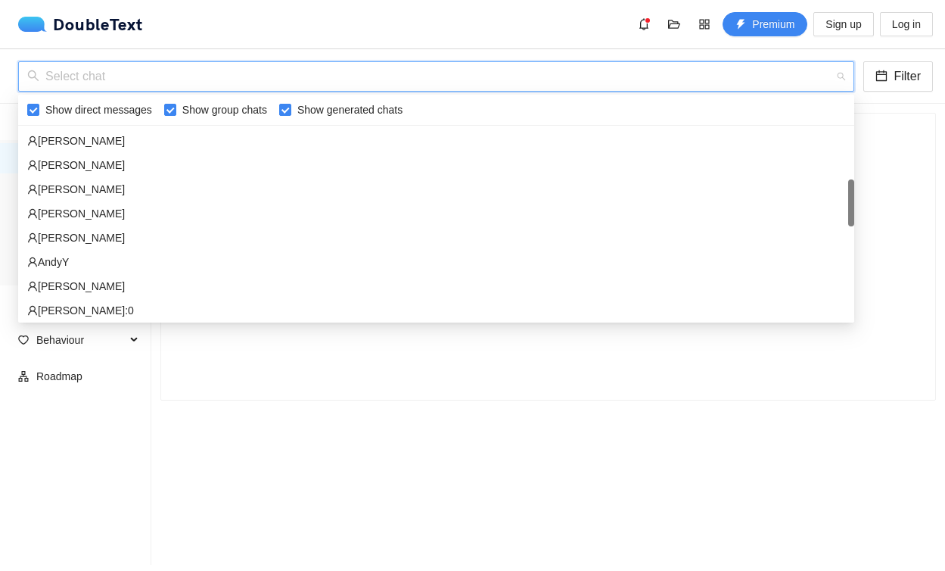
scroll to position [267, 0]
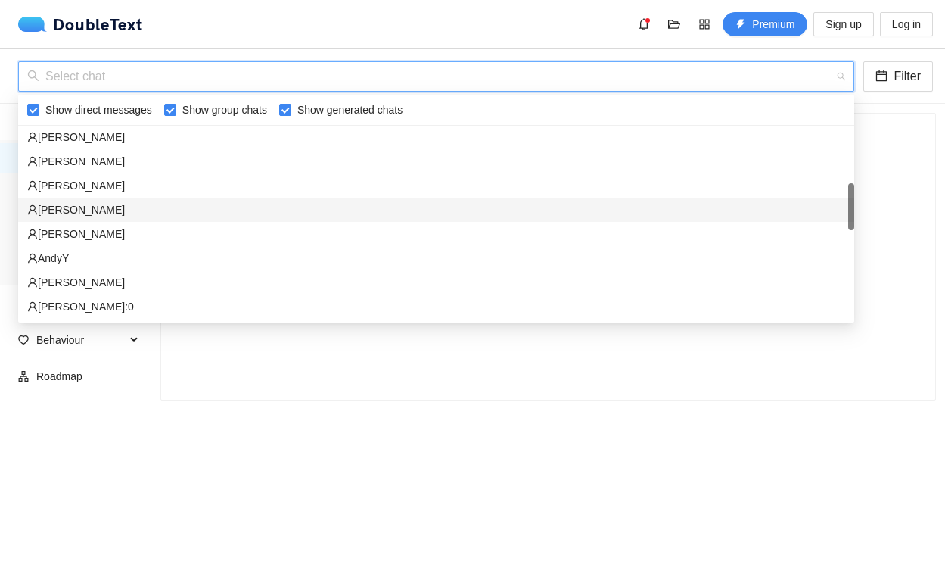
click at [246, 208] on div "[PERSON_NAME]" at bounding box center [436, 209] width 818 height 17
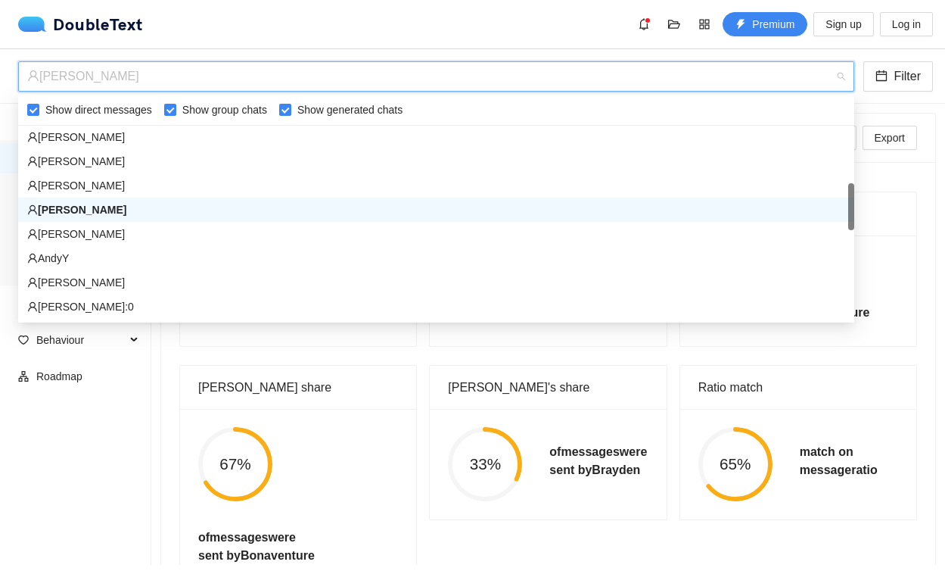
click at [303, 81] on div "[PERSON_NAME]" at bounding box center [429, 76] width 804 height 29
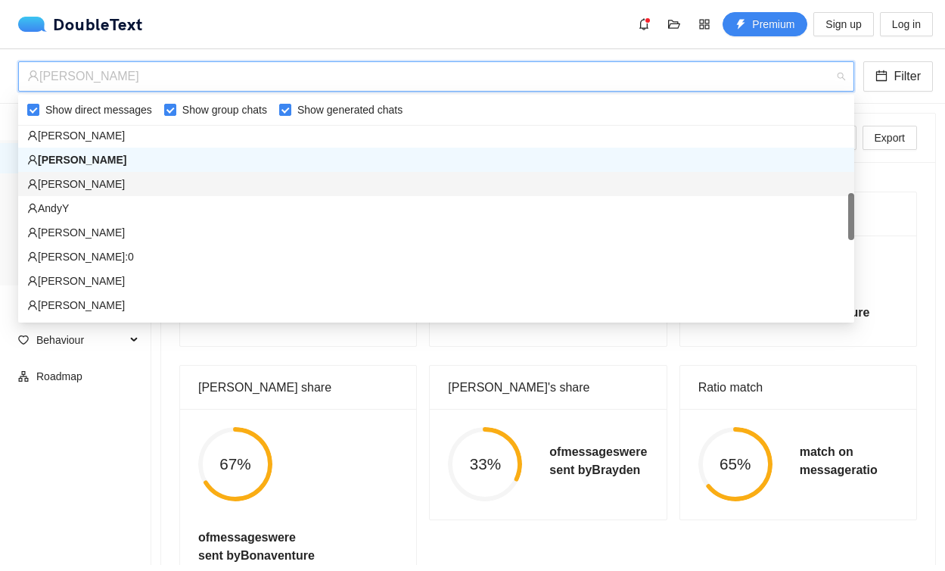
scroll to position [318, 0]
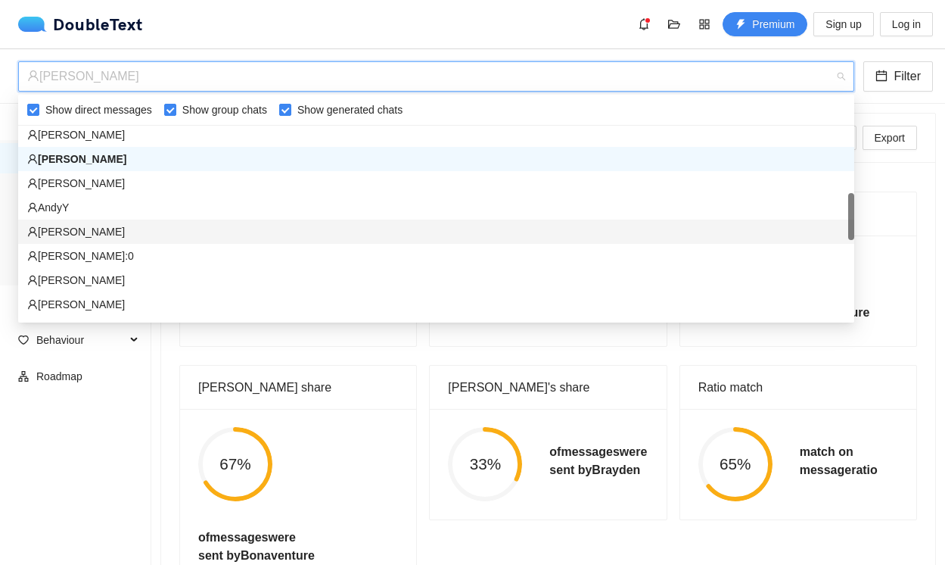
click at [256, 238] on div "[PERSON_NAME]" at bounding box center [436, 231] width 818 height 17
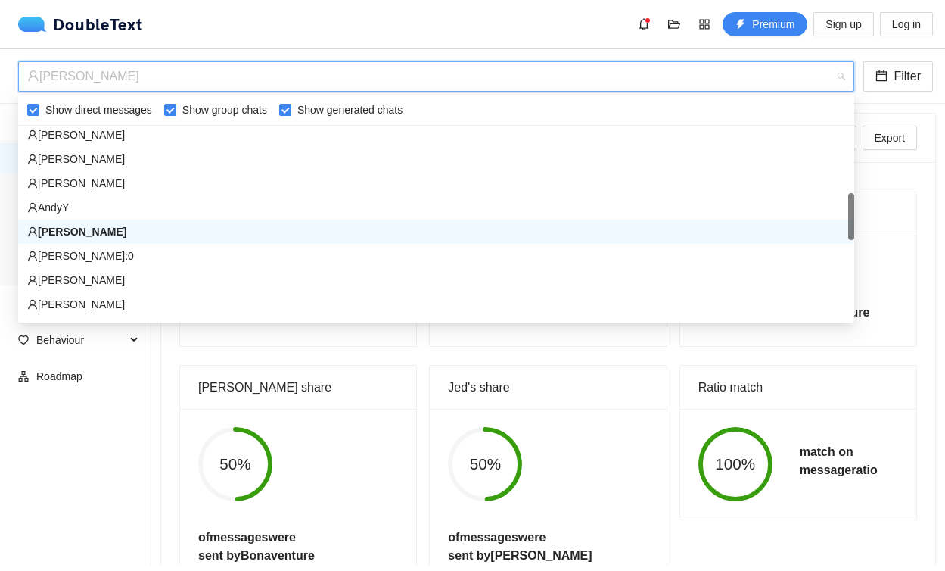
click at [348, 73] on div "[PERSON_NAME]" at bounding box center [429, 76] width 804 height 29
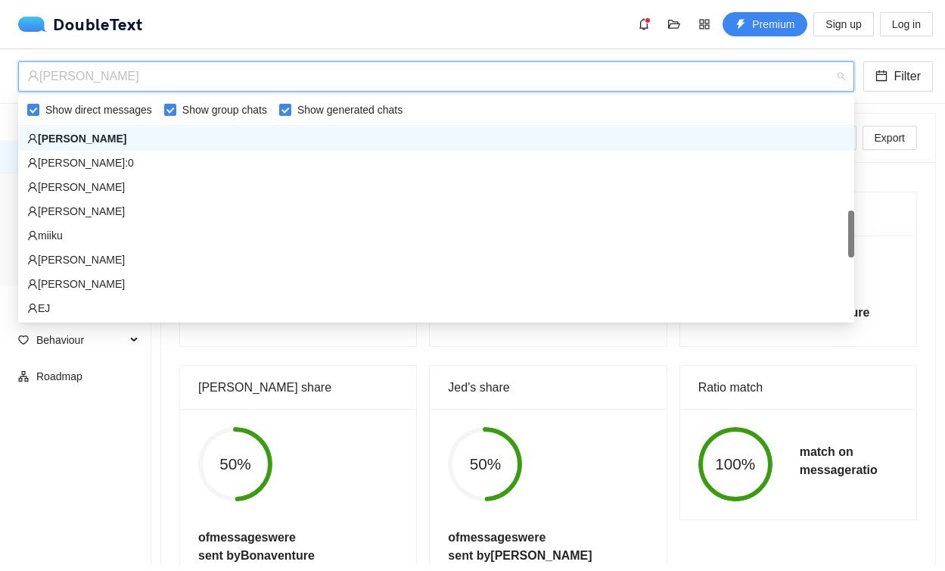
scroll to position [412, 0]
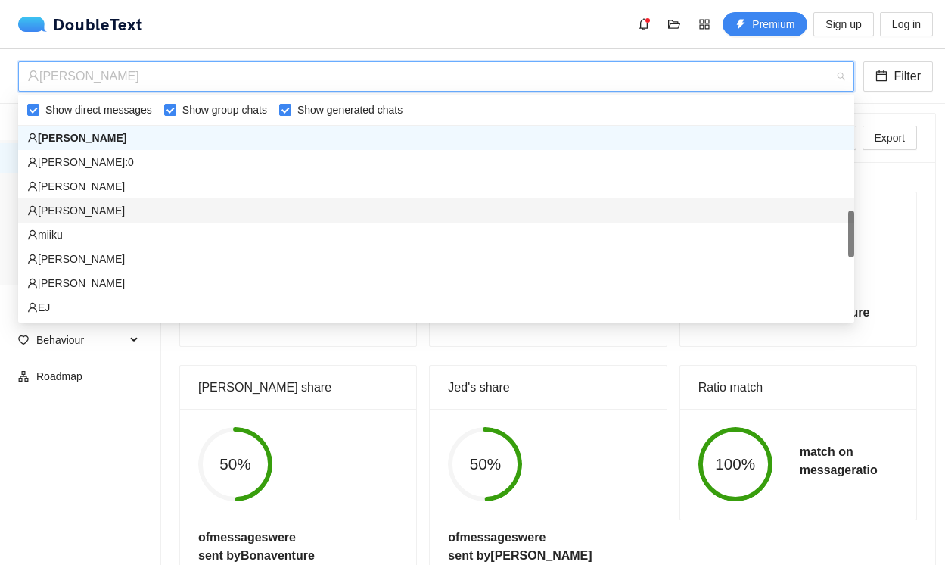
click at [281, 202] on div "[PERSON_NAME]" at bounding box center [436, 210] width 818 height 17
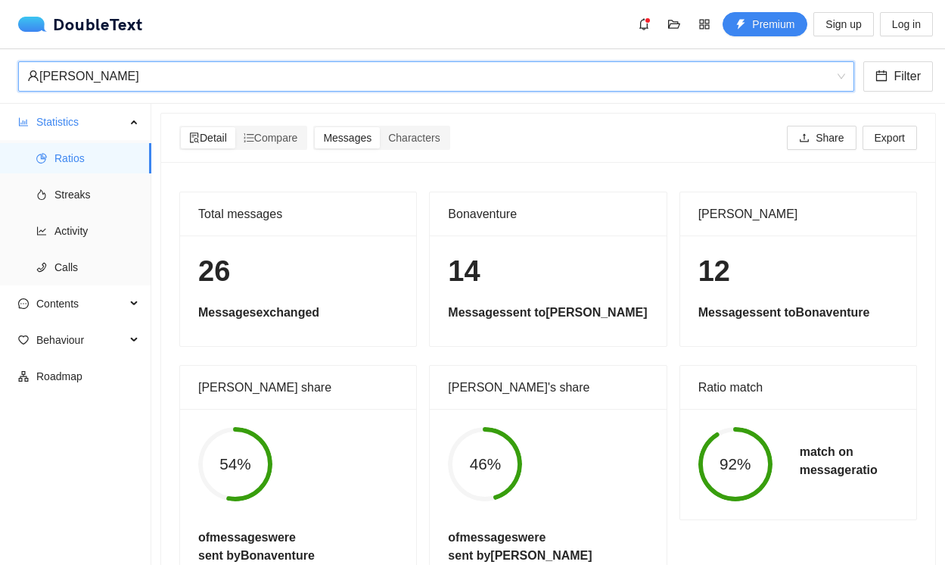
click at [341, 73] on div "[PERSON_NAME]" at bounding box center [429, 76] width 804 height 29
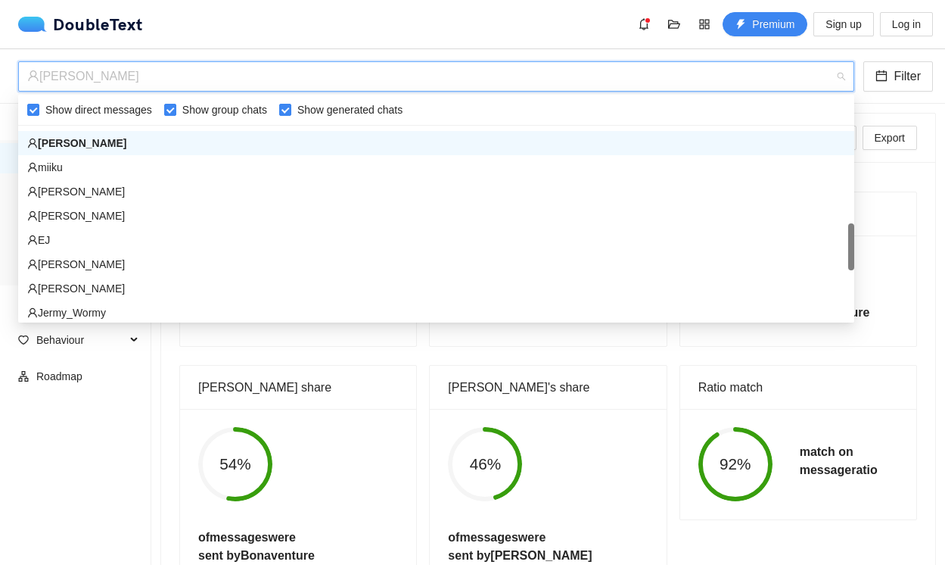
scroll to position [490, 0]
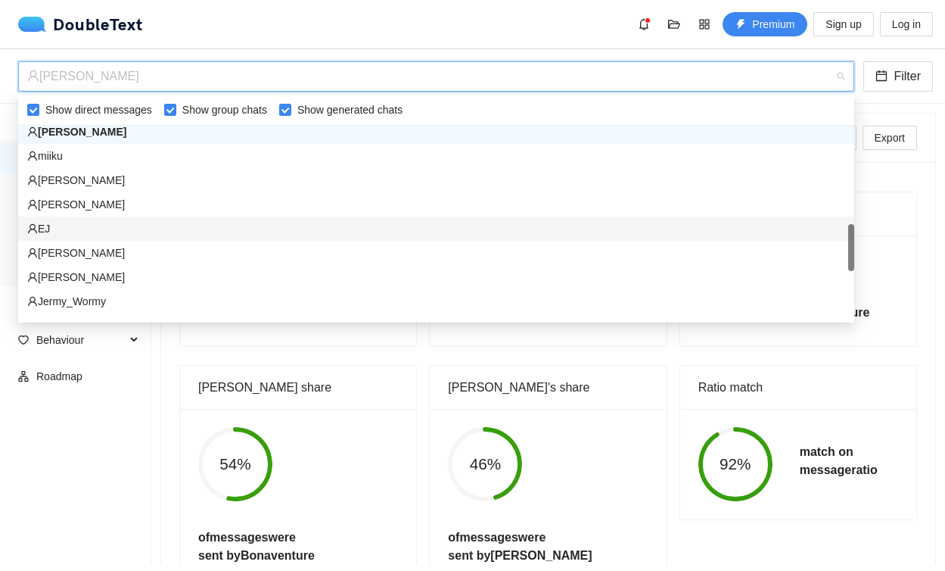
click at [278, 218] on div "EJ" at bounding box center [436, 228] width 836 height 24
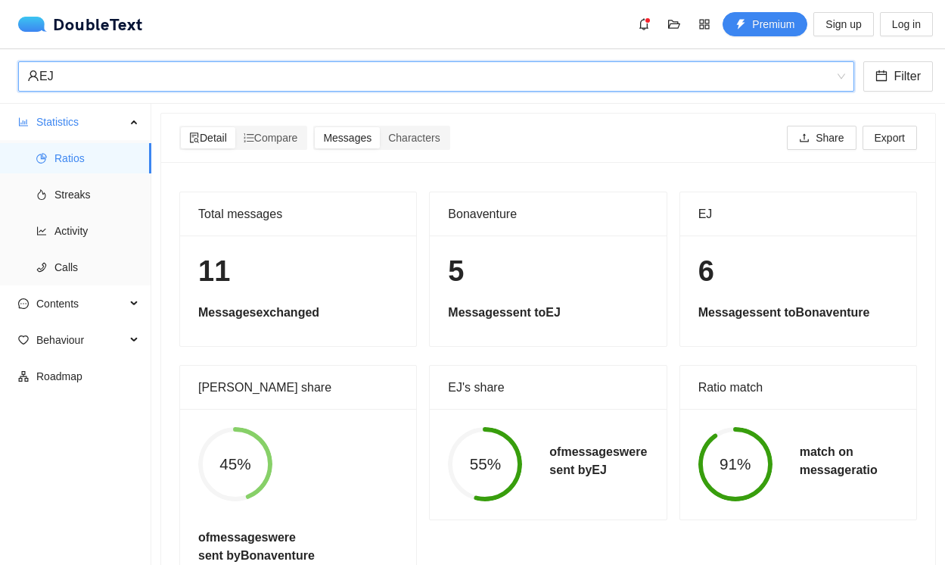
click at [350, 76] on div "EJ" at bounding box center [429, 76] width 804 height 29
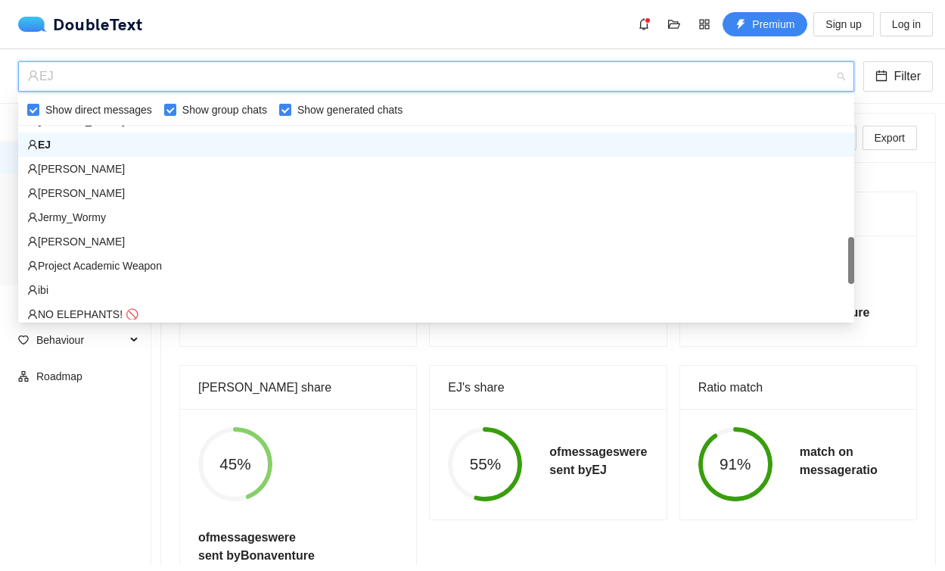
scroll to position [594, 0]
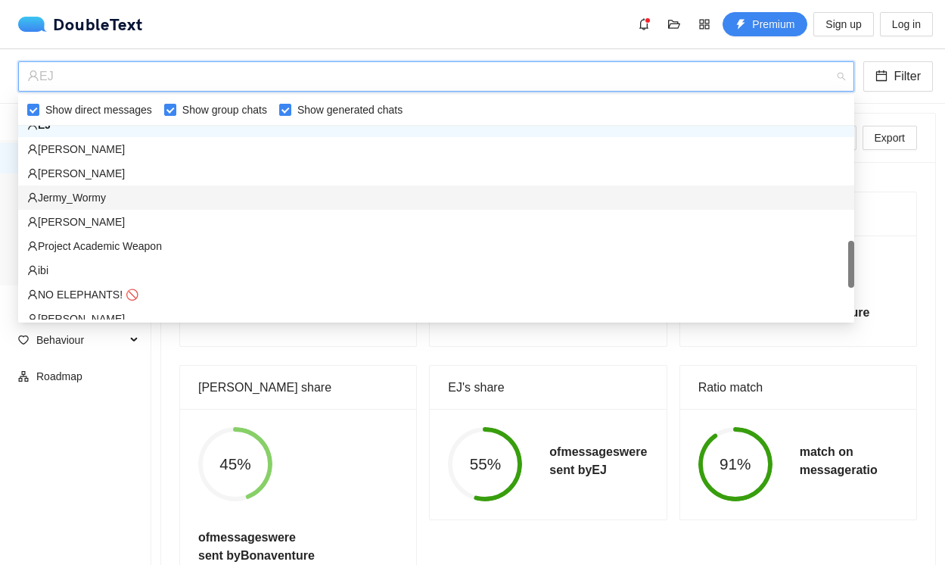
click at [322, 191] on div "Jermy_Wormy" at bounding box center [436, 197] width 818 height 17
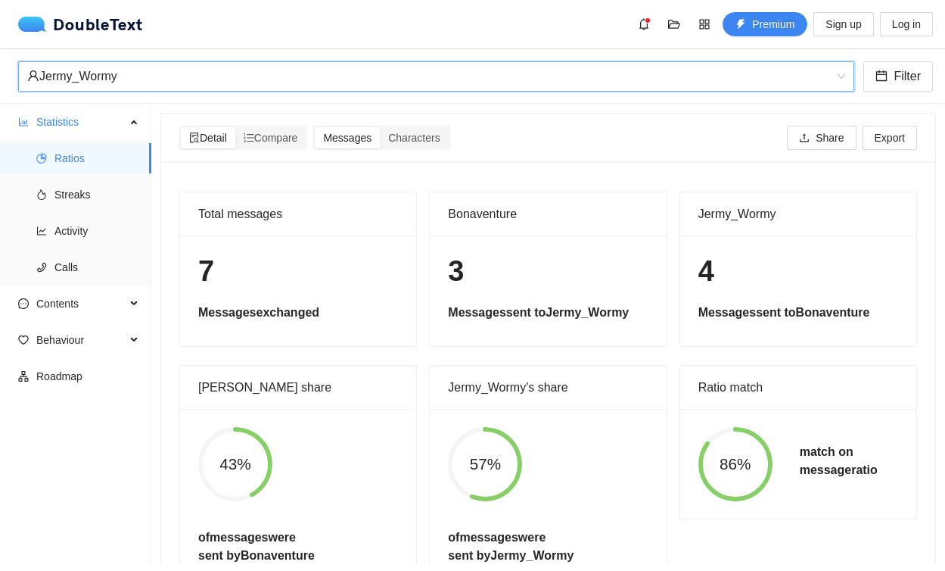
click at [356, 79] on div "Jermy_Wormy" at bounding box center [429, 76] width 804 height 29
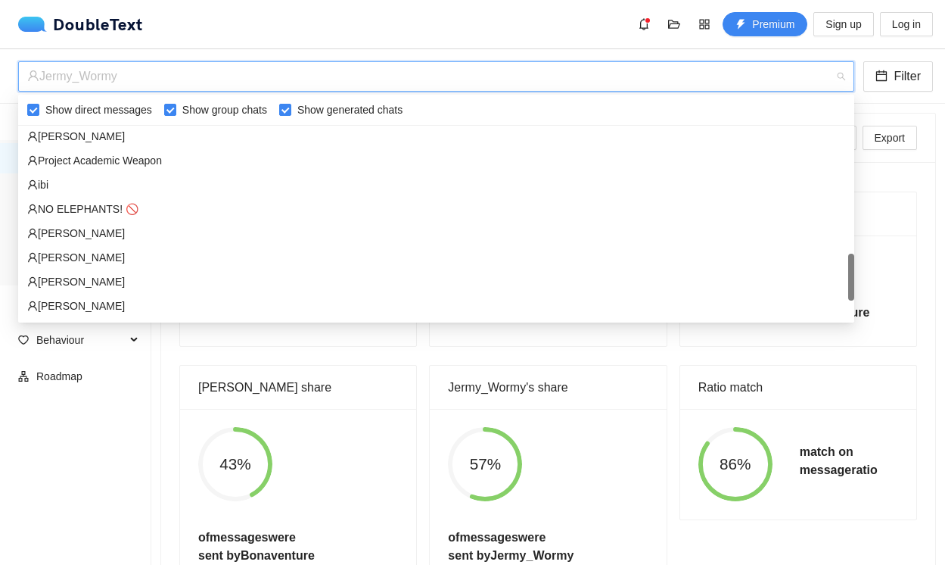
scroll to position [721, 0]
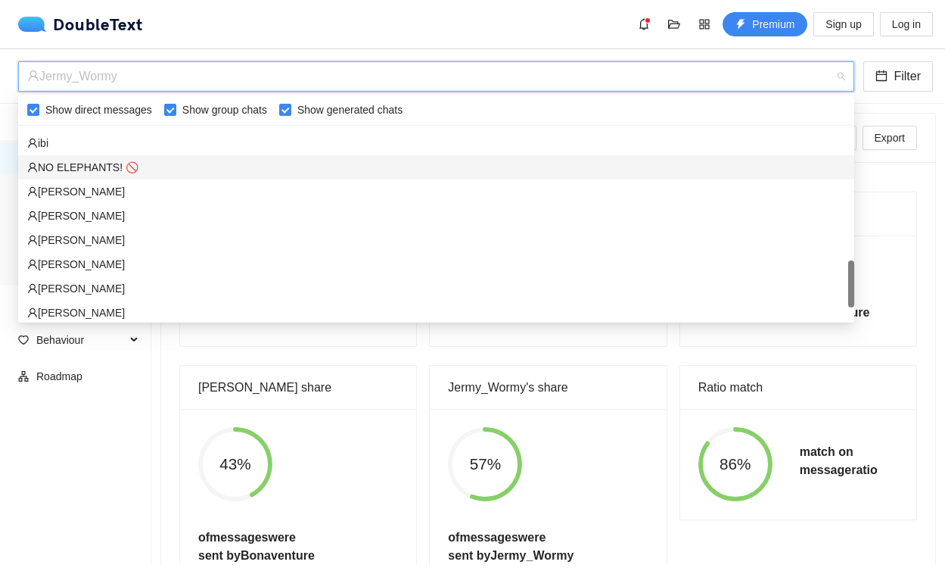
click at [297, 169] on div "NO ELEPHANTS! 🚫" at bounding box center [436, 167] width 818 height 17
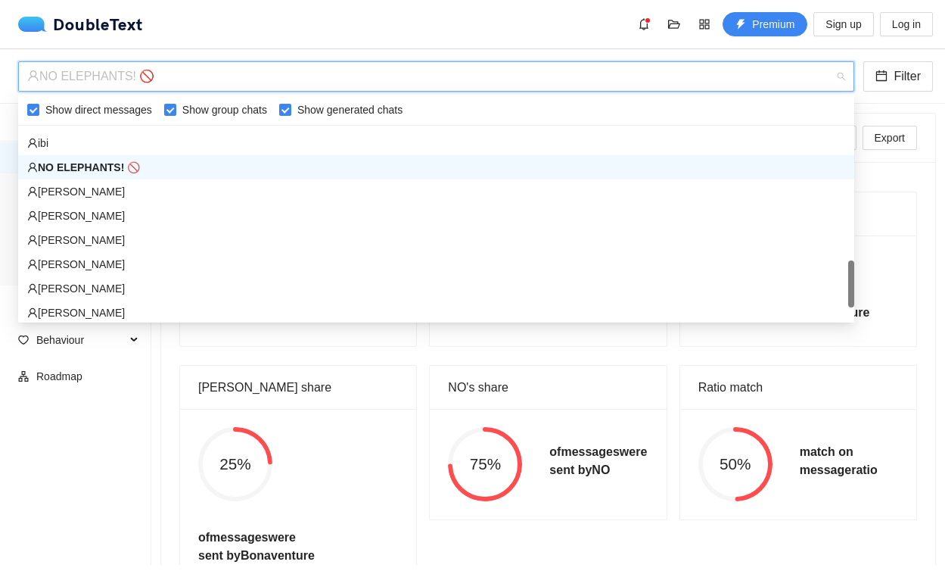
click at [372, 82] on div "NO ELEPHANTS! 🚫" at bounding box center [429, 76] width 804 height 29
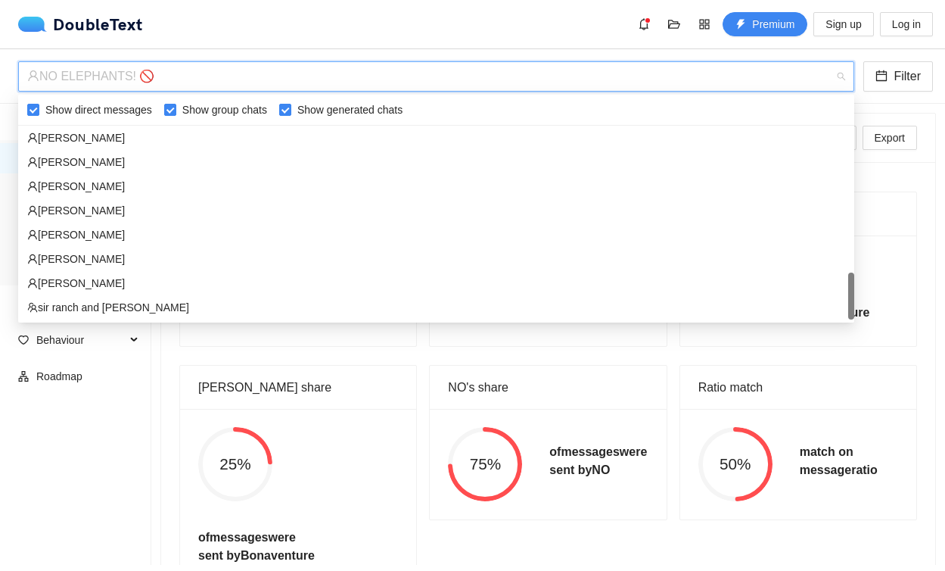
scroll to position [799, 0]
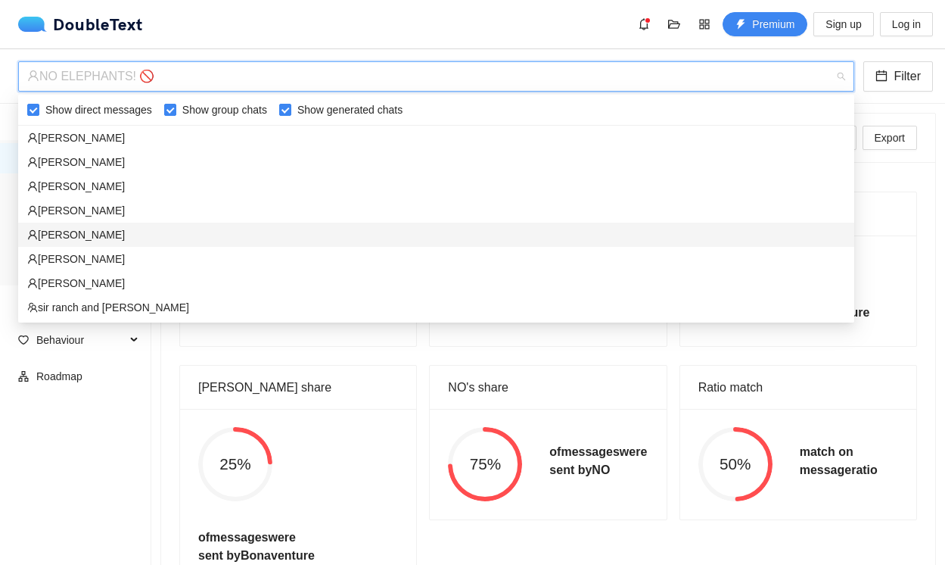
click at [298, 238] on div "[PERSON_NAME]" at bounding box center [436, 234] width 818 height 17
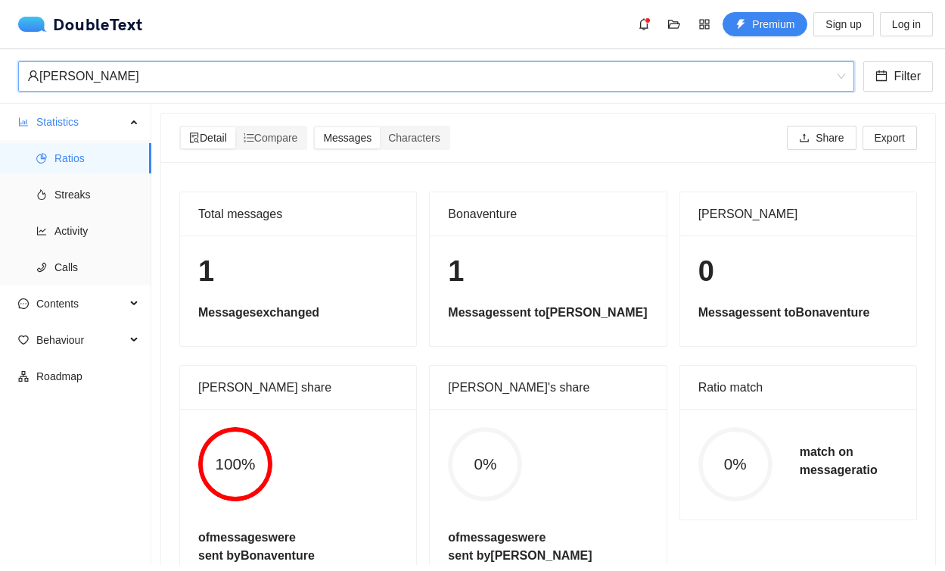
click at [358, 83] on div "[PERSON_NAME]" at bounding box center [429, 76] width 804 height 29
click at [215, 82] on div "[PERSON_NAME]" at bounding box center [429, 76] width 804 height 29
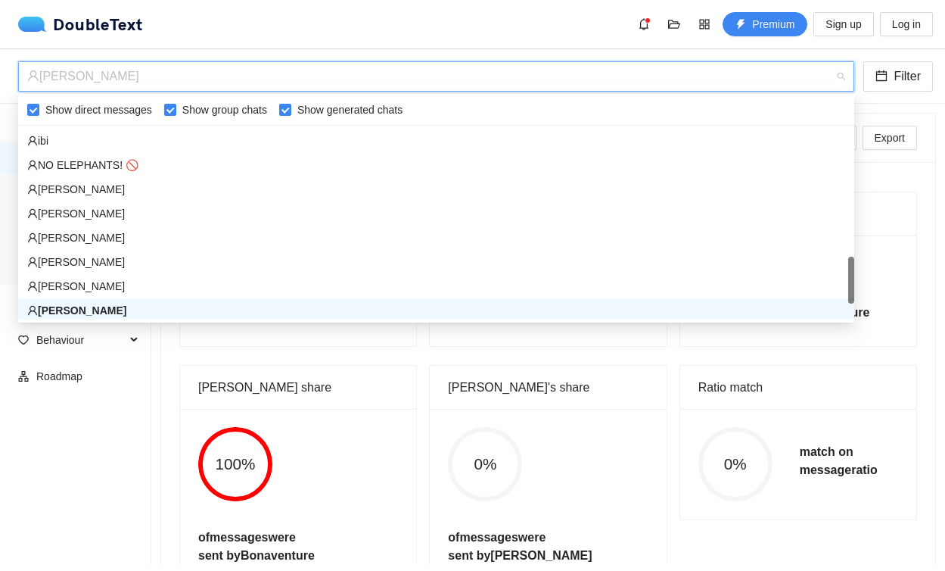
scroll to position [714, 0]
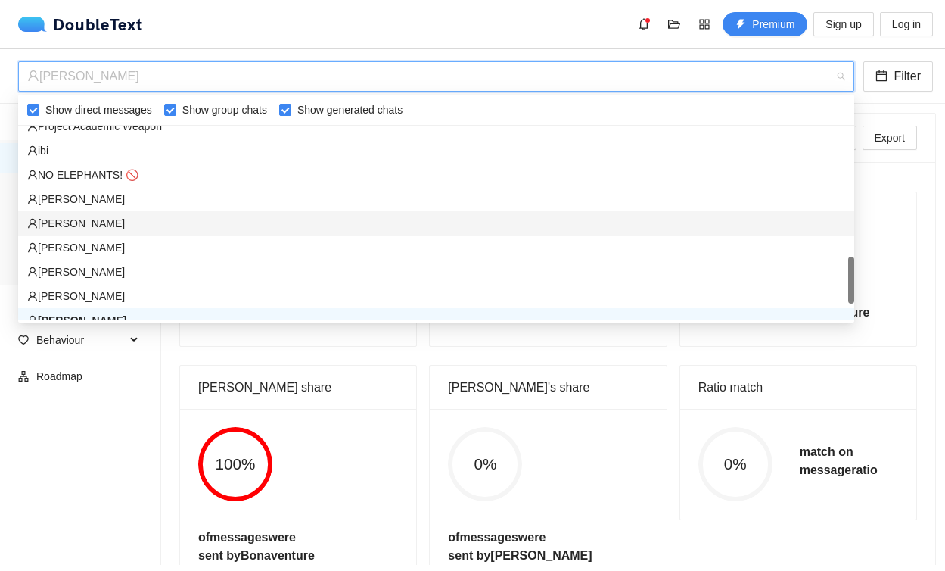
click at [117, 220] on div "[PERSON_NAME]" at bounding box center [436, 223] width 818 height 17
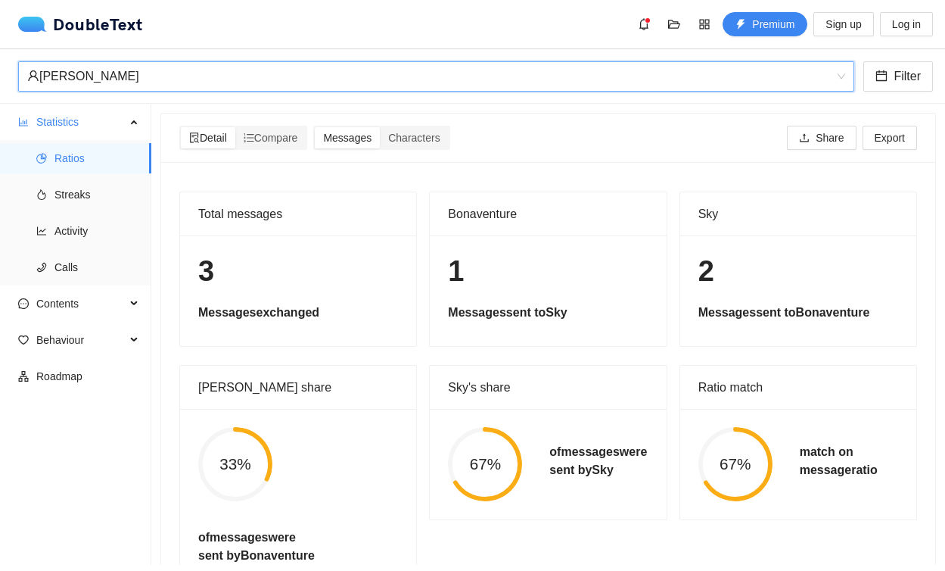
click at [180, 81] on div "[PERSON_NAME]" at bounding box center [429, 76] width 804 height 29
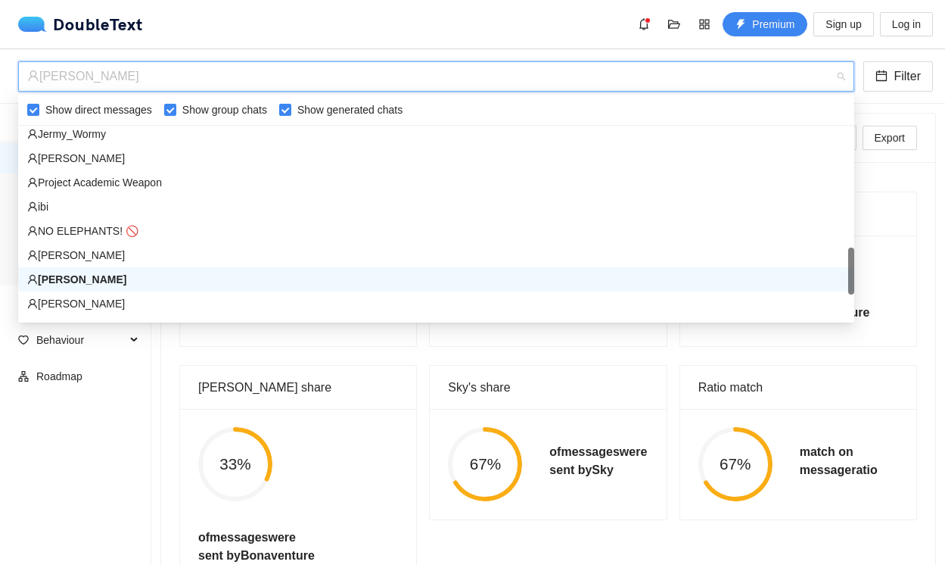
scroll to position [664, 0]
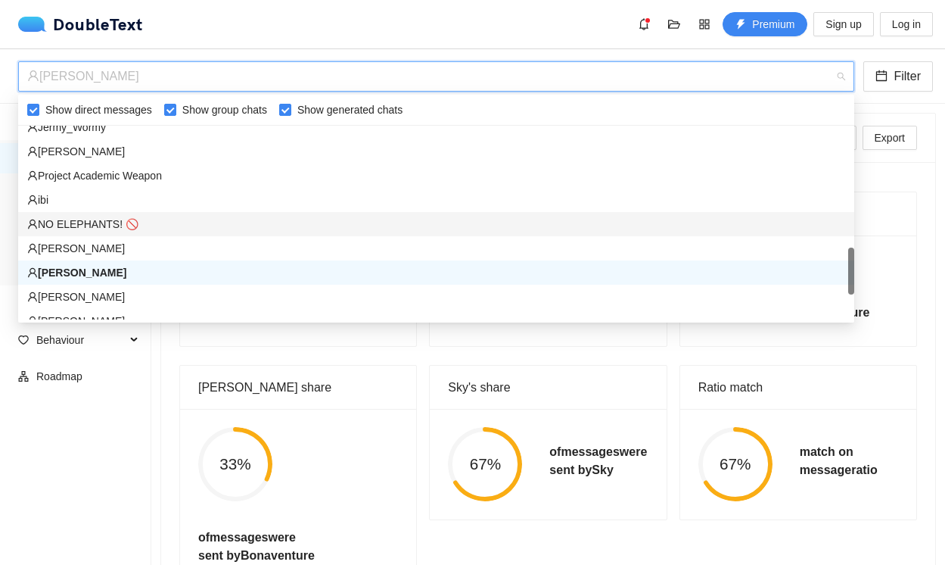
click at [82, 207] on div "ibi" at bounding box center [436, 199] width 818 height 17
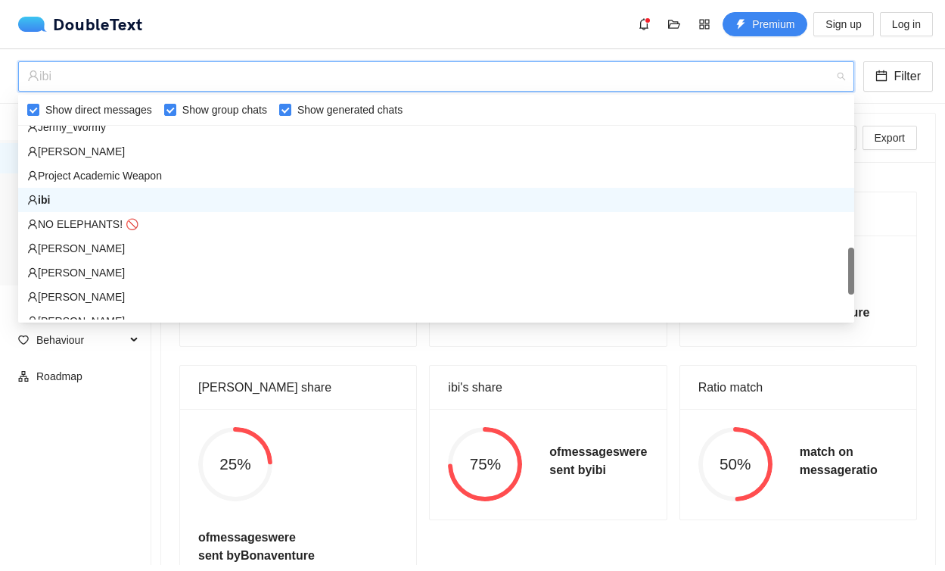
click at [200, 74] on div "ibi" at bounding box center [429, 76] width 804 height 29
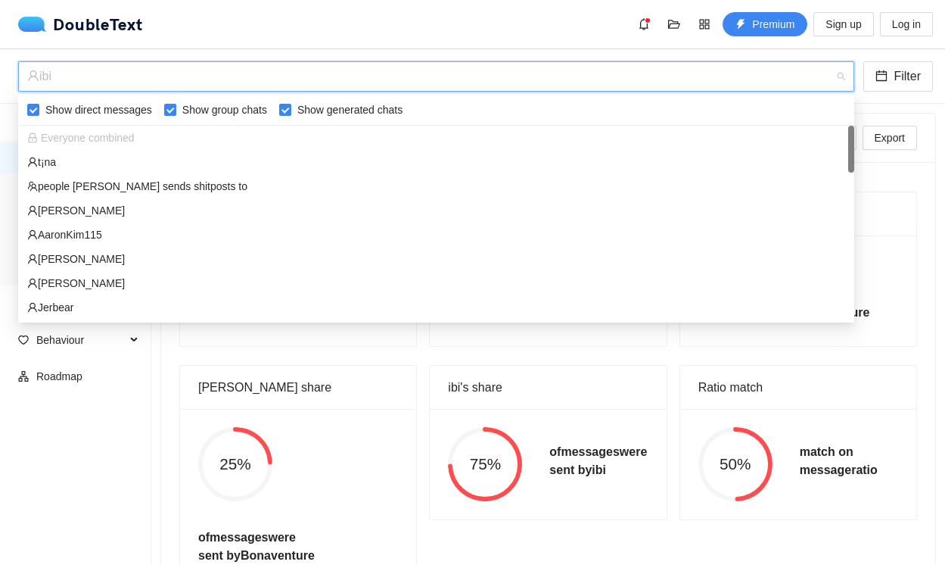
scroll to position [0, 0]
click at [176, 159] on div "t¡na" at bounding box center [436, 162] width 818 height 17
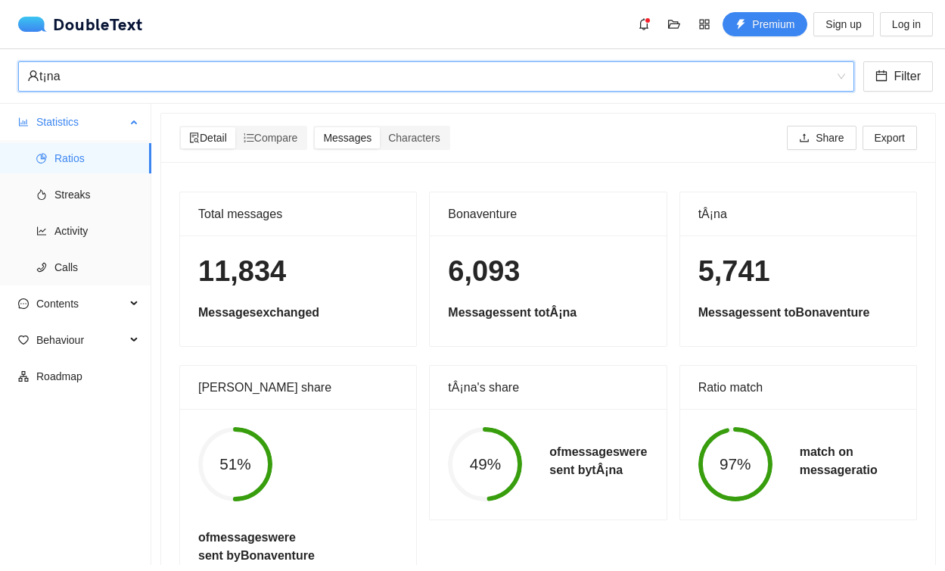
click at [73, 212] on ul "Ratios Streaks Activity Calls" at bounding box center [75, 212] width 151 height 145
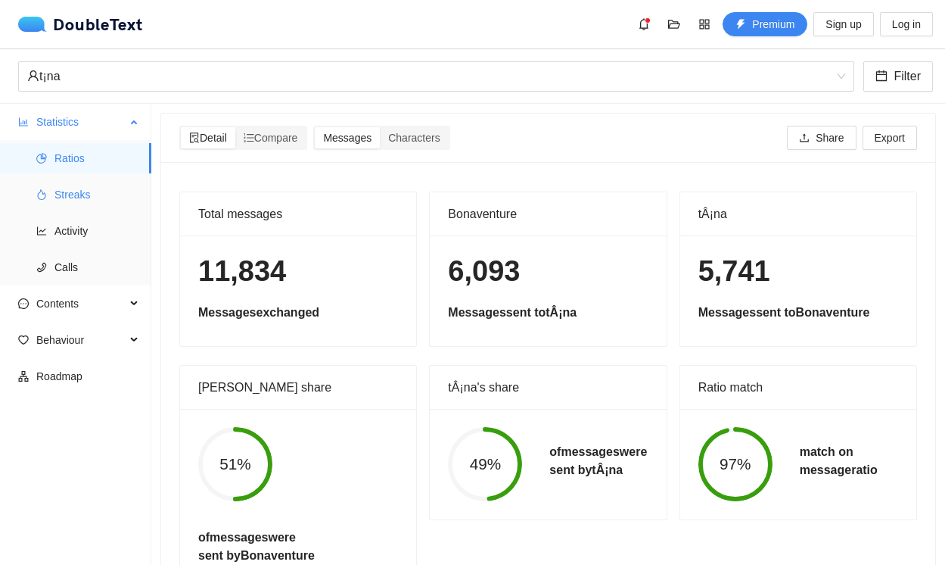
click at [89, 185] on span "Streaks" at bounding box center [96, 194] width 85 height 30
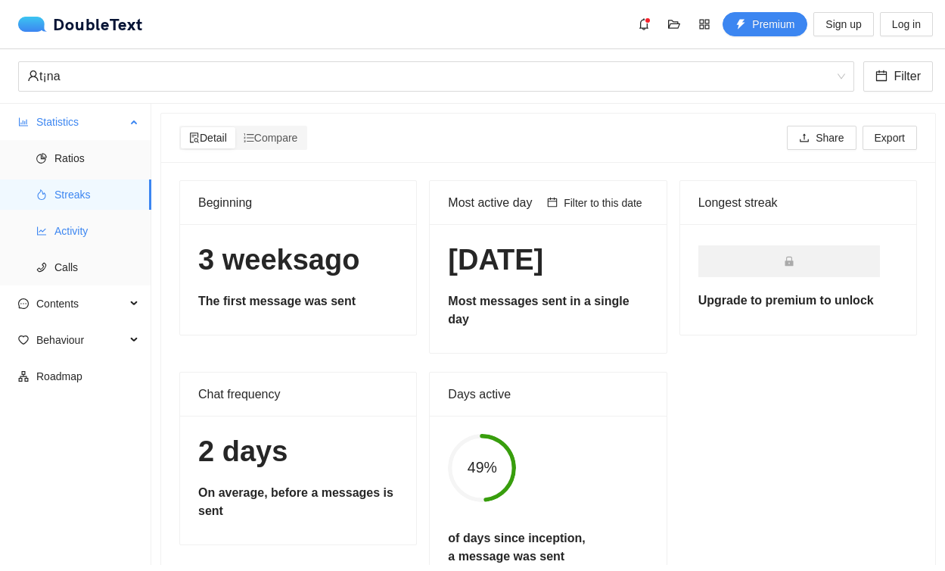
click at [89, 216] on span "Activity" at bounding box center [96, 231] width 85 height 30
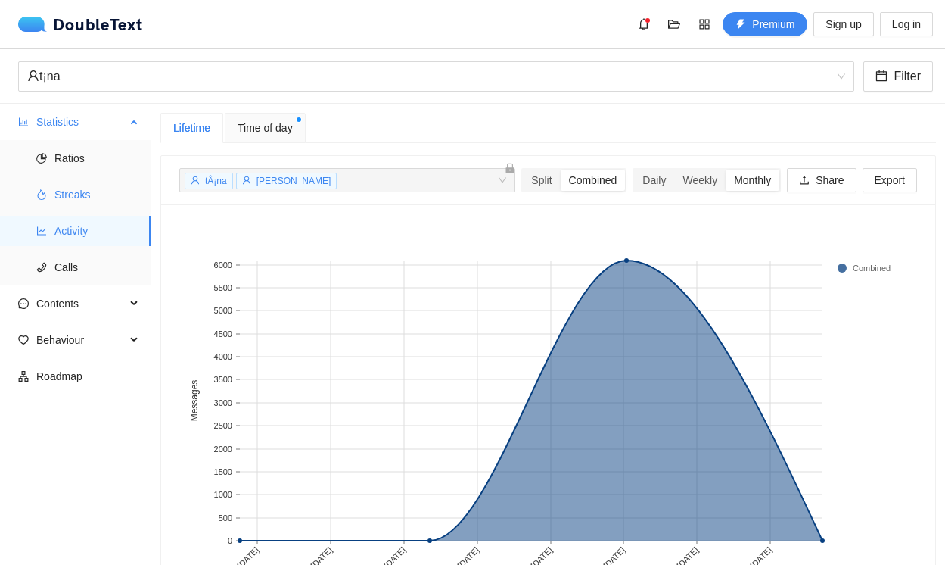
click at [89, 202] on span "Streaks" at bounding box center [96, 194] width 85 height 30
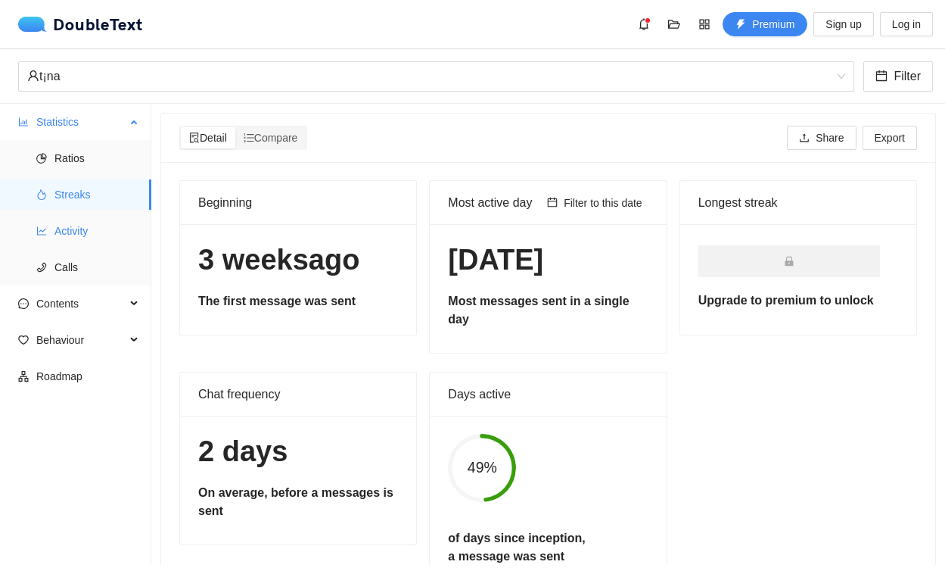
click at [92, 220] on span "Activity" at bounding box center [96, 231] width 85 height 30
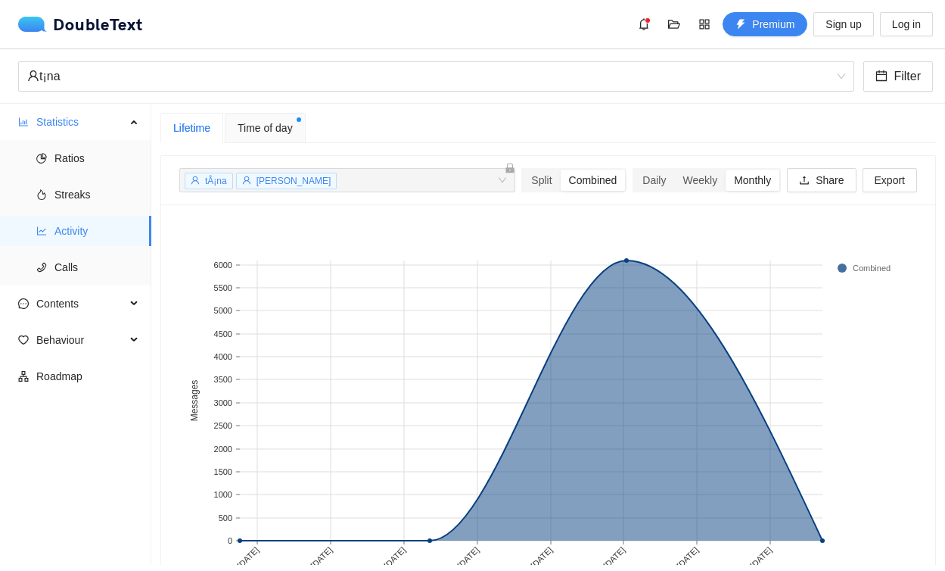
click at [272, 132] on span "Time of day" at bounding box center [265, 128] width 55 height 17
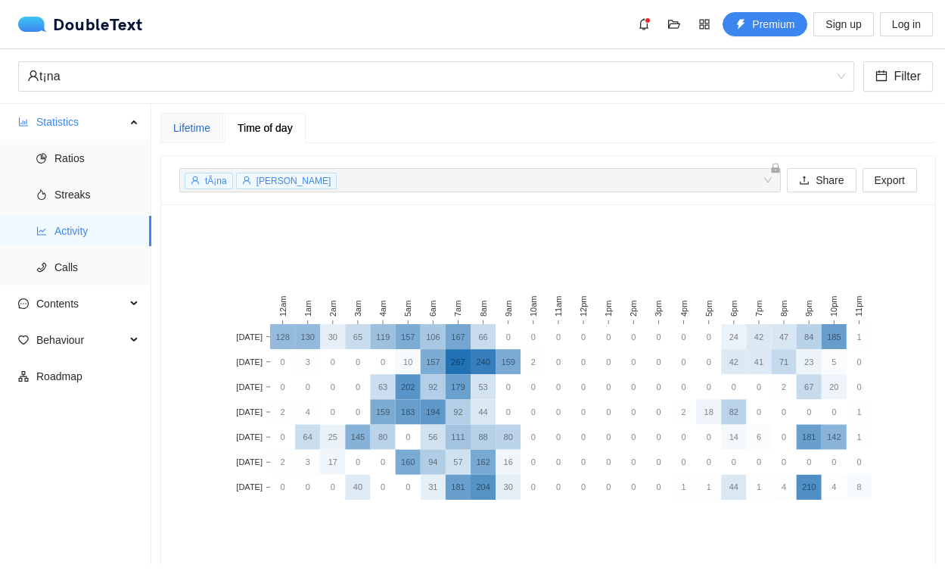
click at [204, 129] on div "Lifetime" at bounding box center [191, 128] width 37 height 17
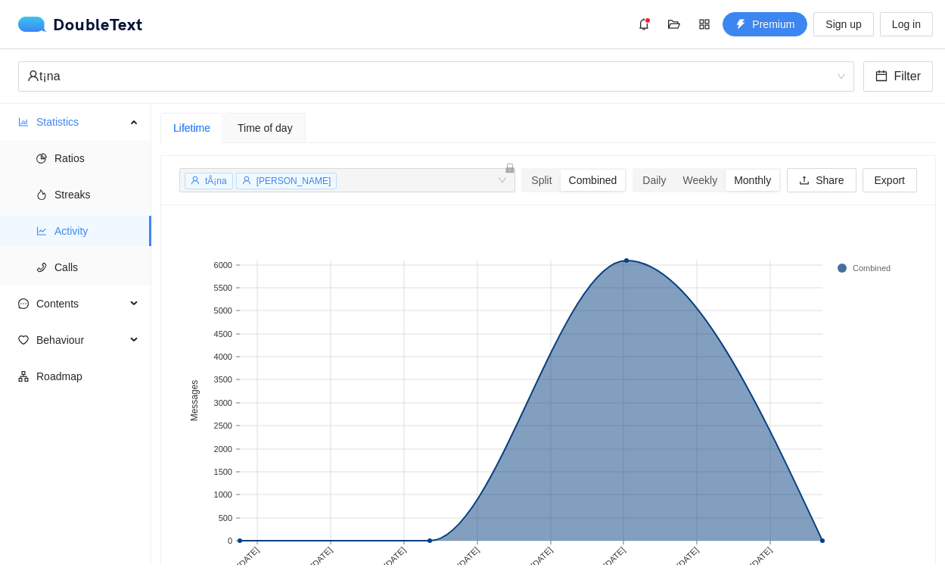
scroll to position [64, 0]
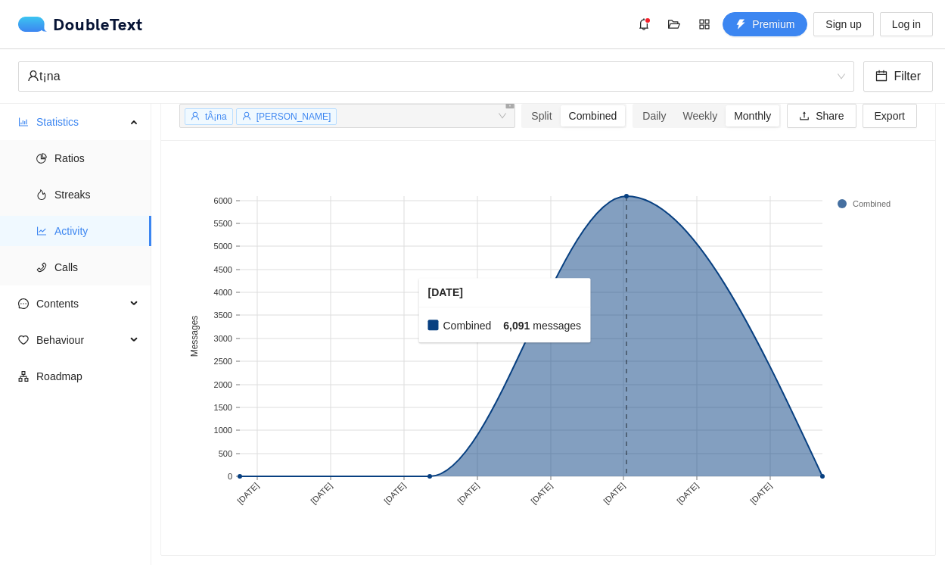
click at [610, 310] on rect at bounding box center [626, 336] width 197 height 280
click at [700, 117] on div "Weekly" at bounding box center [699, 115] width 51 height 21
click at [674, 105] on input "Weekly" at bounding box center [674, 105] width 0 height 0
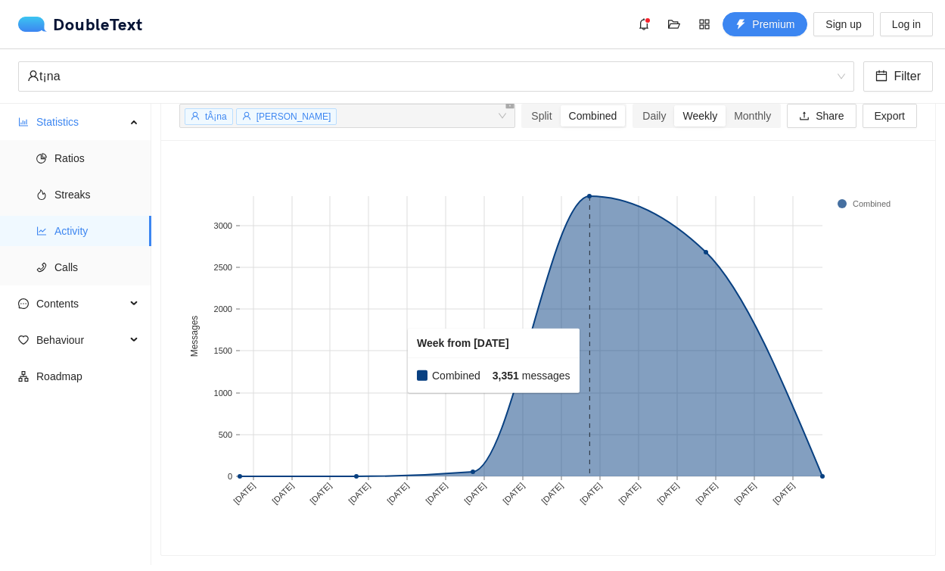
click at [596, 360] on rect at bounding box center [589, 336] width 117 height 280
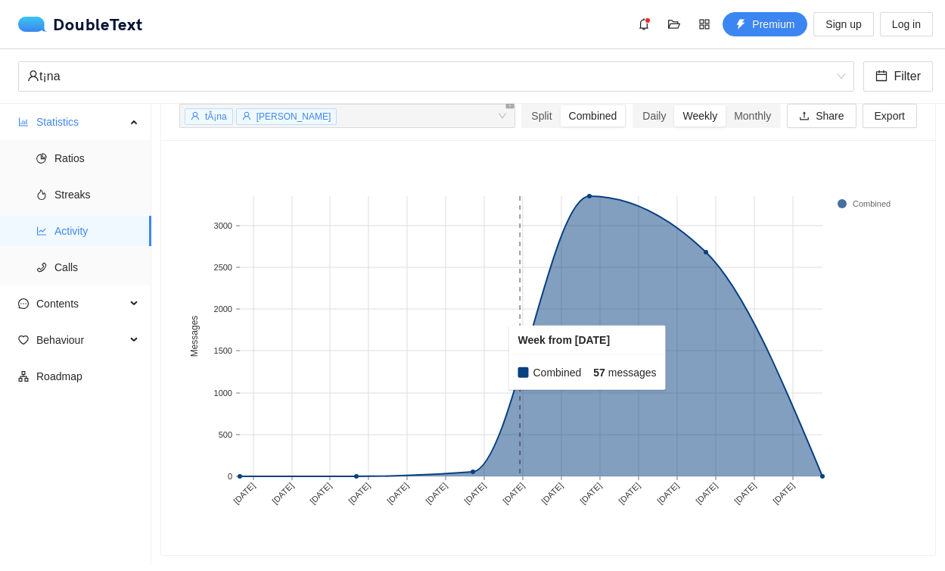
click at [528, 356] on rect at bounding box center [473, 336] width 117 height 280
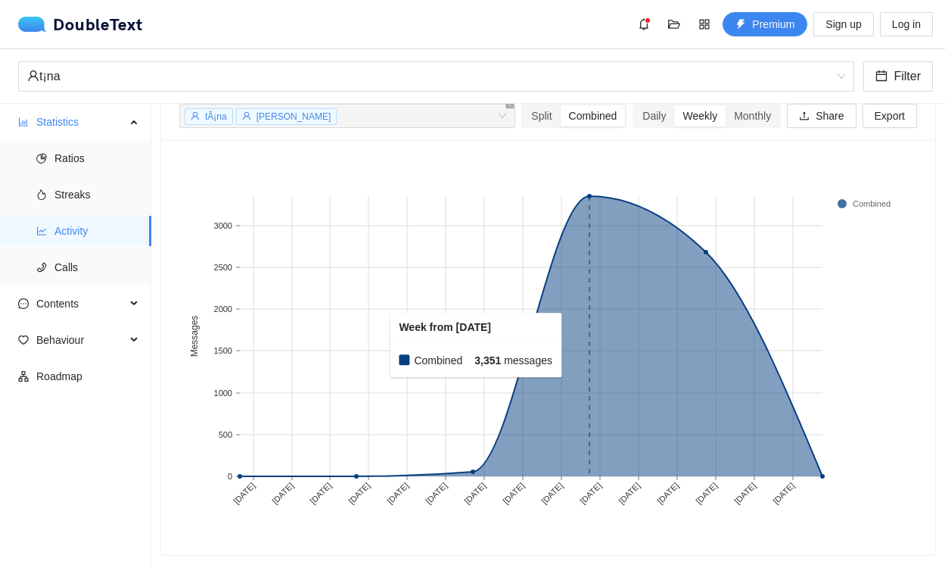
click at [579, 345] on rect at bounding box center [589, 336] width 117 height 280
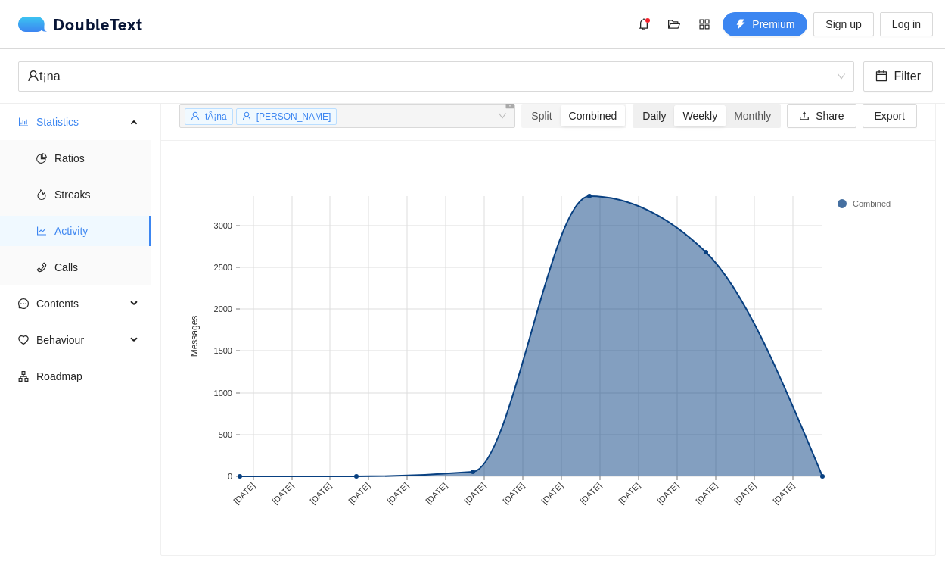
click at [660, 117] on div "Daily" at bounding box center [654, 115] width 40 height 21
click at [634, 105] on input "Daily" at bounding box center [634, 105] width 0 height 0
